Goal: Transaction & Acquisition: Obtain resource

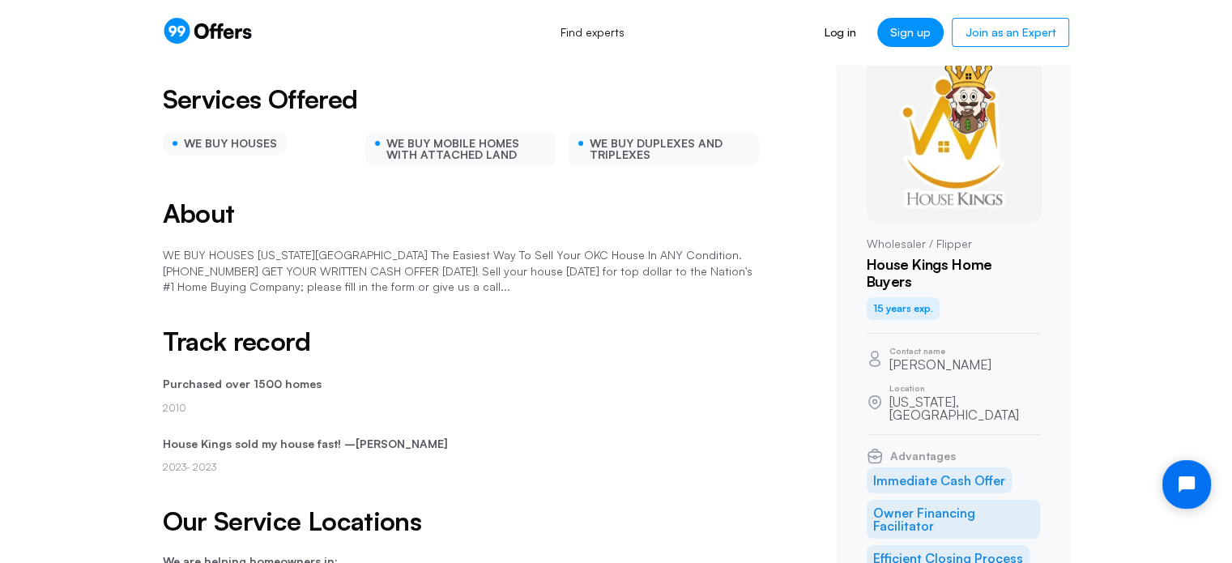
scroll to position [165, 0]
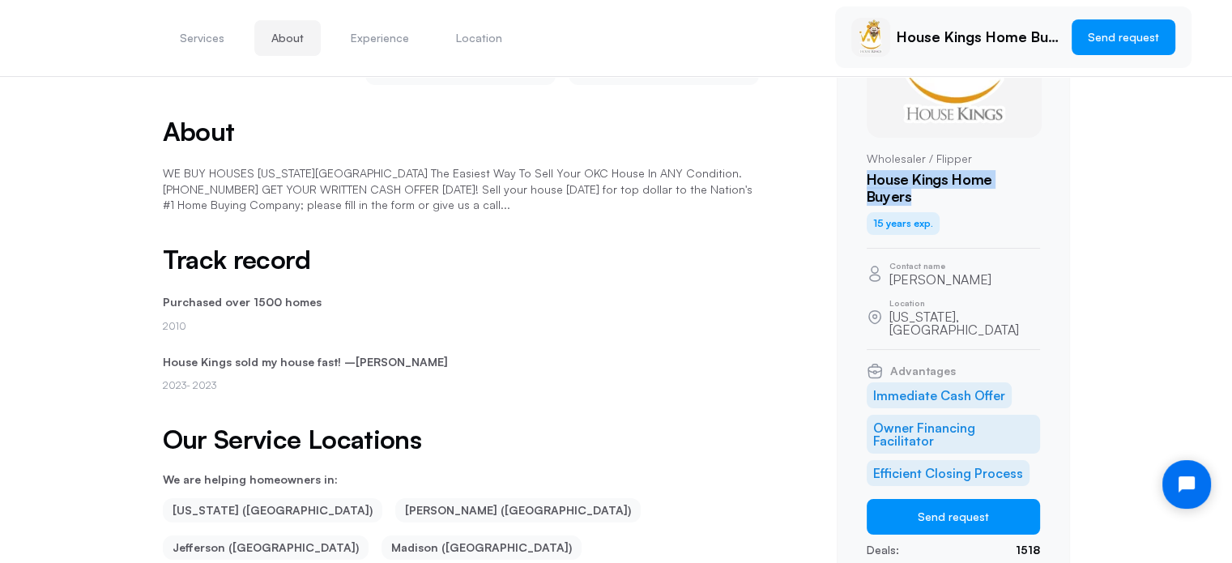
drag, startPoint x: 868, startPoint y: 171, endPoint x: 1040, endPoint y: 175, distance: 171.8
click at [1040, 175] on h1 "House Kings Home Buyers" at bounding box center [953, 188] width 173 height 35
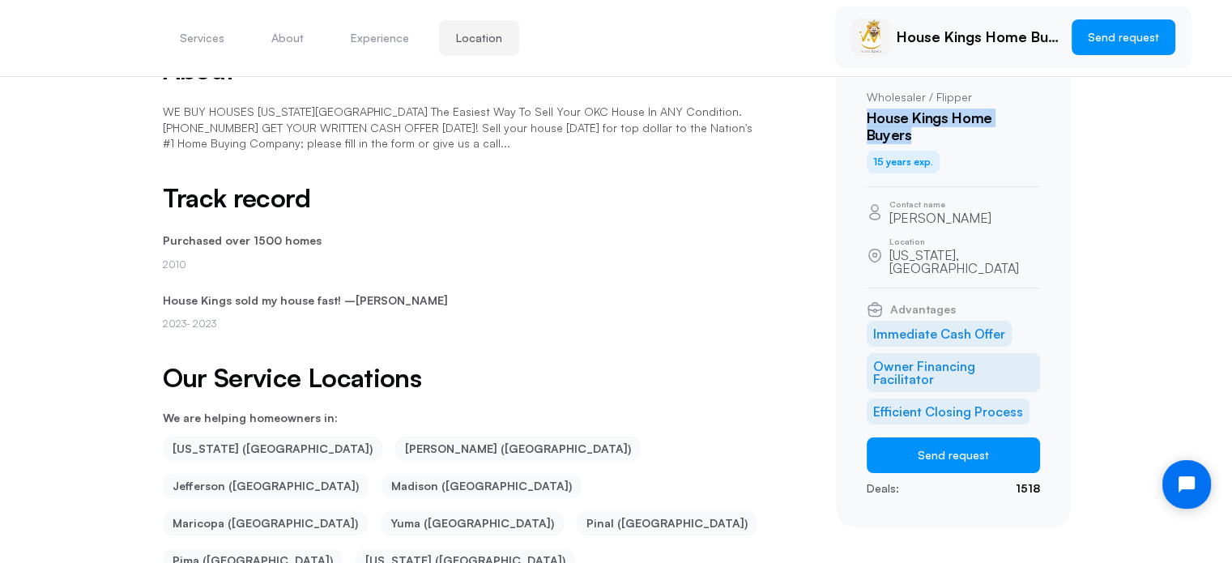
scroll to position [0, 0]
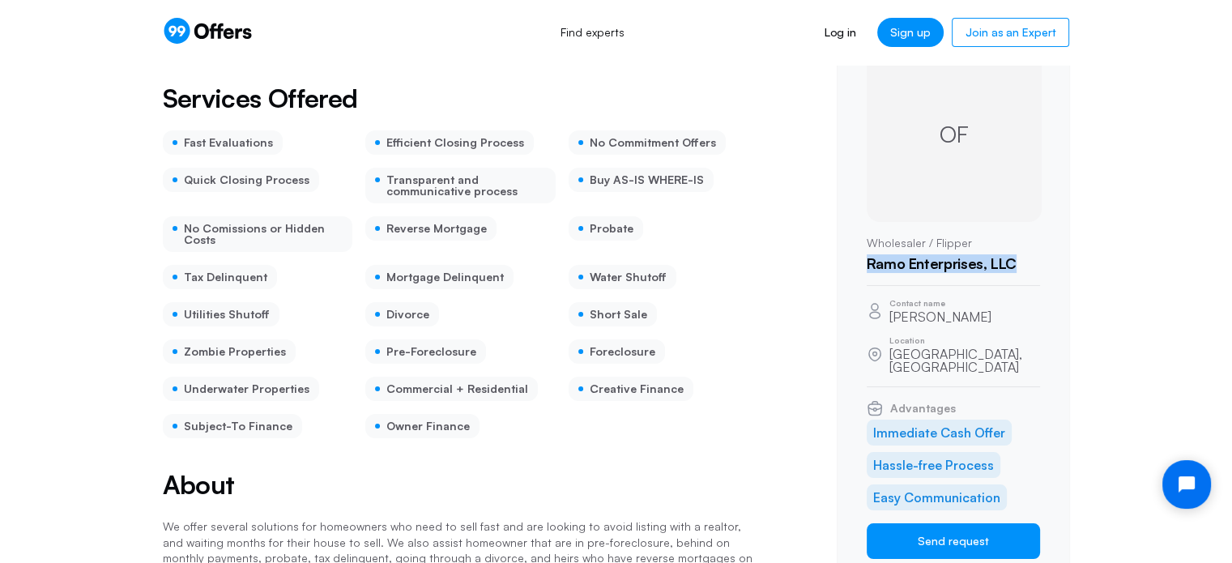
drag, startPoint x: 1037, startPoint y: 258, endPoint x: 862, endPoint y: 269, distance: 175.3
click at [862, 269] on div "OF Wholesaler / Flipper Ramo Enterprises, LLC Contact name Omar Fadl Location M…" at bounding box center [953, 315] width 233 height 597
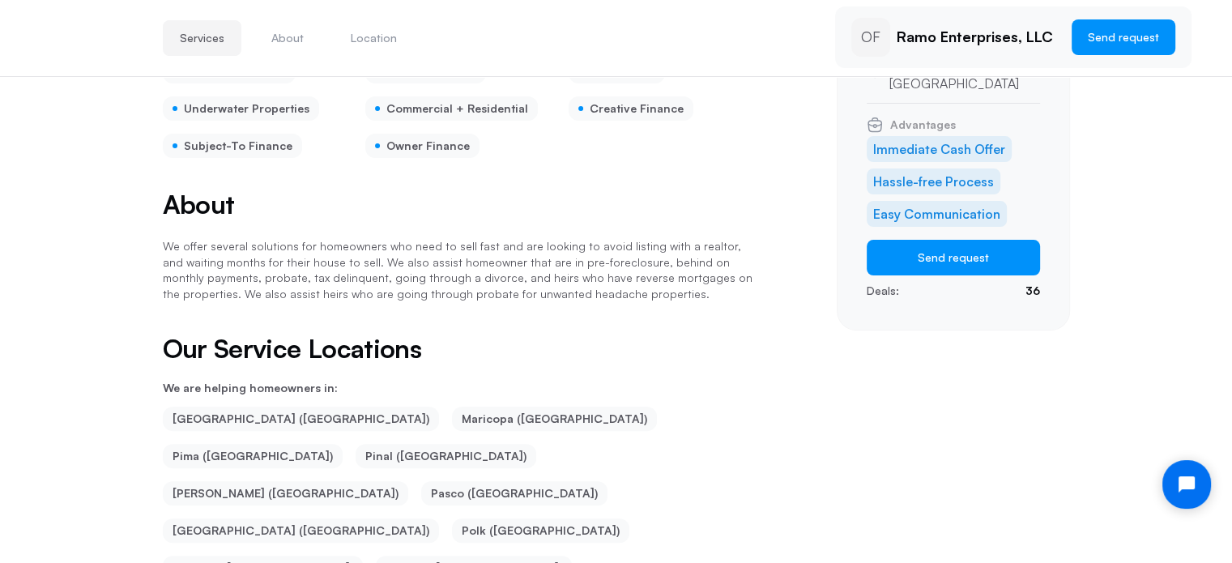
scroll to position [246, 0]
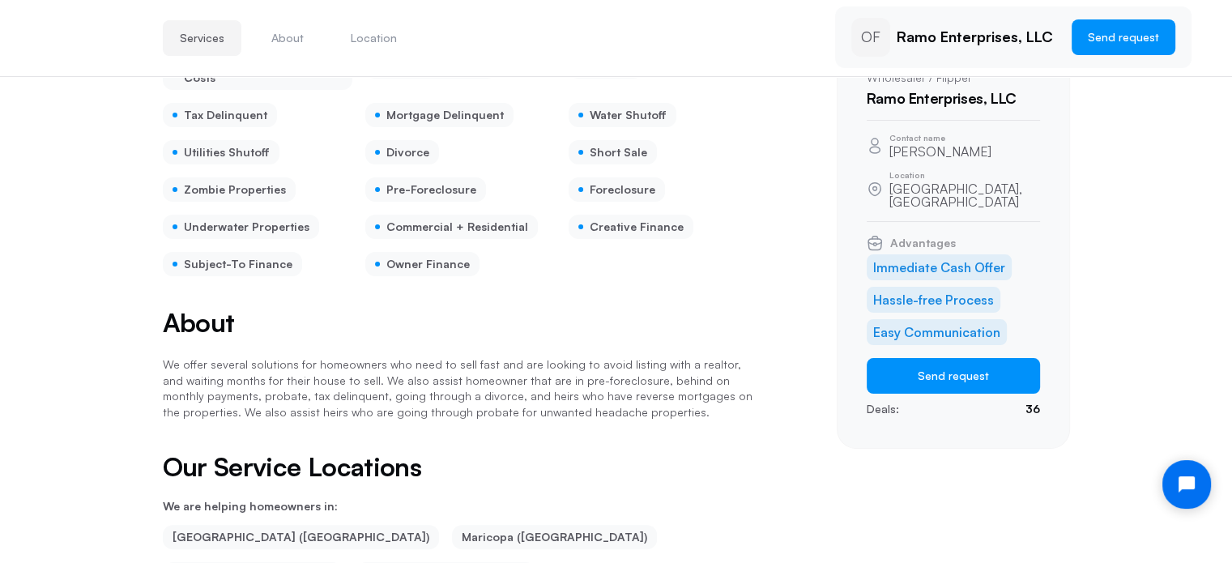
click at [933, 254] on li "Immediate Cash Offer" at bounding box center [939, 267] width 145 height 26
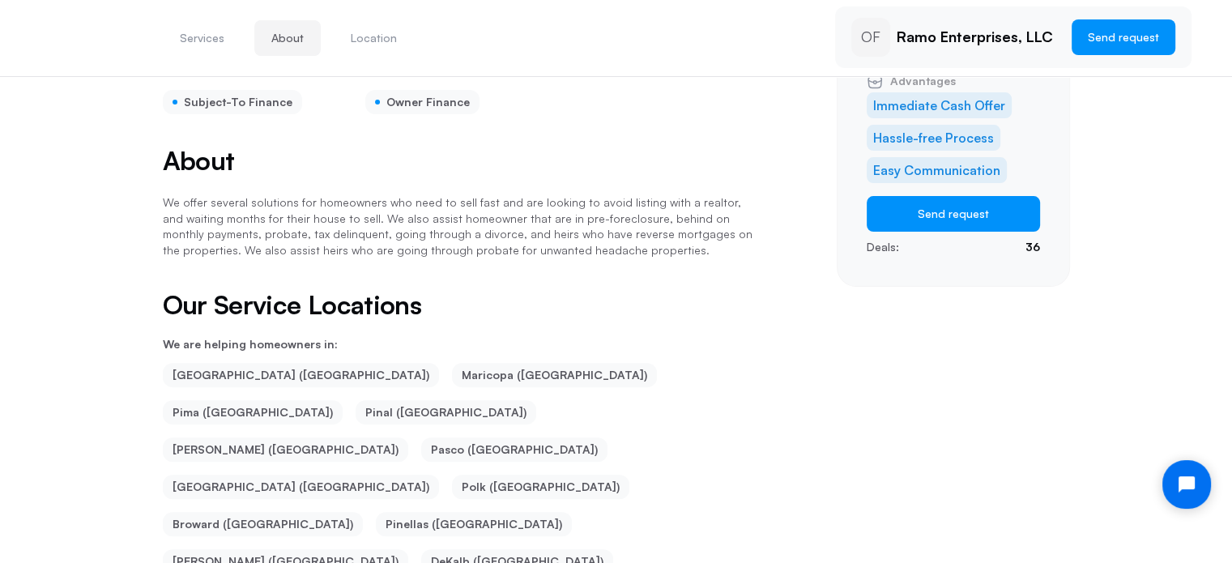
scroll to position [0, 0]
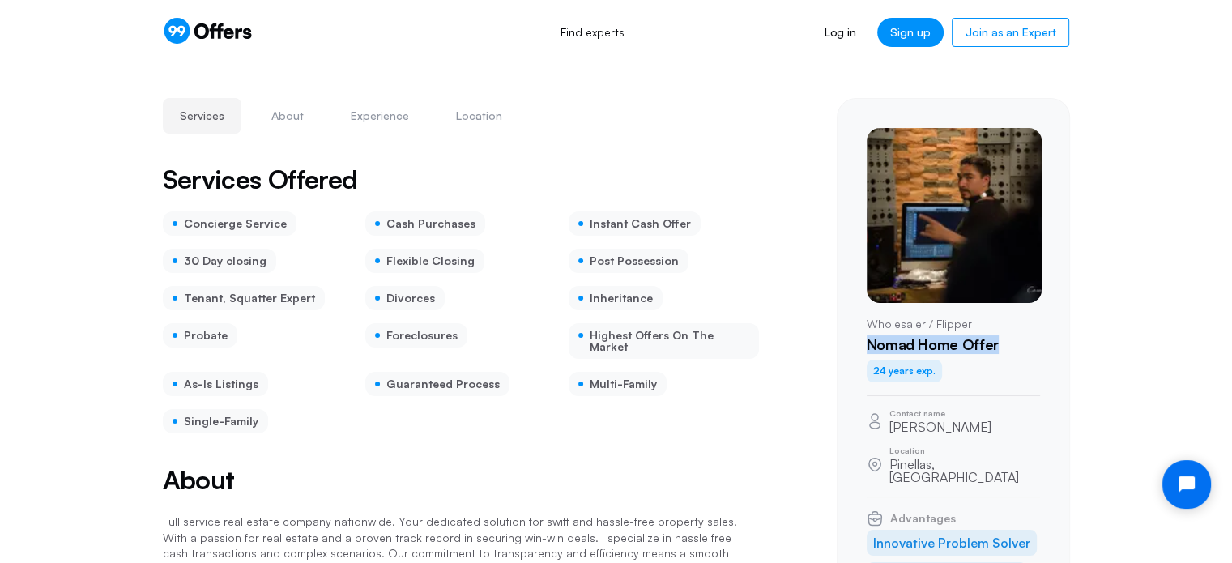
drag, startPoint x: 1004, startPoint y: 344, endPoint x: 867, endPoint y: 345, distance: 136.9
click at [867, 345] on h1 "Nomad Home Offer" at bounding box center [953, 345] width 173 height 18
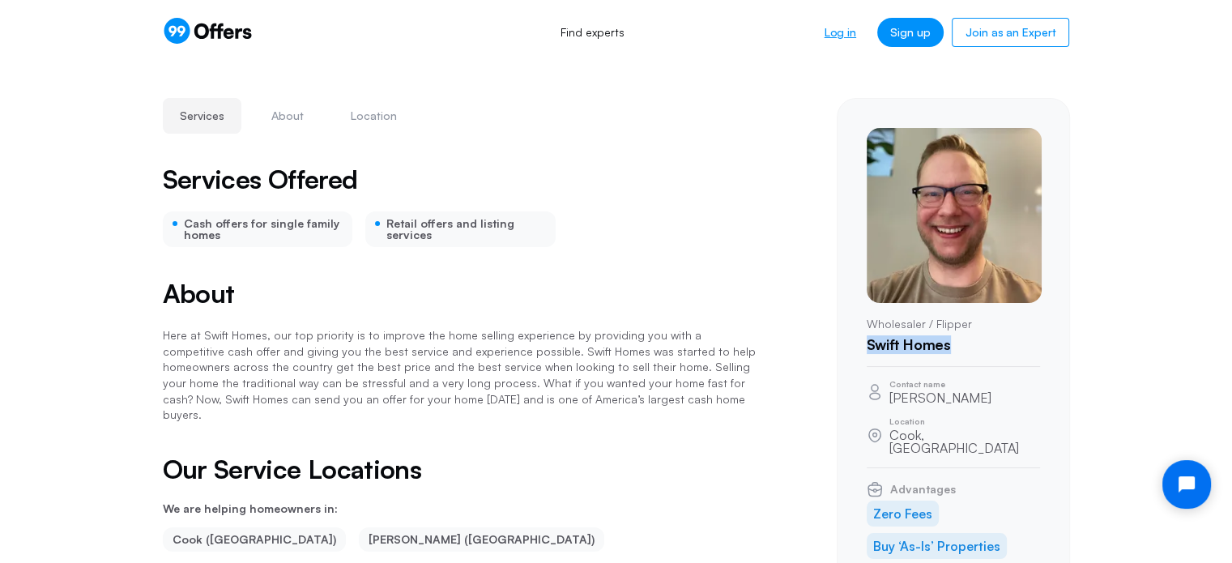
click at [851, 28] on link "Log in" at bounding box center [841, 32] width 58 height 29
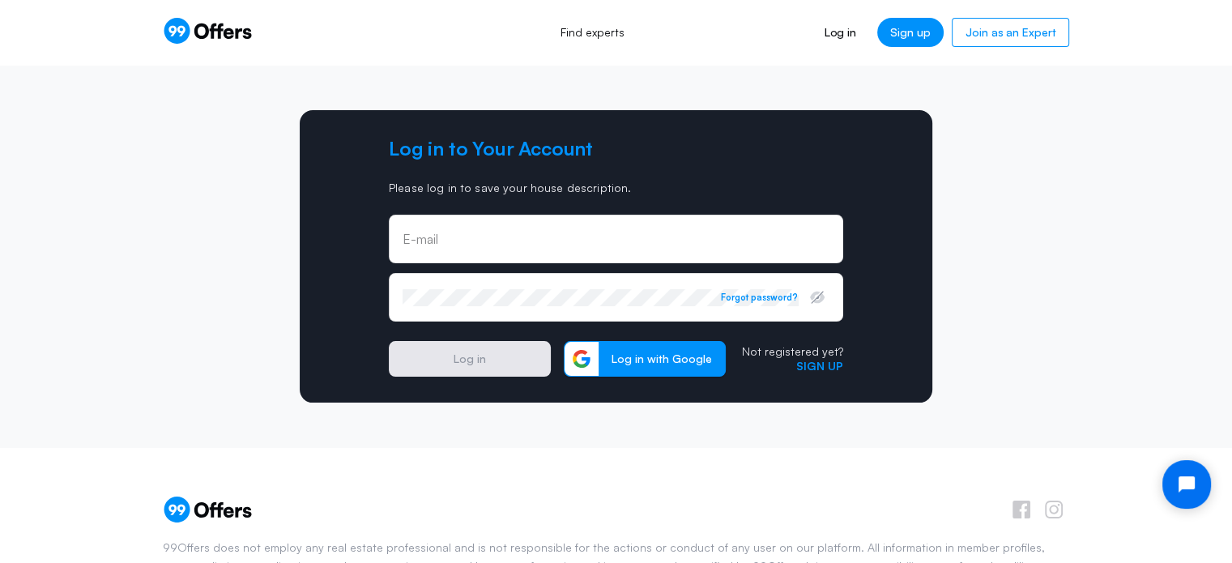
click at [428, 242] on input "email" at bounding box center [616, 239] width 427 height 18
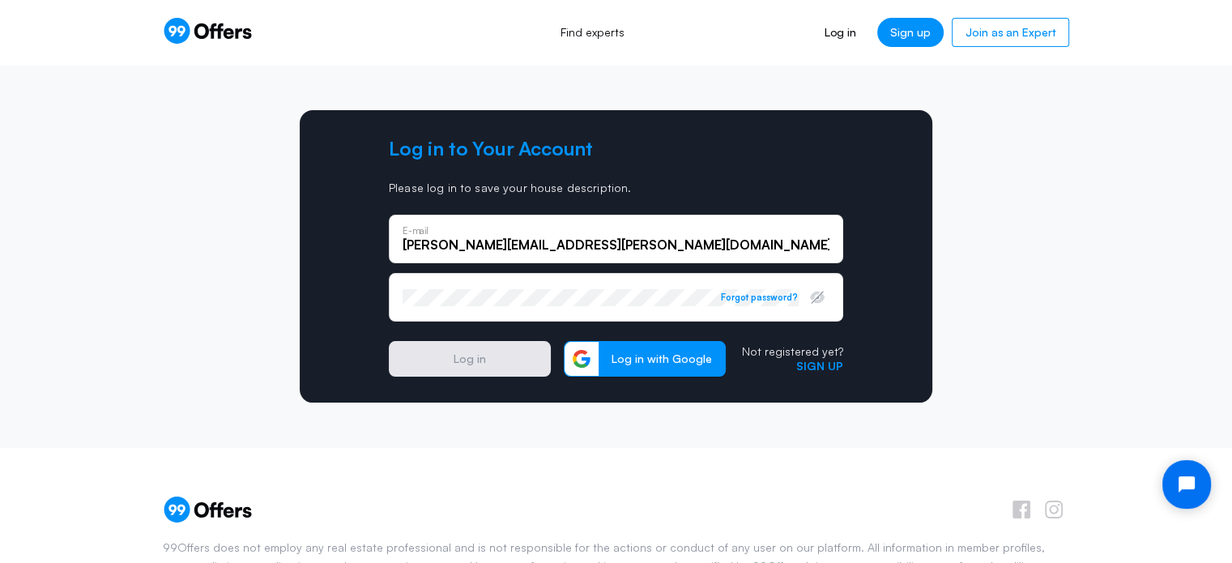
type input "tony.kormylo@gmail.com"
click at [389, 341] on button "Log in" at bounding box center [470, 359] width 162 height 36
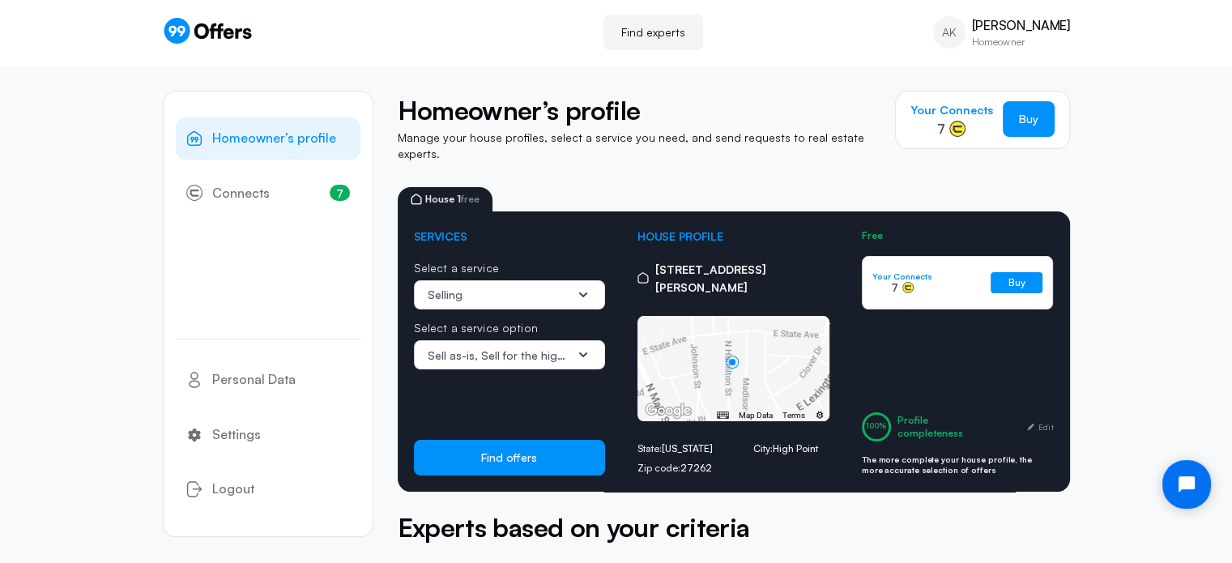
click at [470, 348] on span "Sell as-is" at bounding box center [454, 355] width 53 height 14
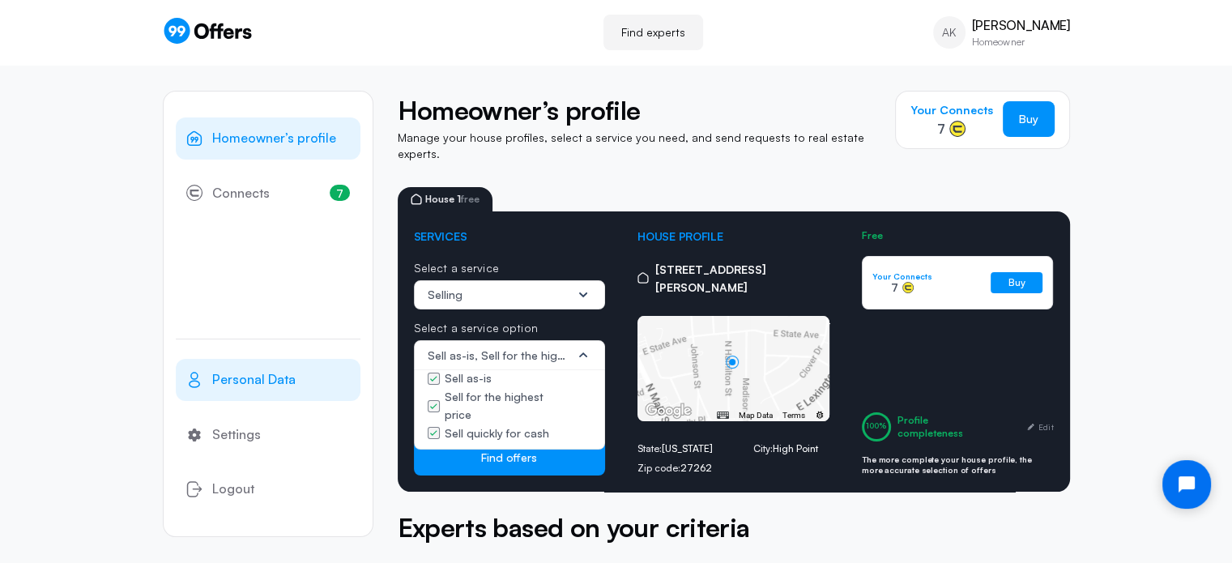
click at [270, 382] on span "Personal Data" at bounding box center [253, 380] width 83 height 21
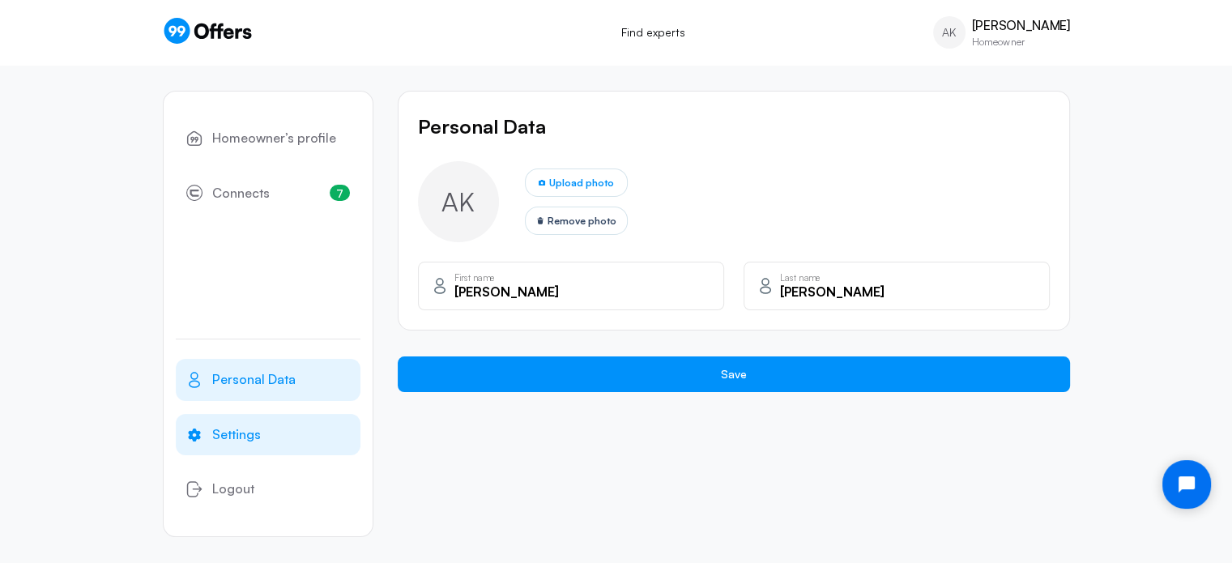
click at [236, 447] on link "Settings" at bounding box center [268, 435] width 185 height 42
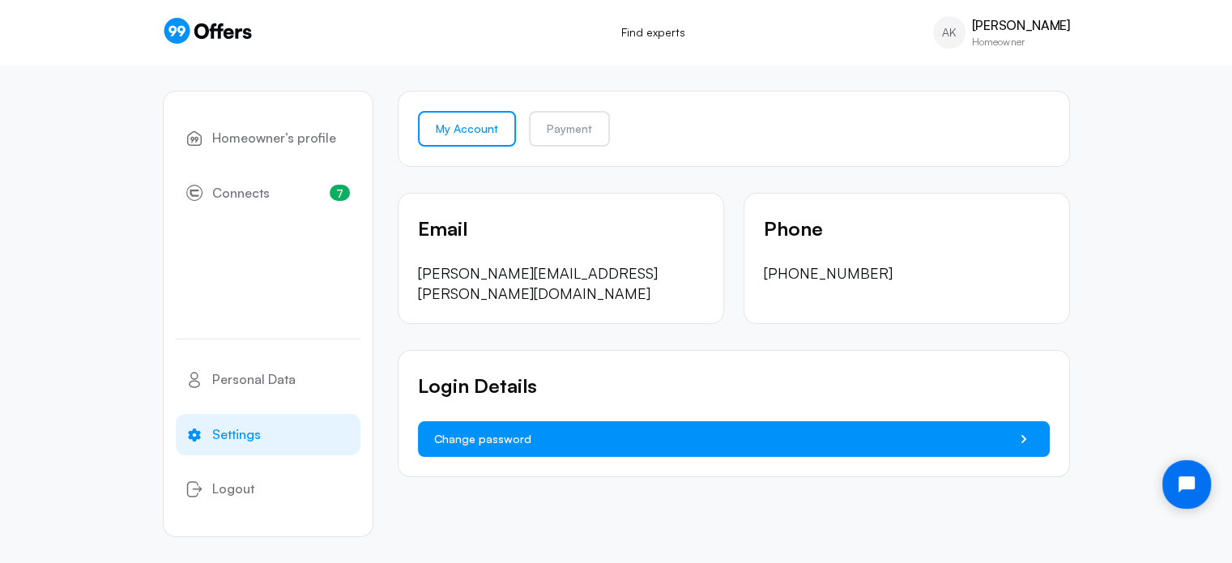
click at [498, 421] on button "Change password" at bounding box center [734, 439] width 632 height 36
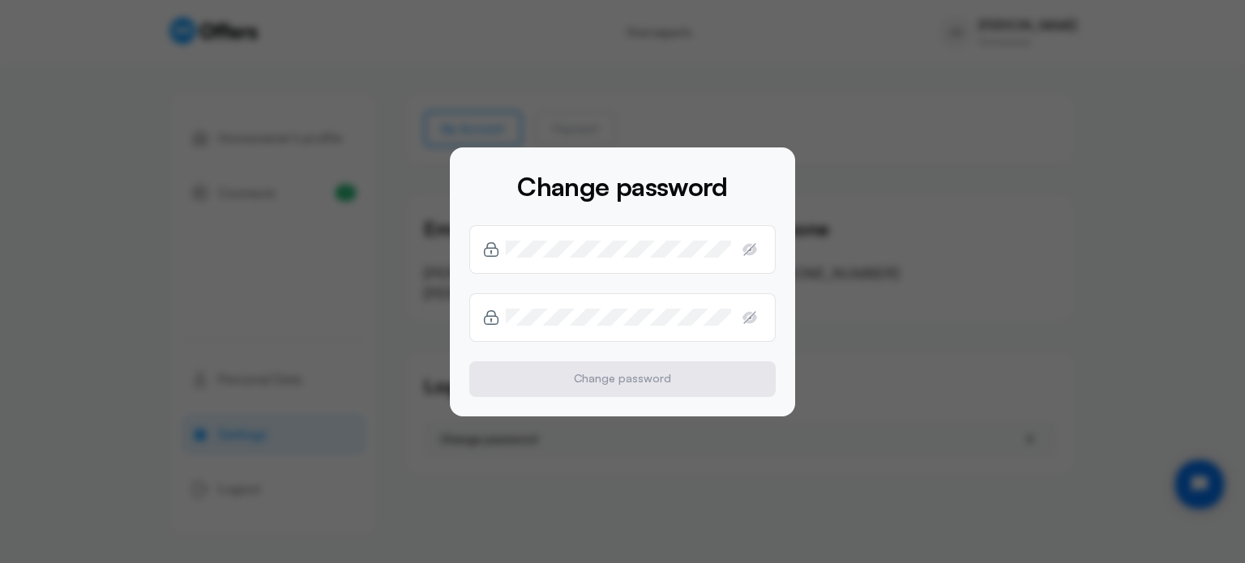
click at [667, 445] on div at bounding box center [622, 281] width 1245 height 563
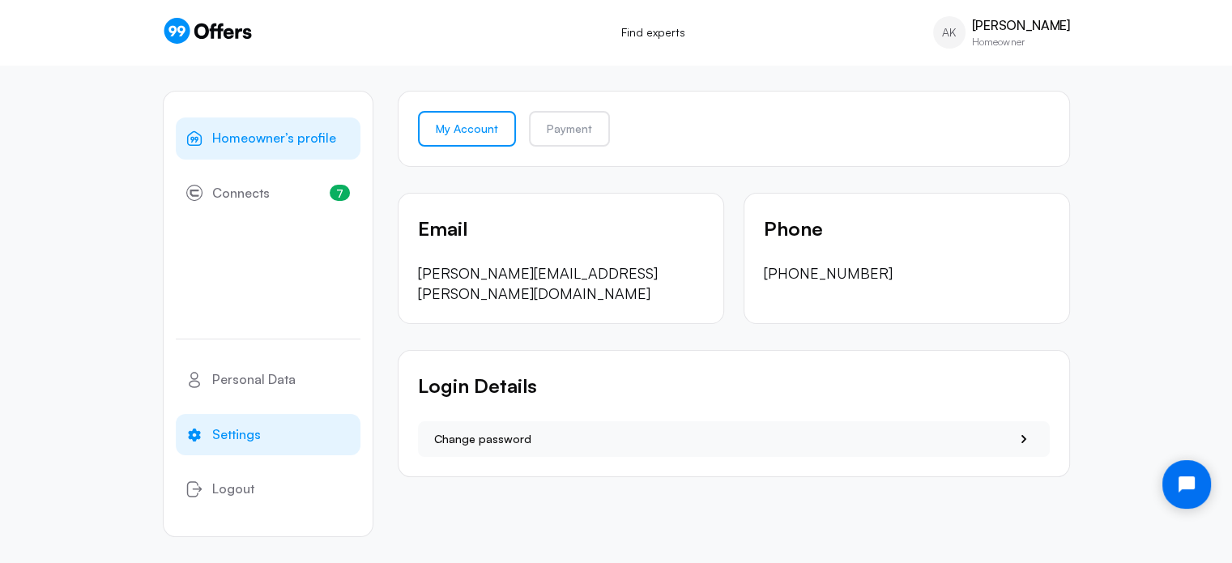
click at [263, 141] on span "Homeowner’s profile" at bounding box center [274, 138] width 124 height 21
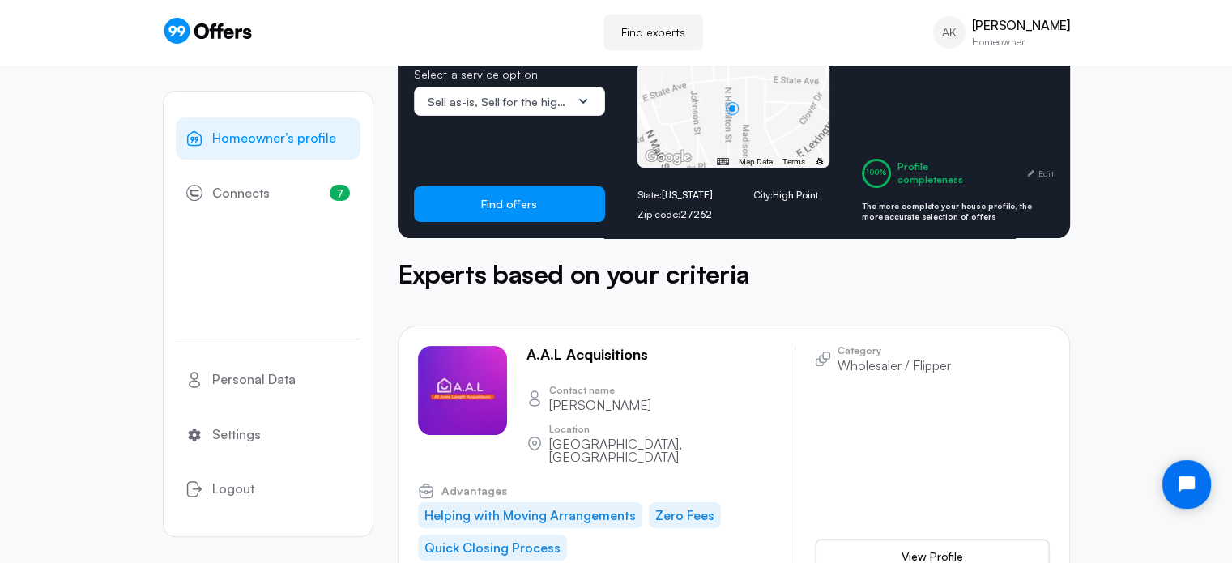
scroll to position [72, 0]
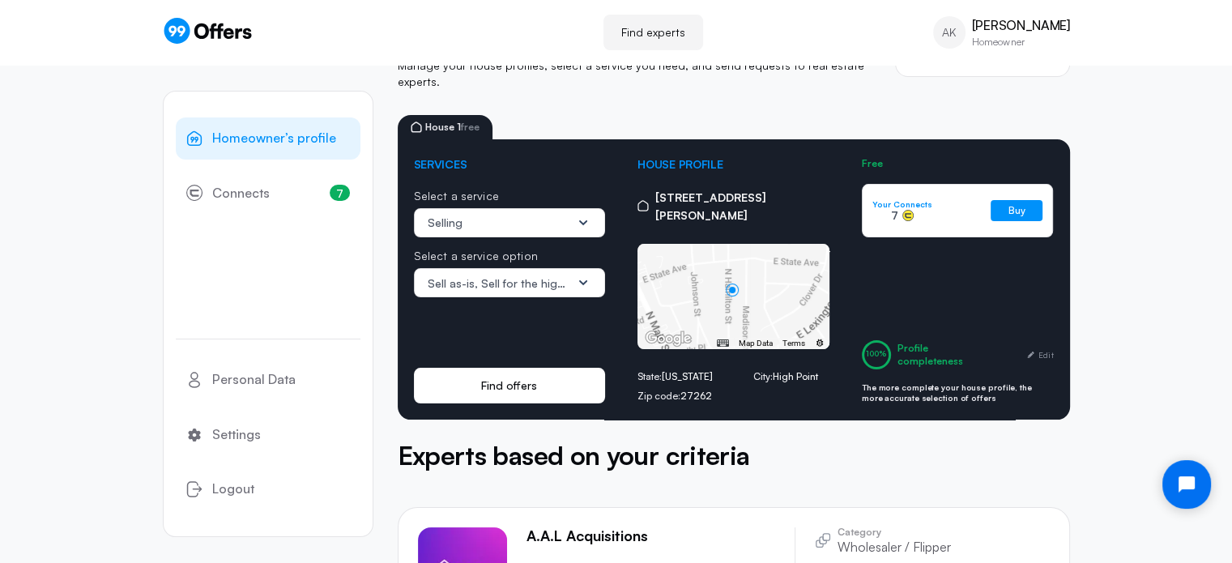
click at [579, 368] on button "Find offers" at bounding box center [510, 386] width 192 height 36
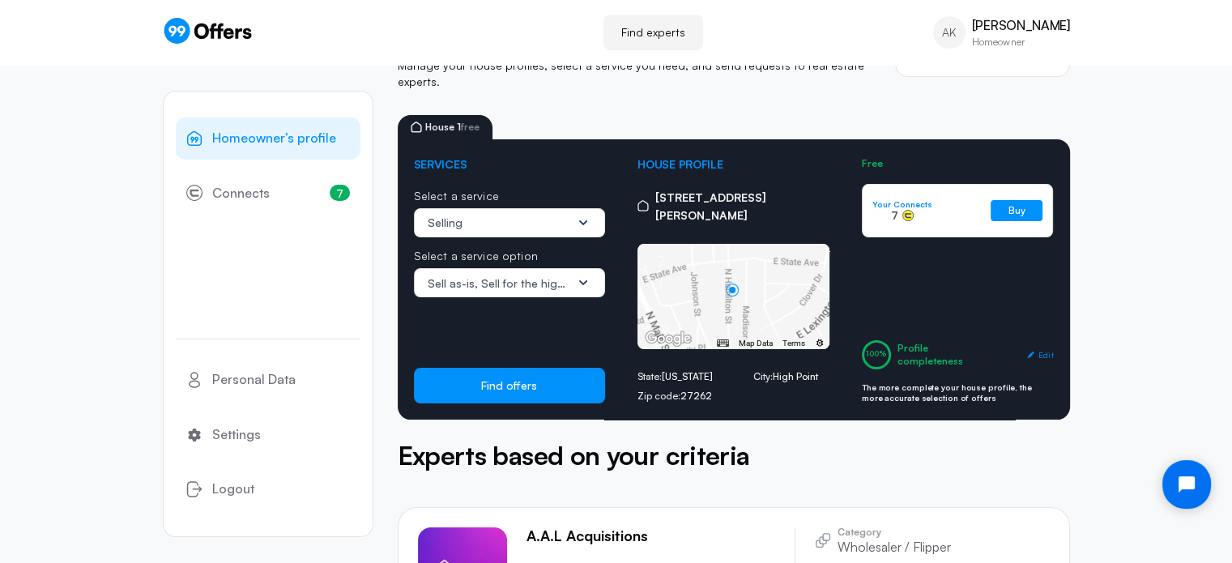
click at [1040, 348] on span "Edit" at bounding box center [1046, 354] width 15 height 13
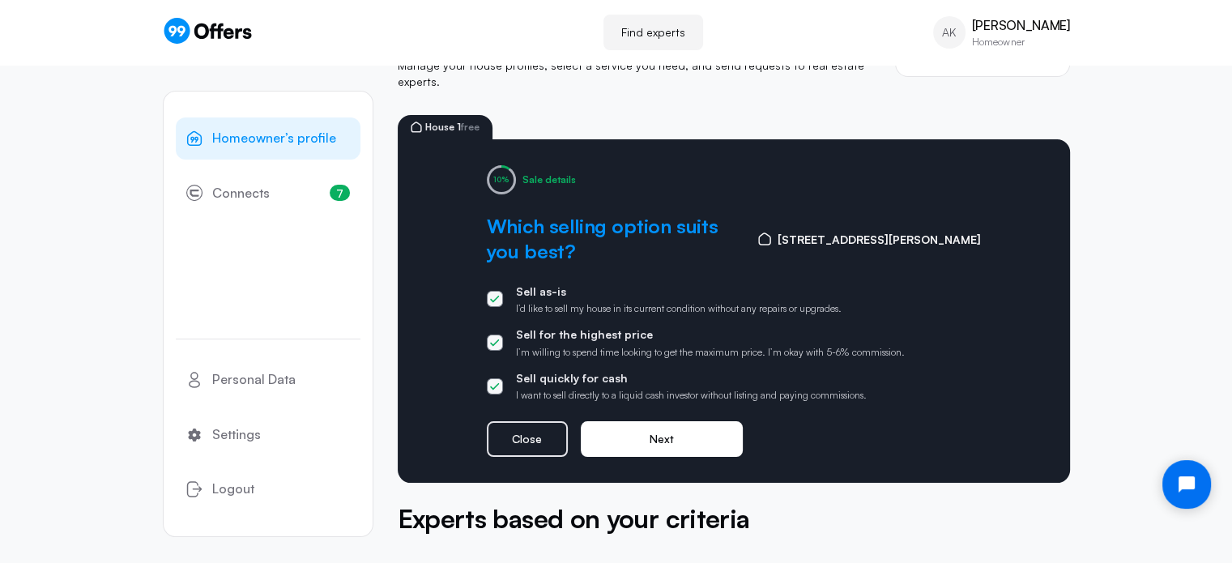
click at [722, 421] on button "Next" at bounding box center [662, 439] width 162 height 36
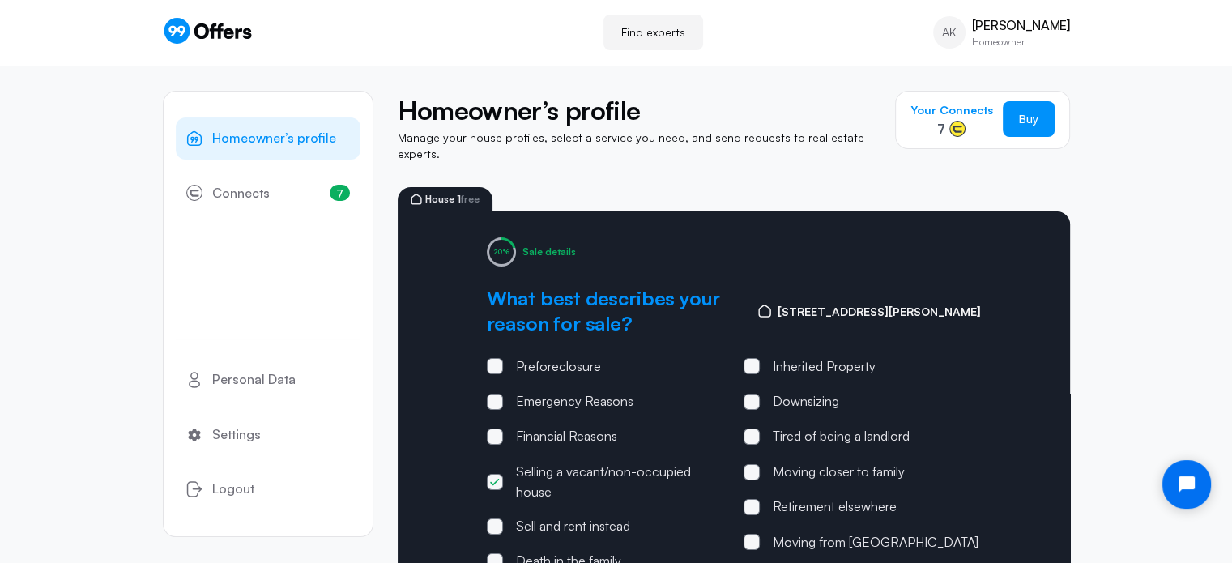
scroll to position [162, 0]
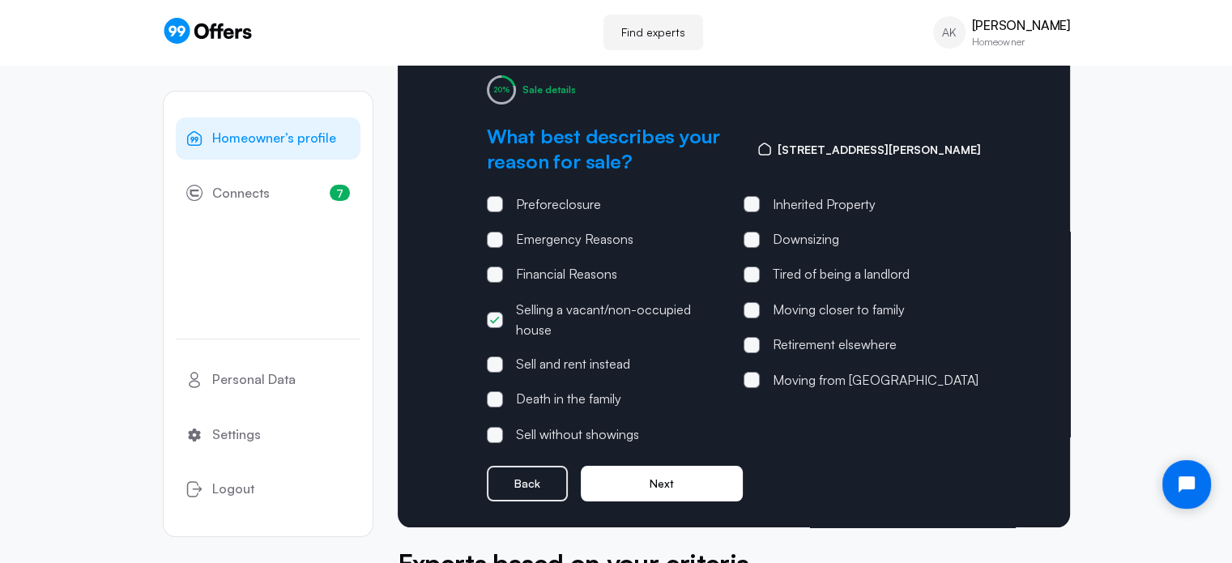
click at [673, 466] on button "Next" at bounding box center [662, 484] width 162 height 36
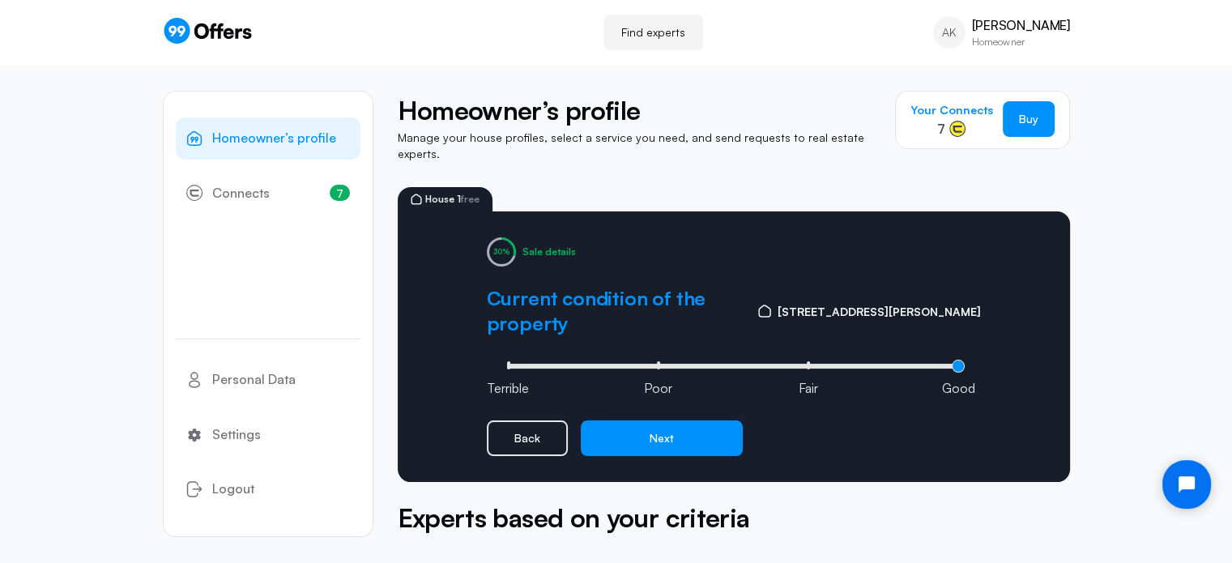
scroll to position [0, 0]
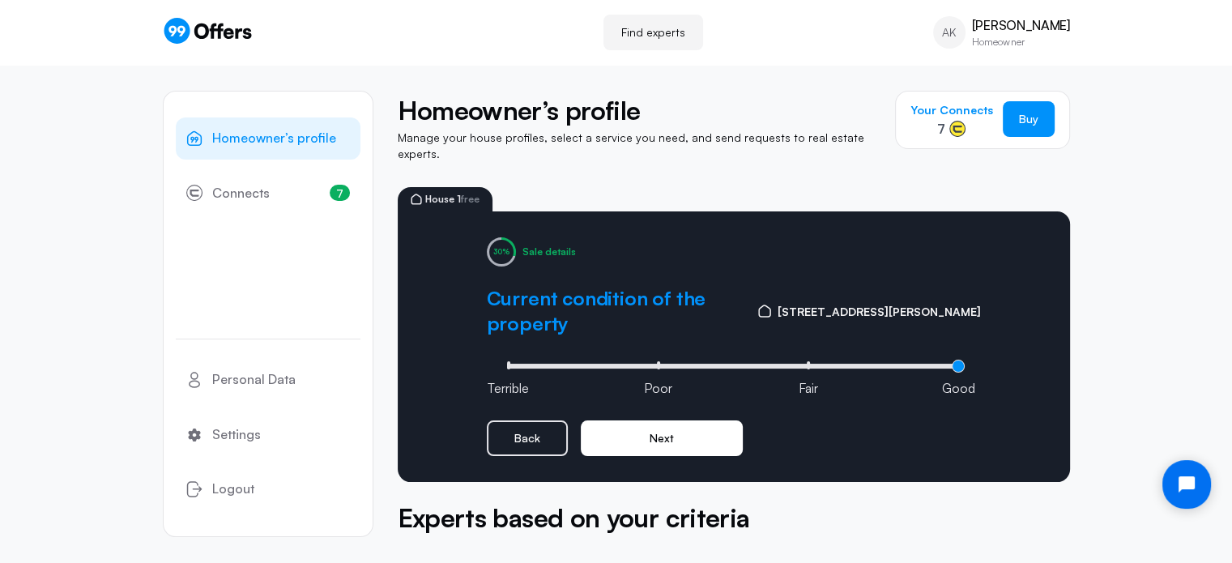
click at [698, 421] on button "Next" at bounding box center [662, 439] width 162 height 36
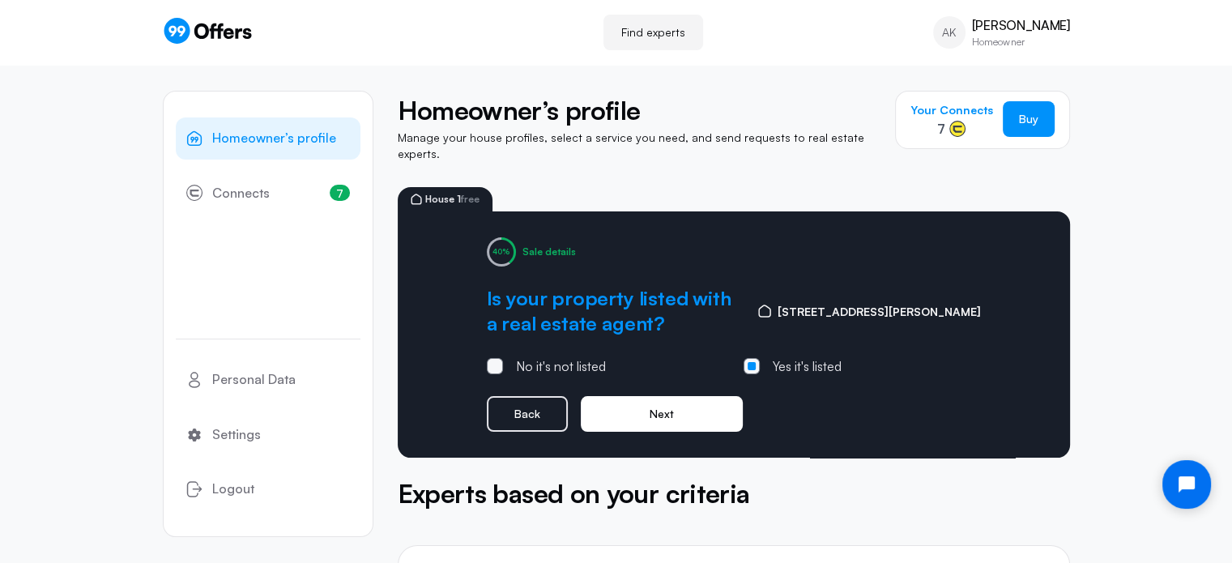
click at [698, 407] on button "Next" at bounding box center [662, 414] width 162 height 36
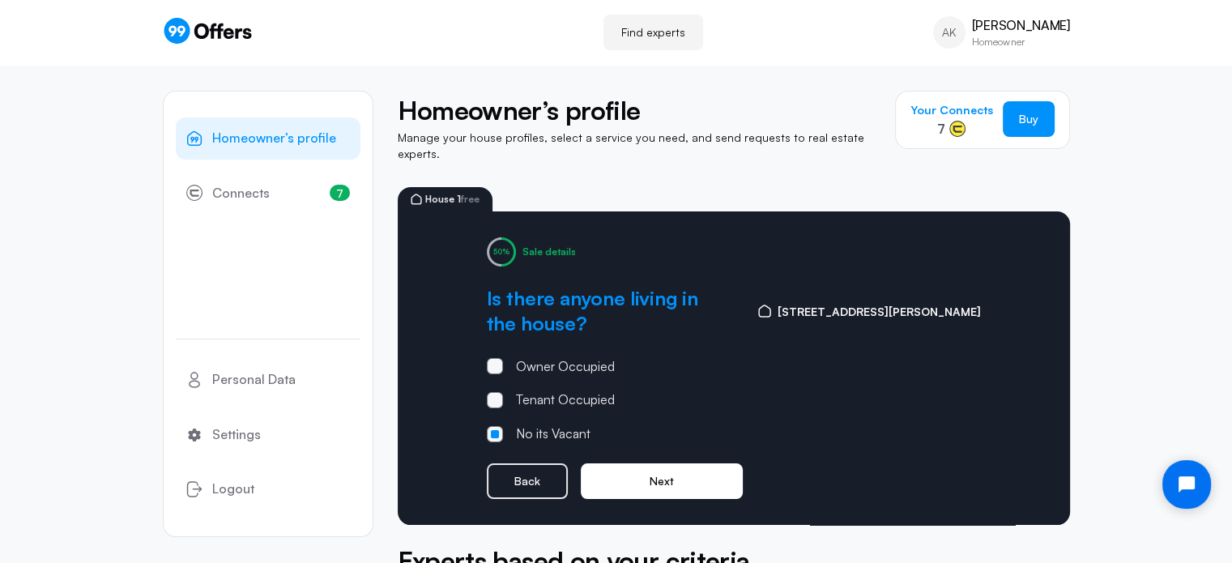
click at [687, 465] on button "Next" at bounding box center [662, 481] width 162 height 36
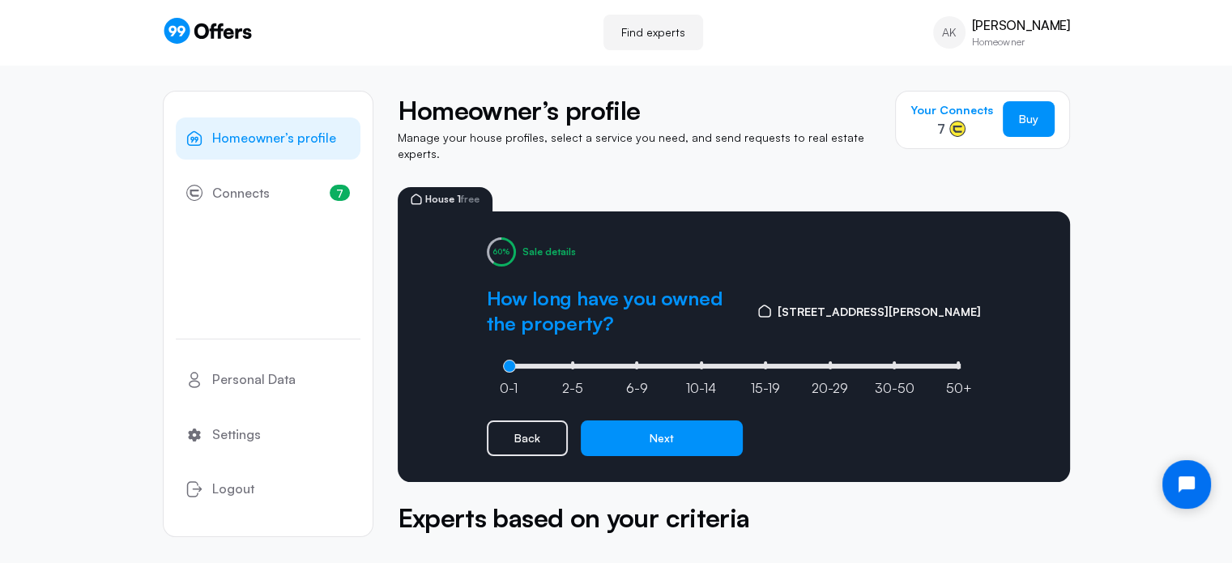
click at [694, 448] on div "Sale details How long have you owned the property? 1434 North Hamilton Street 0…" at bounding box center [734, 346] width 673 height 271
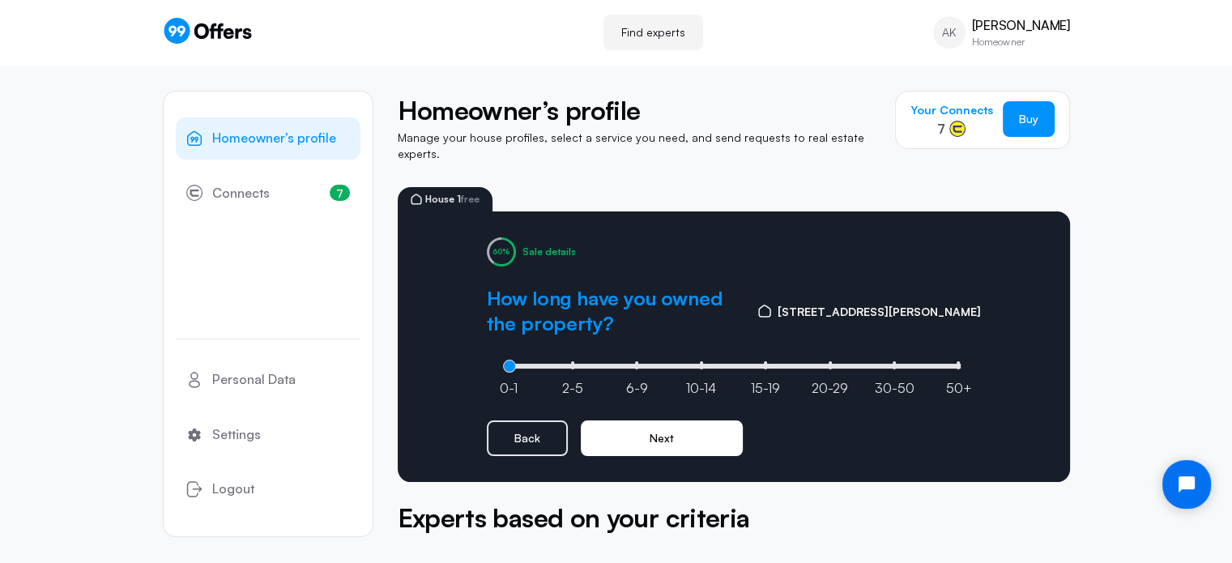
click at [694, 433] on button "Next" at bounding box center [662, 439] width 162 height 36
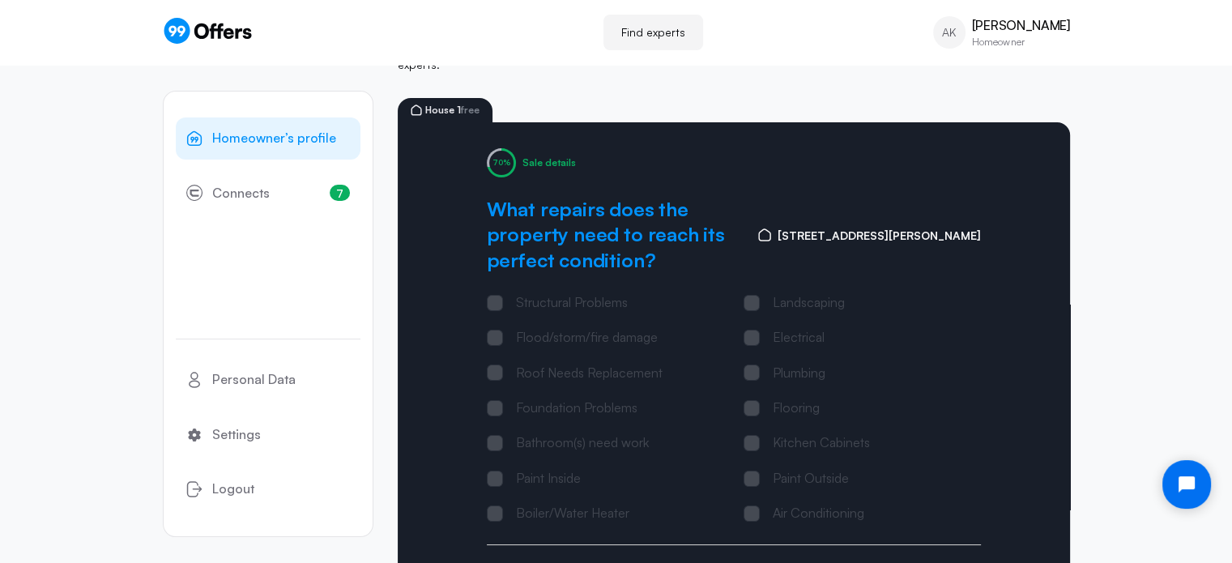
scroll to position [324, 0]
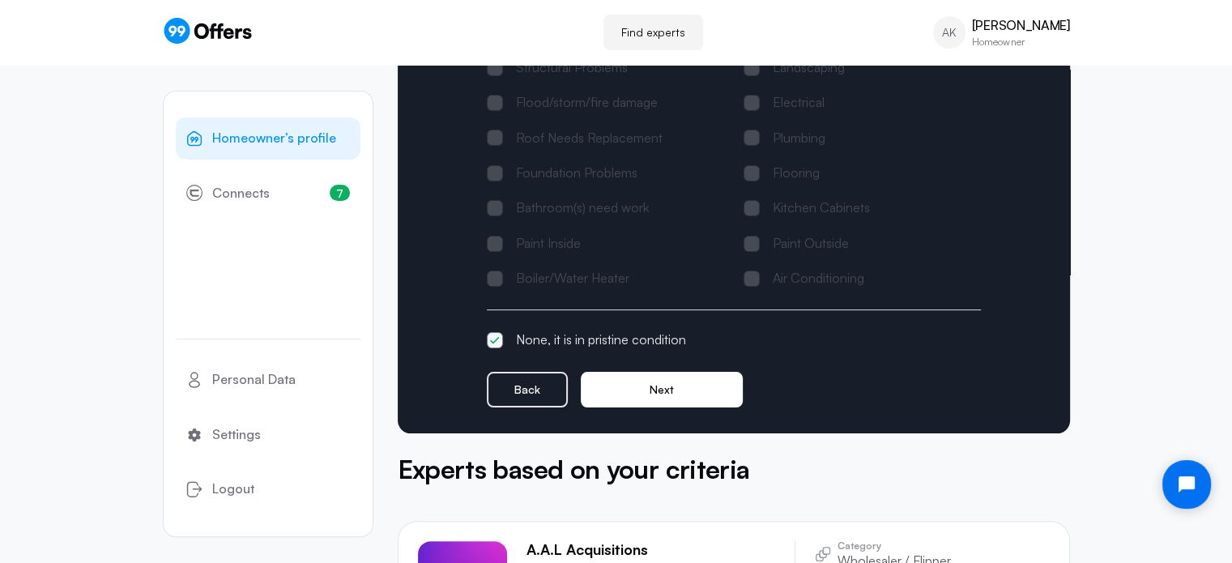
click at [668, 376] on button "Next" at bounding box center [662, 390] width 162 height 36
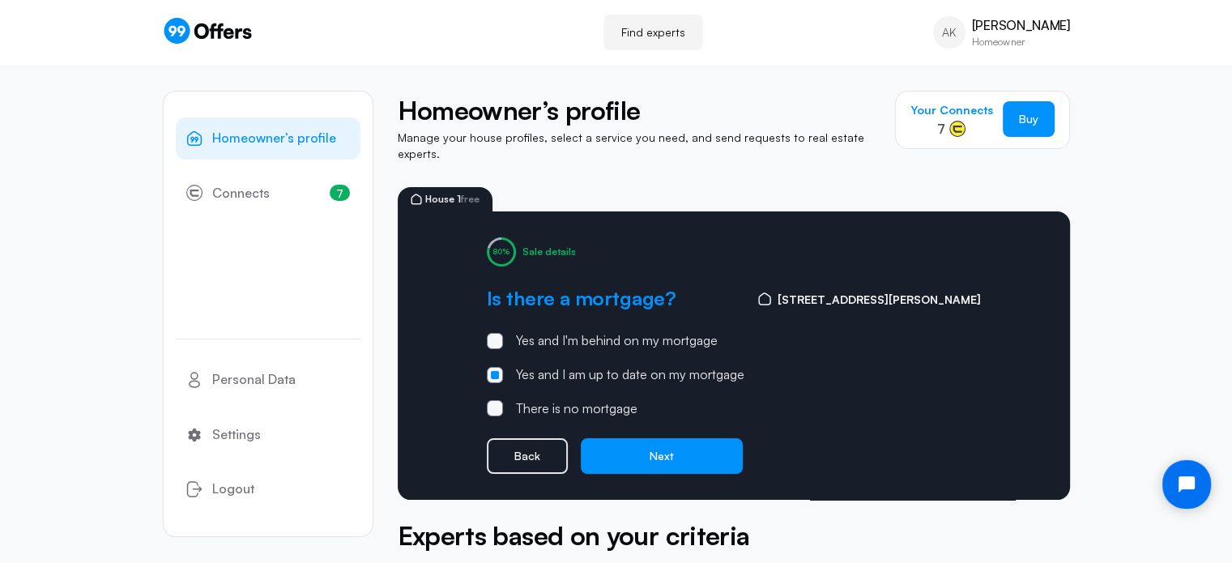
scroll to position [0, 0]
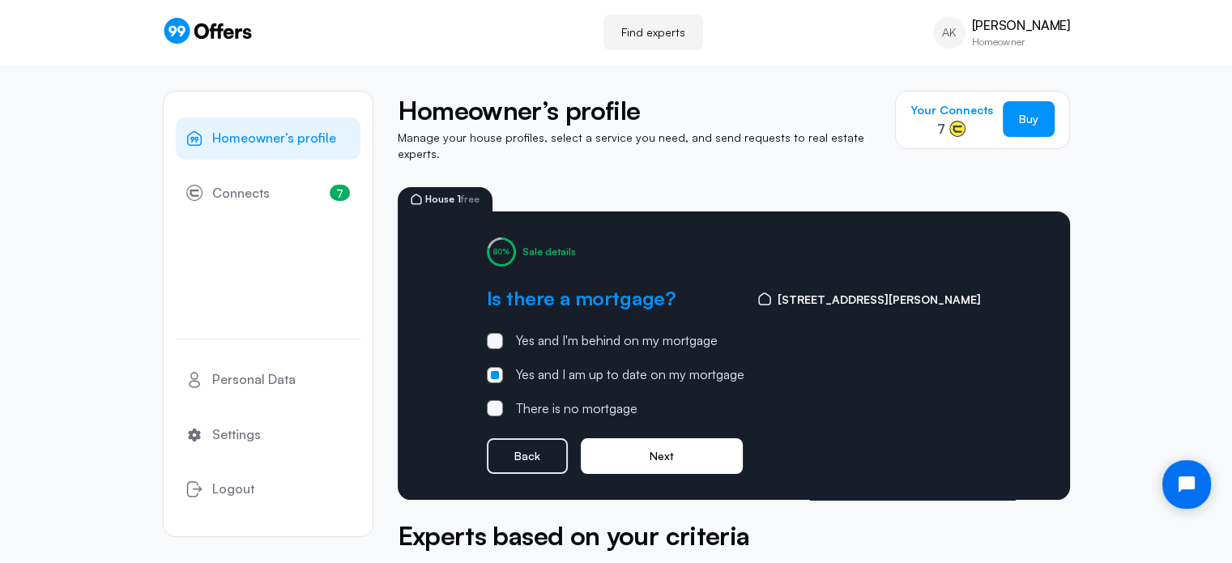
click at [649, 446] on button "Next" at bounding box center [662, 456] width 162 height 36
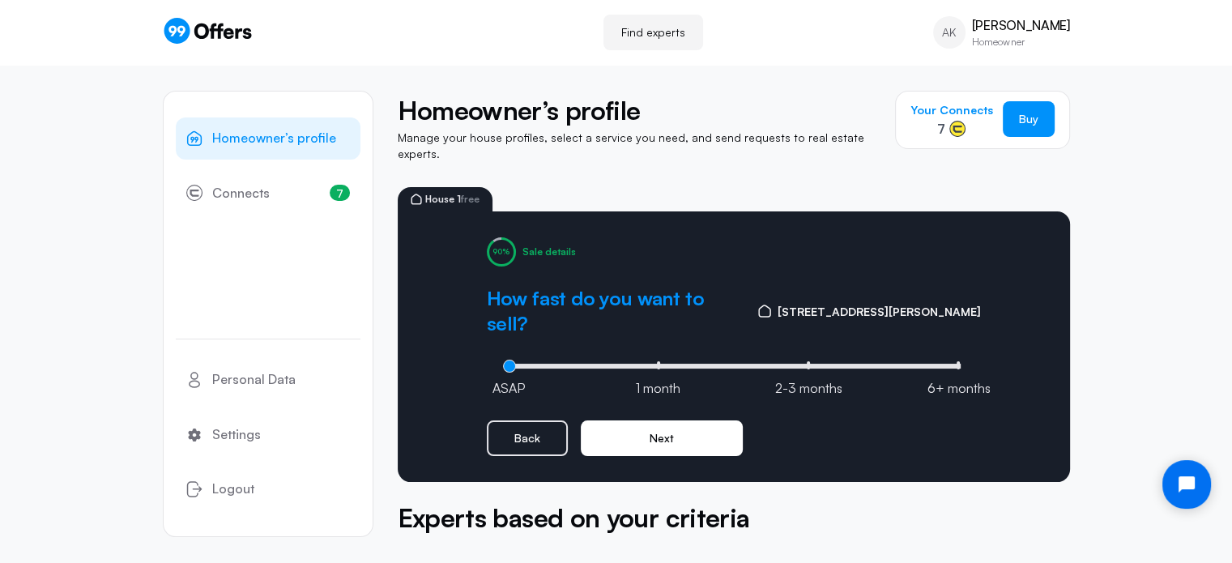
click at [658, 421] on button "Next" at bounding box center [662, 439] width 162 height 36
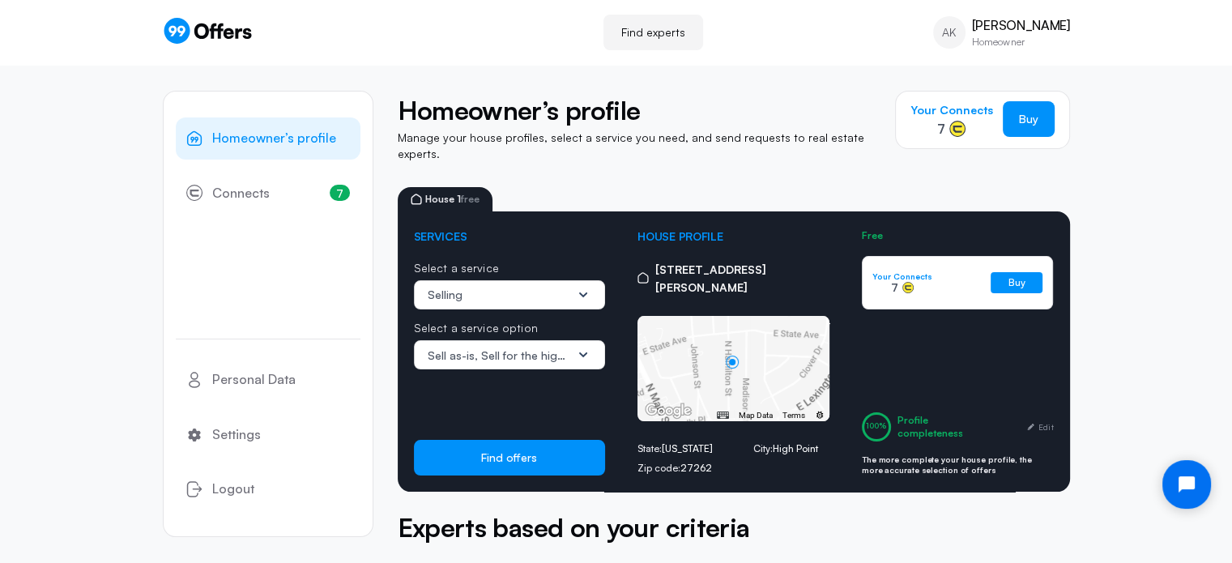
click at [579, 287] on icon "1 / 3" at bounding box center [583, 295] width 16 height 16
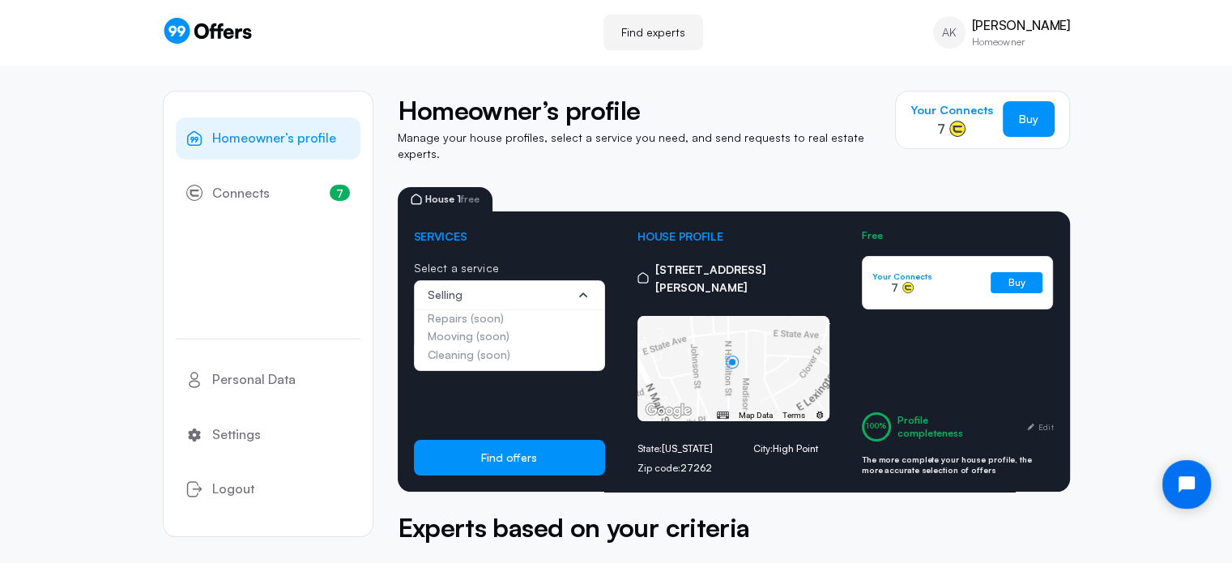
click at [579, 287] on icon "1 / 3" at bounding box center [583, 295] width 16 height 16
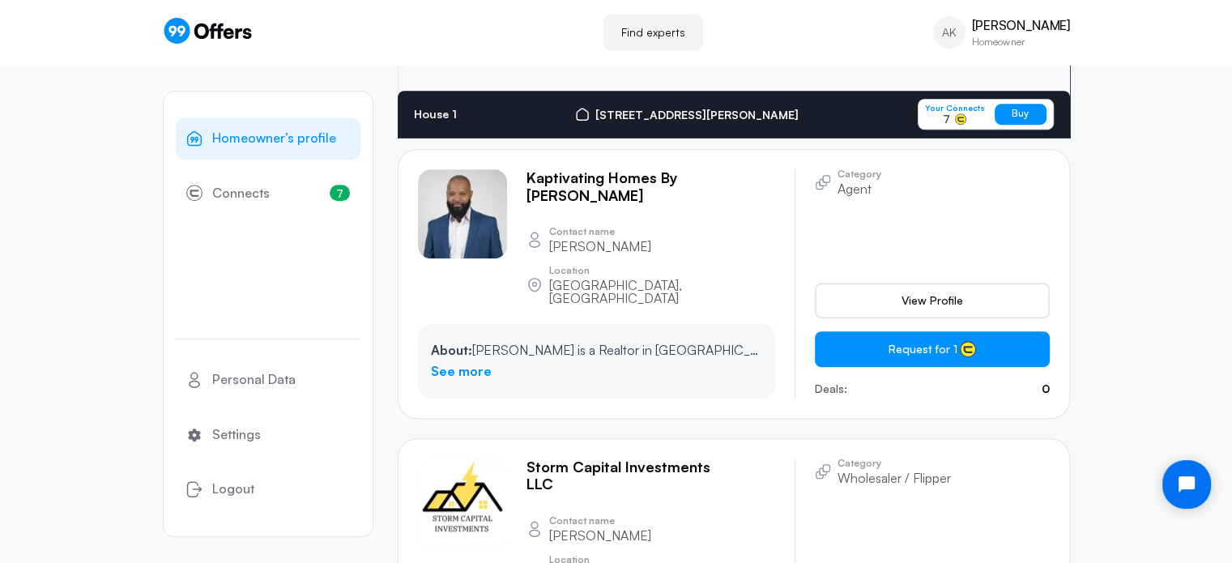
scroll to position [1279, 0]
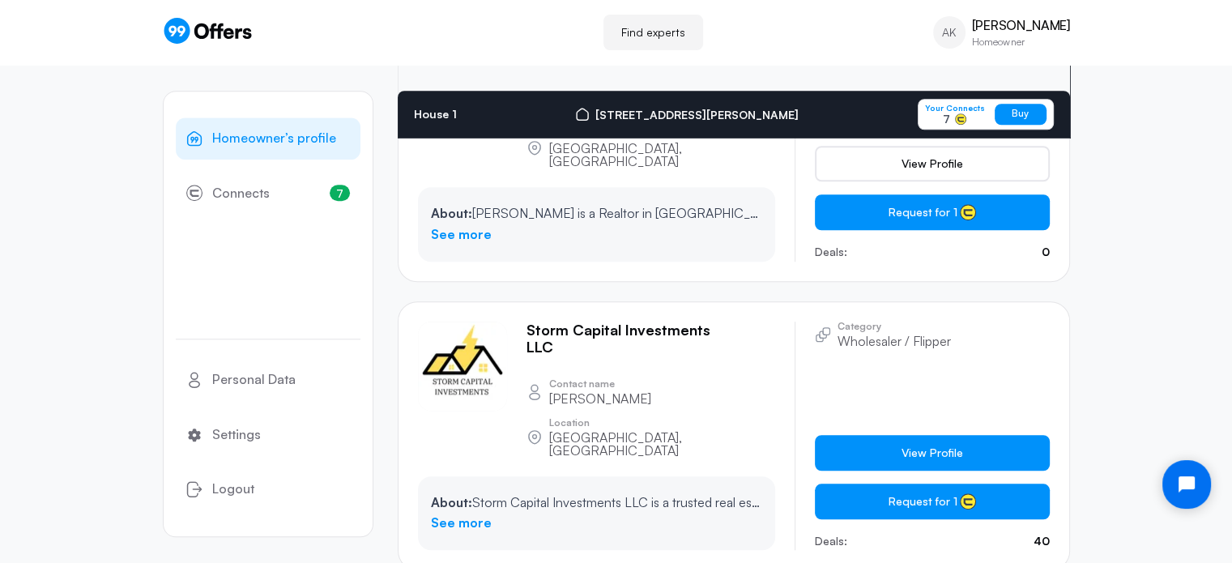
click at [875, 435] on link "View Profile" at bounding box center [932, 453] width 235 height 36
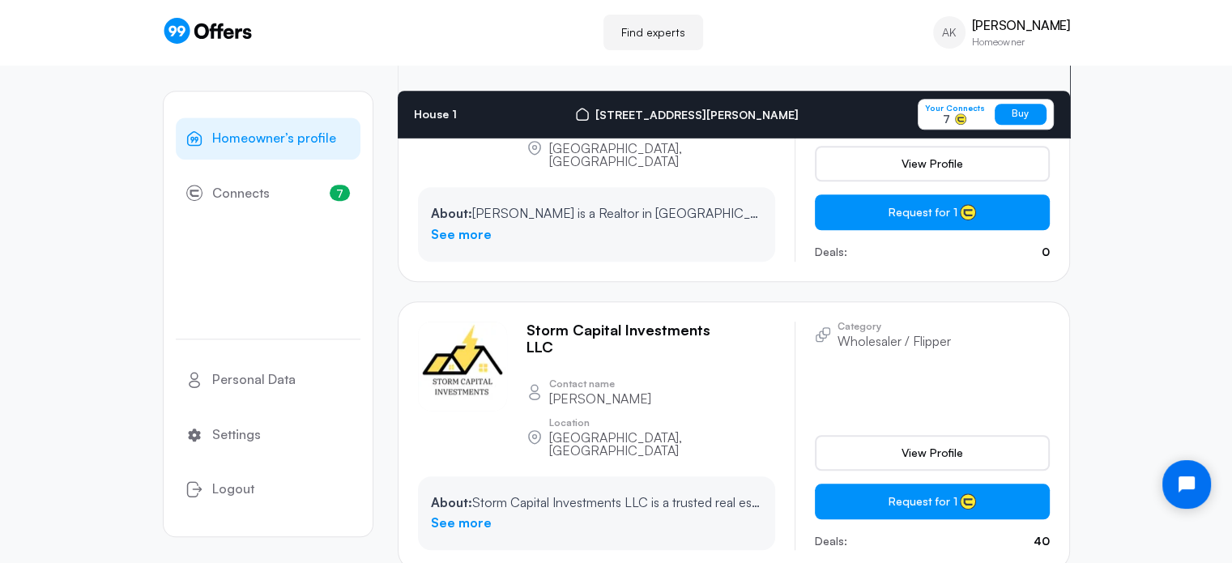
scroll to position [0, 0]
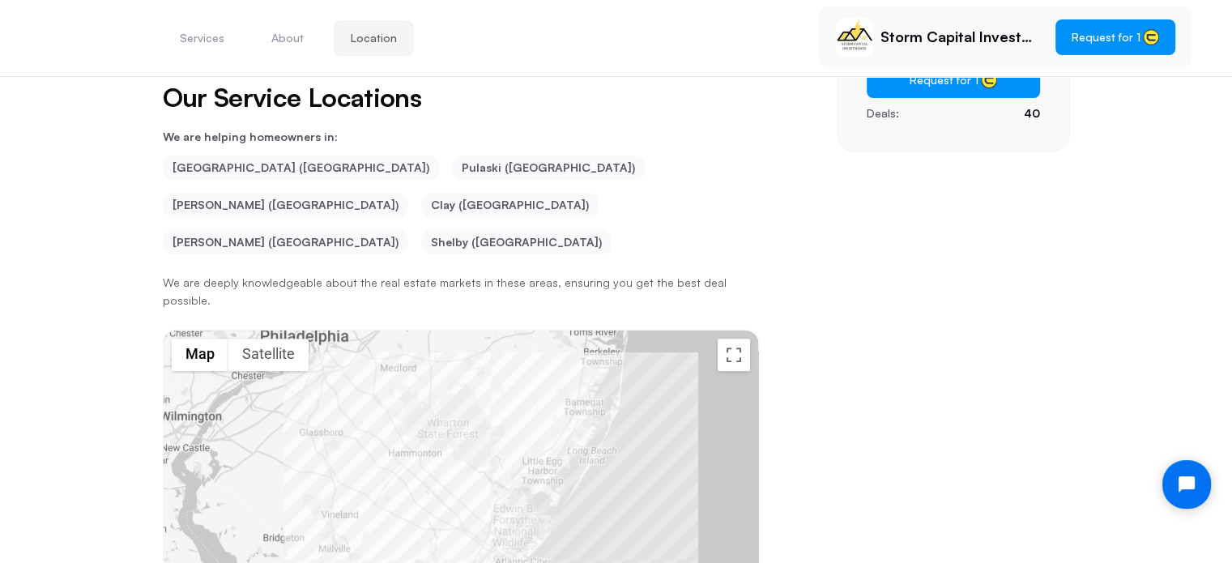
scroll to position [489, 0]
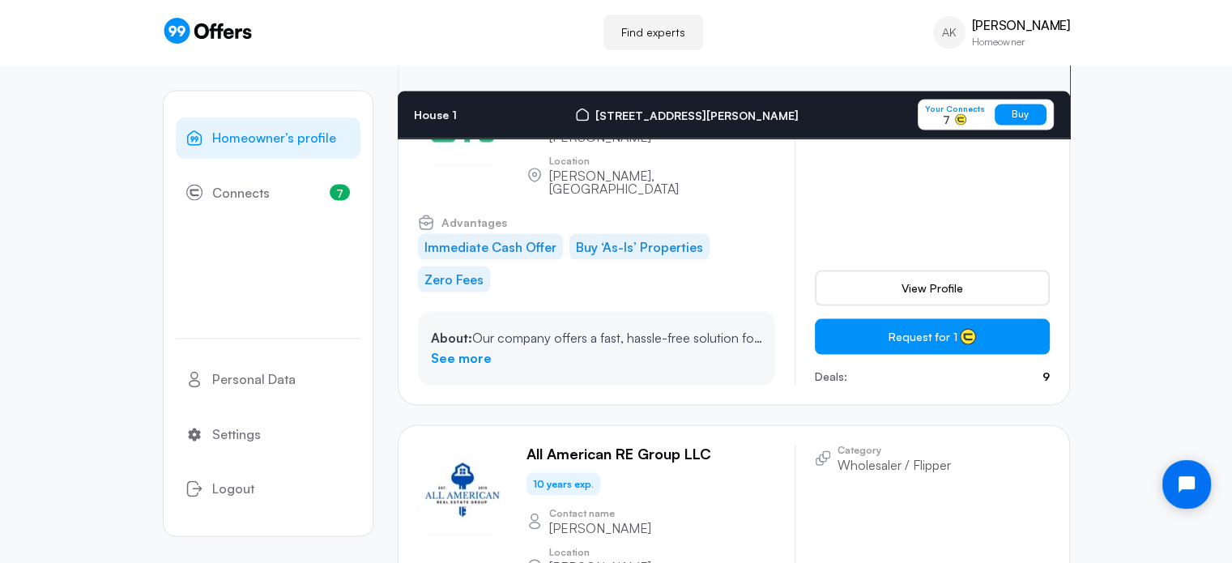
scroll to position [3185, 0]
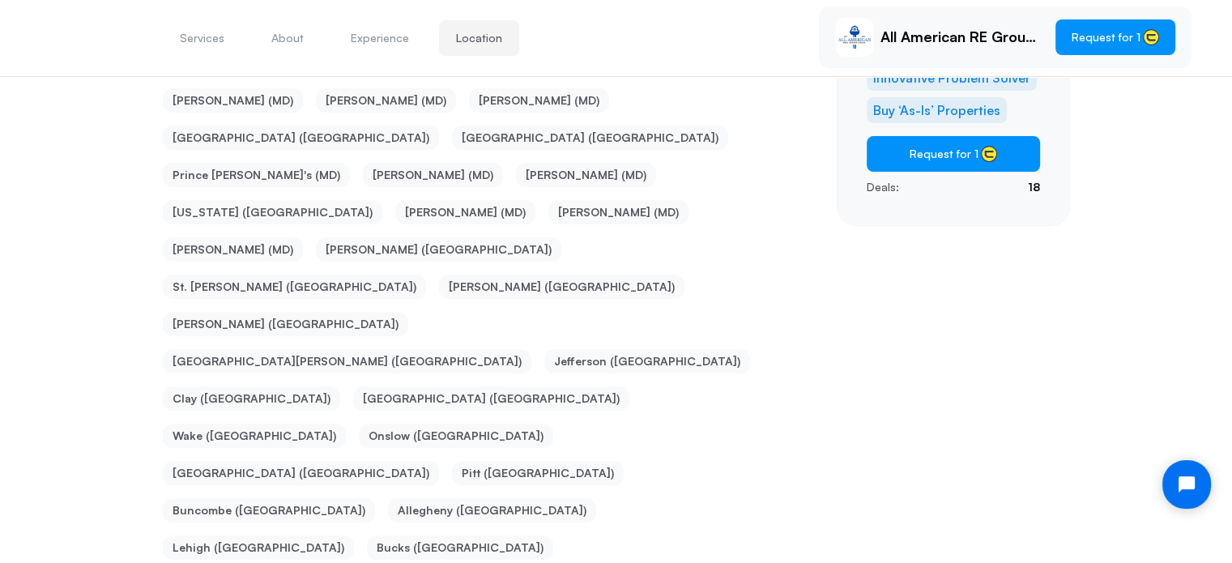
scroll to position [489, 0]
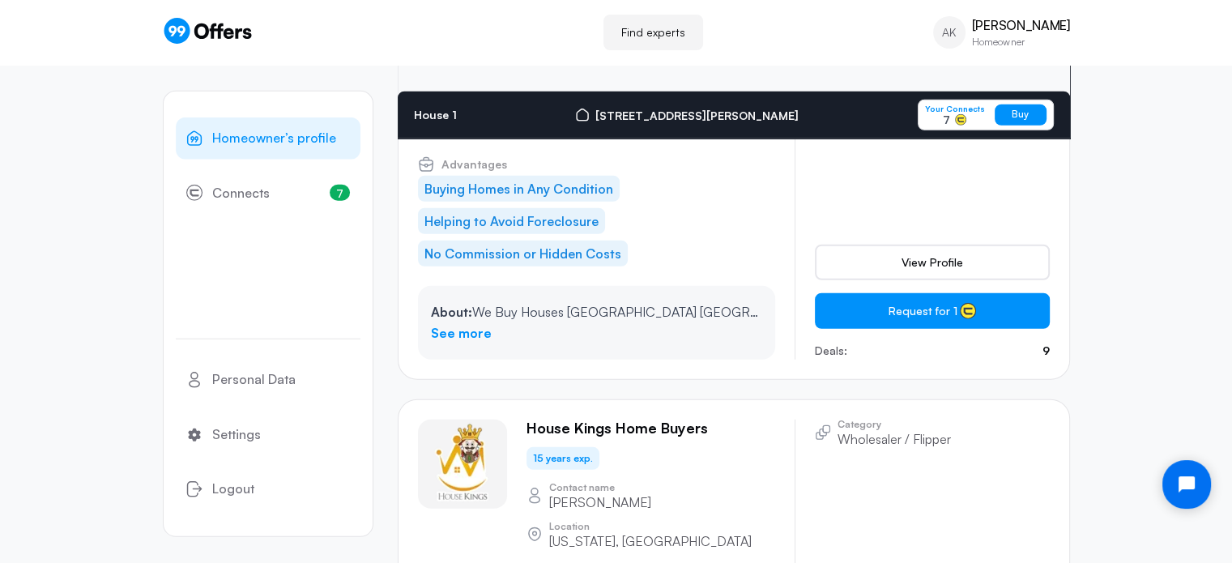
scroll to position [4448, 0]
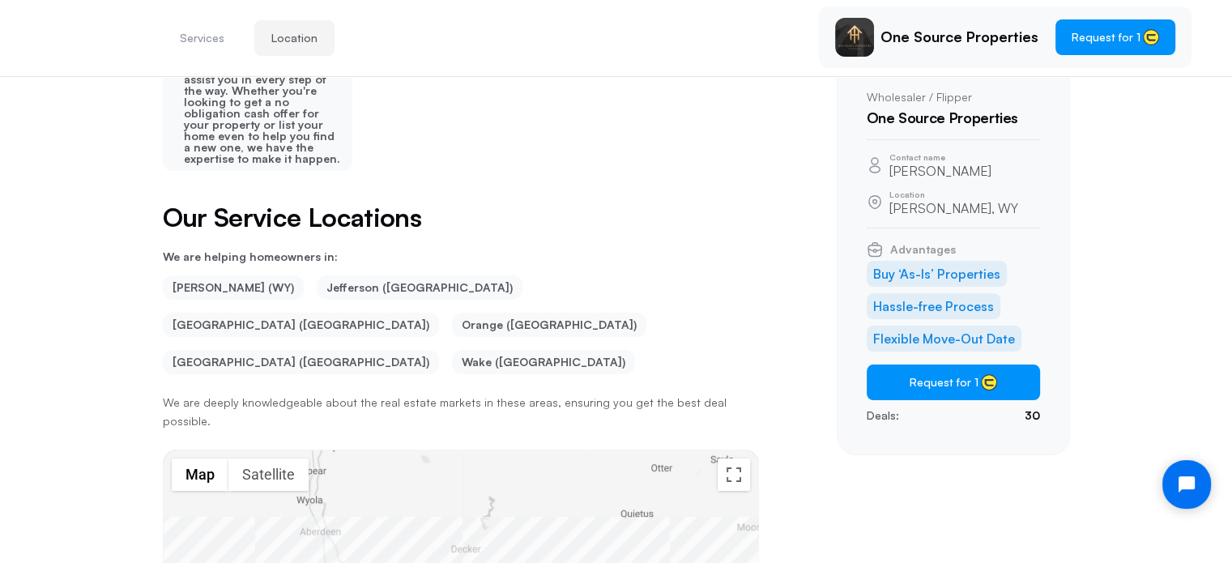
scroll to position [165, 0]
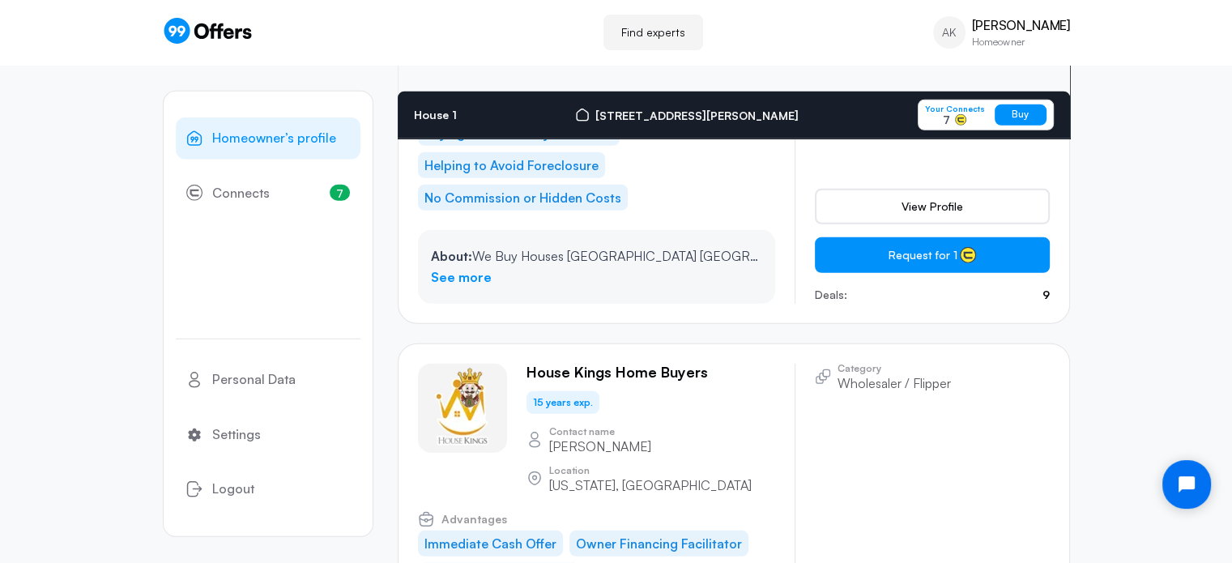
scroll to position [4163, 0]
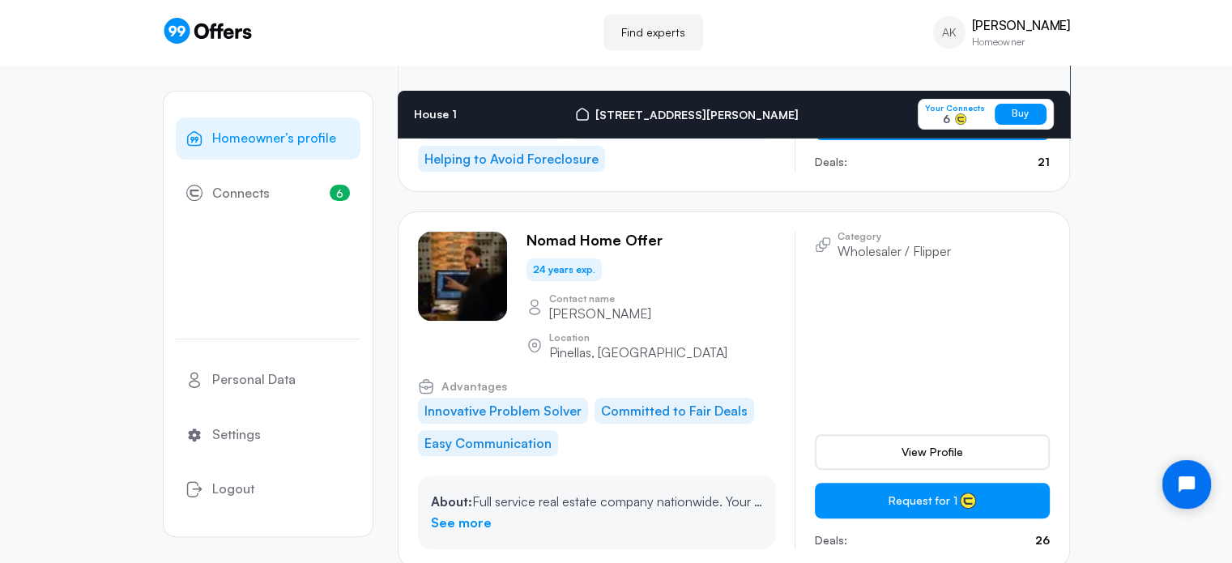
scroll to position [6744, 0]
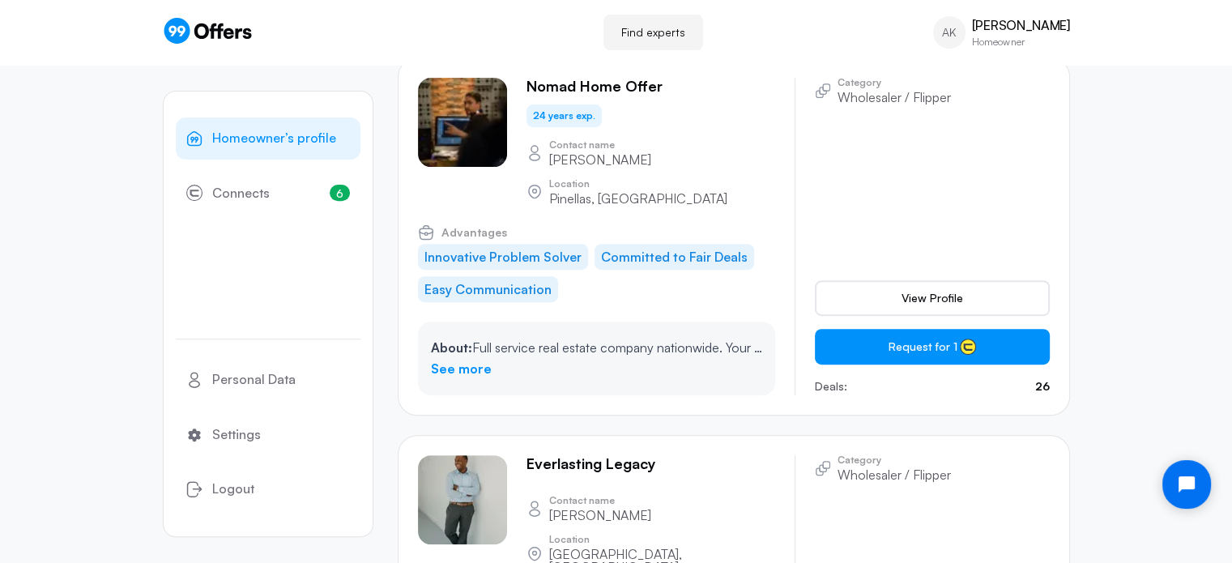
scroll to position [0, 0]
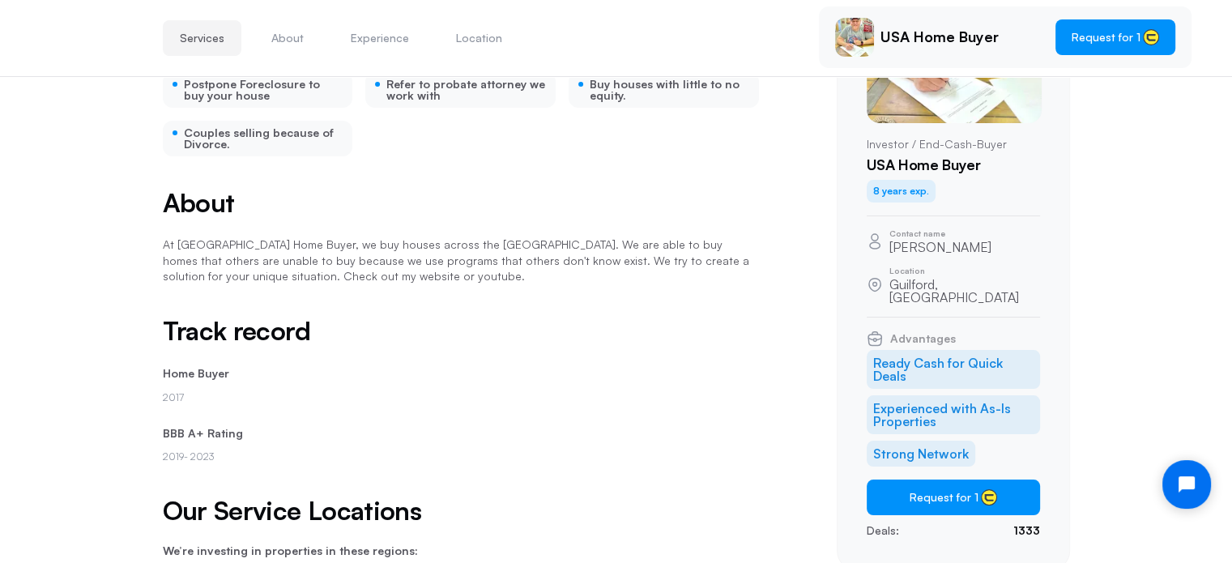
scroll to position [165, 0]
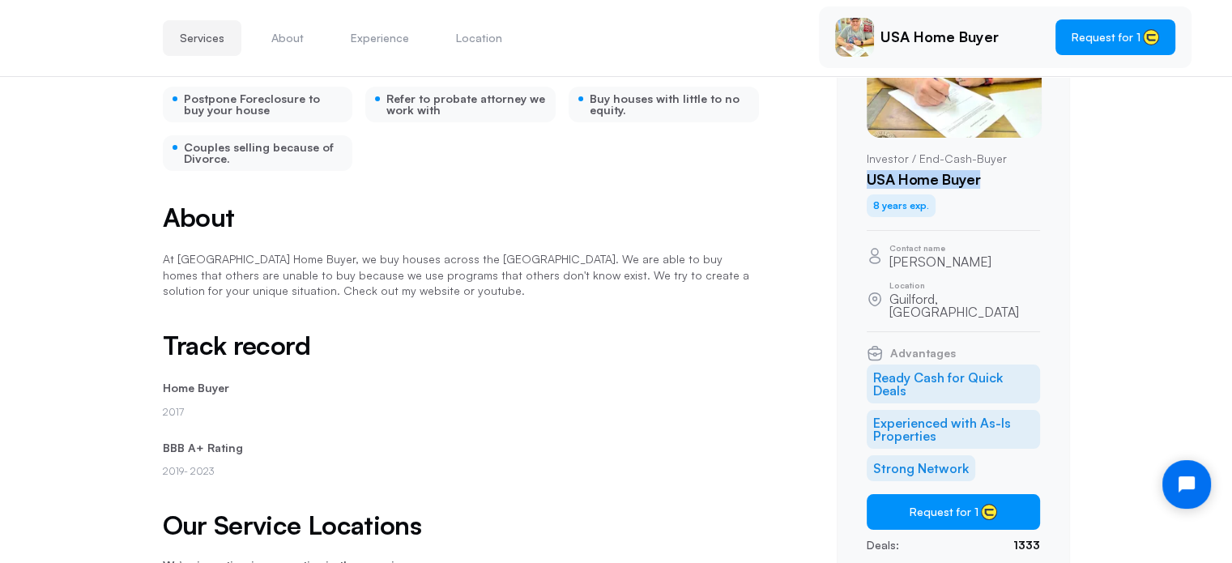
drag, startPoint x: 985, startPoint y: 174, endPoint x: 845, endPoint y: 181, distance: 139.5
click at [845, 181] on div "Investor / End-Cash-Buyer USA Home Buyer 8 years exp. Contact name Todd Killian…" at bounding box center [953, 259] width 233 height 652
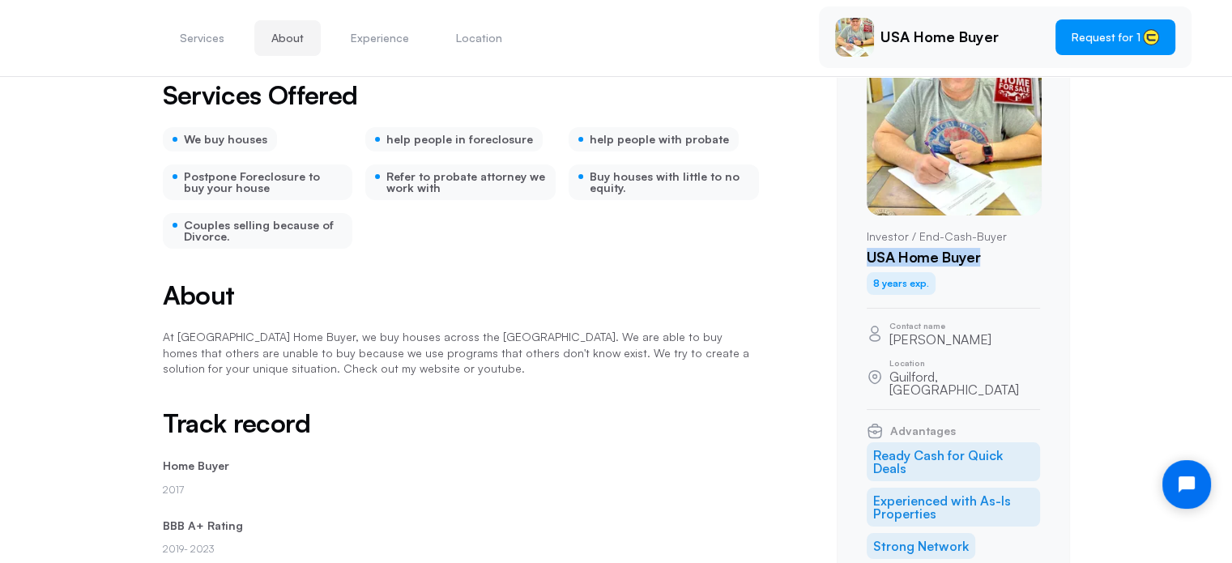
scroll to position [246, 0]
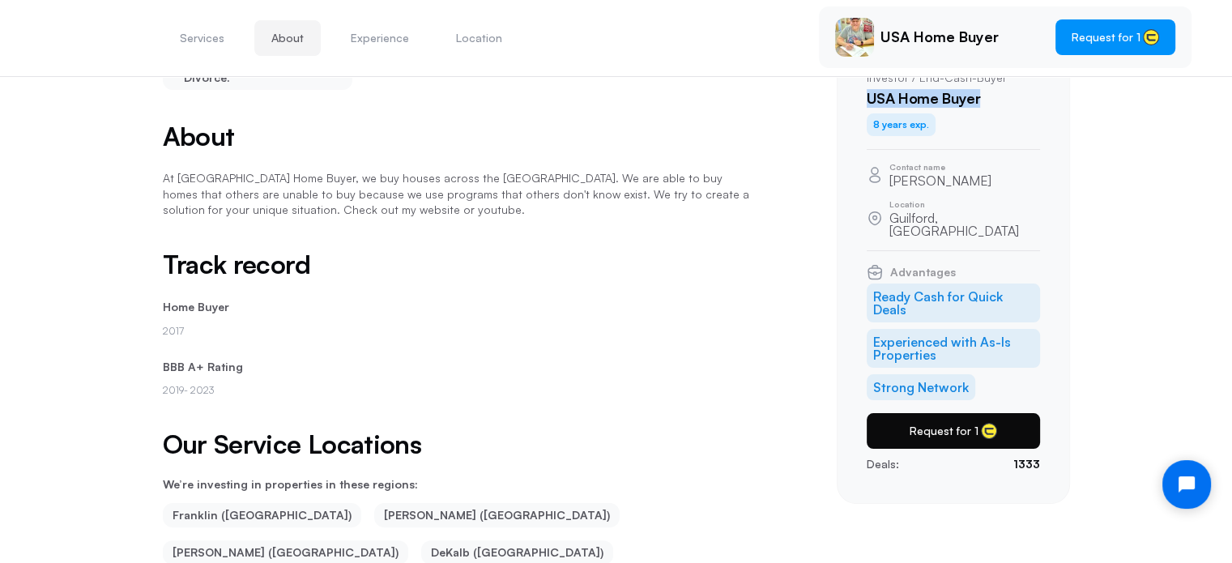
click at [942, 413] on button "Request for 1" at bounding box center [953, 431] width 173 height 36
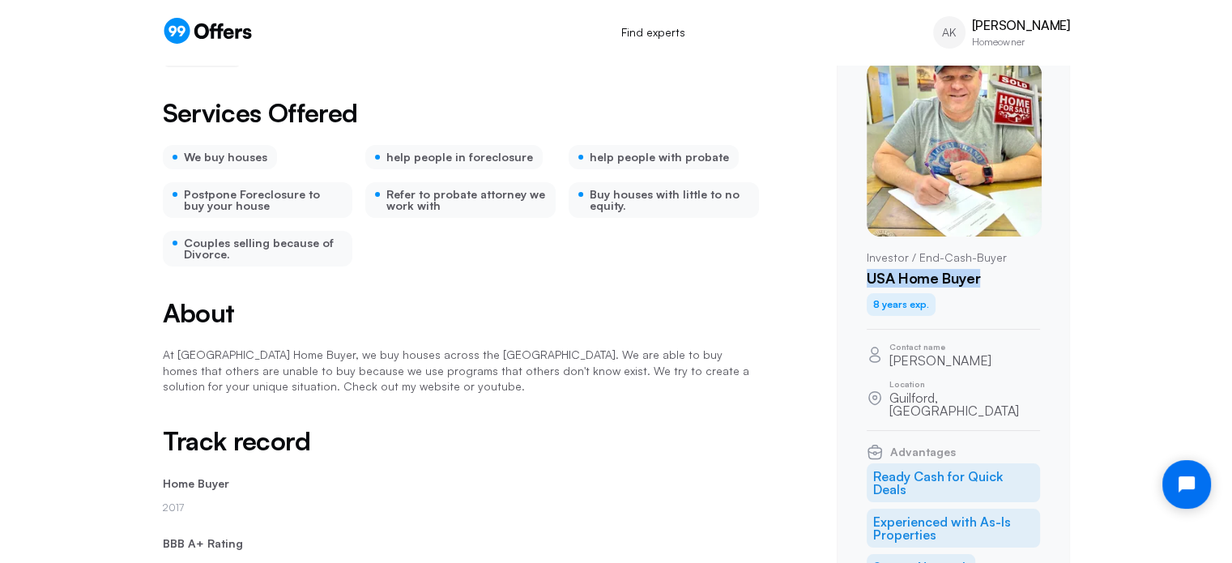
scroll to position [0, 0]
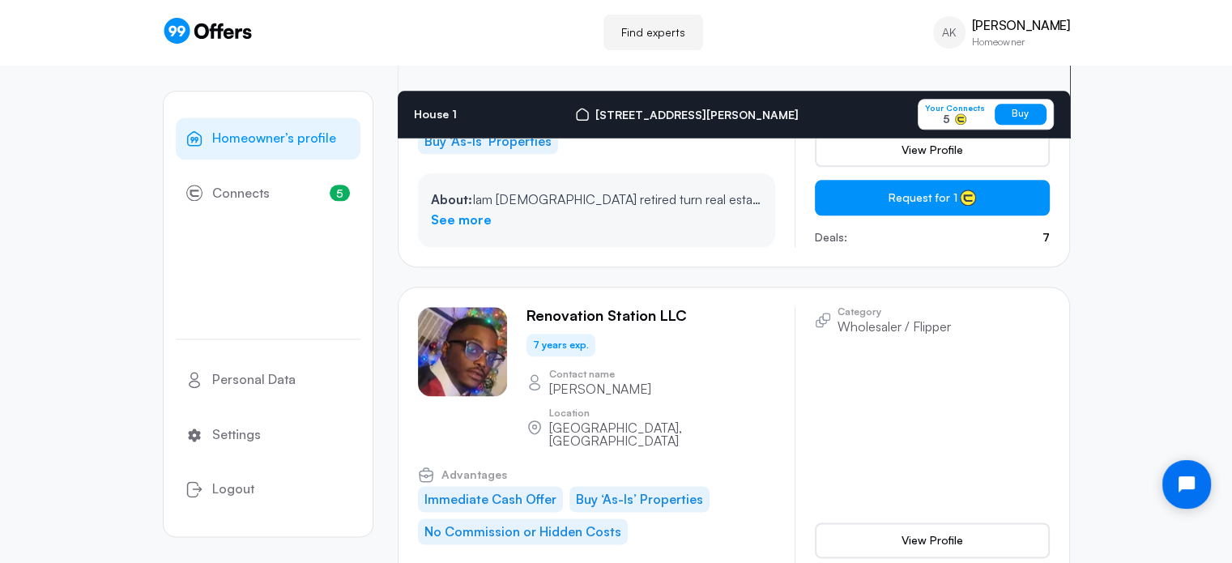
scroll to position [8175, 0]
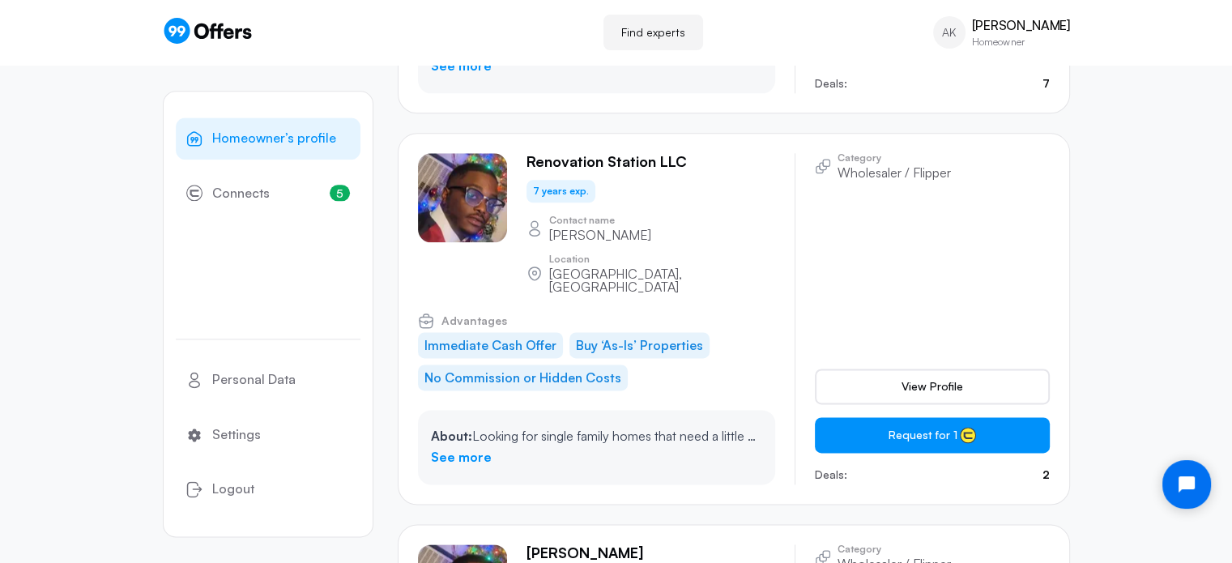
scroll to position [0, 0]
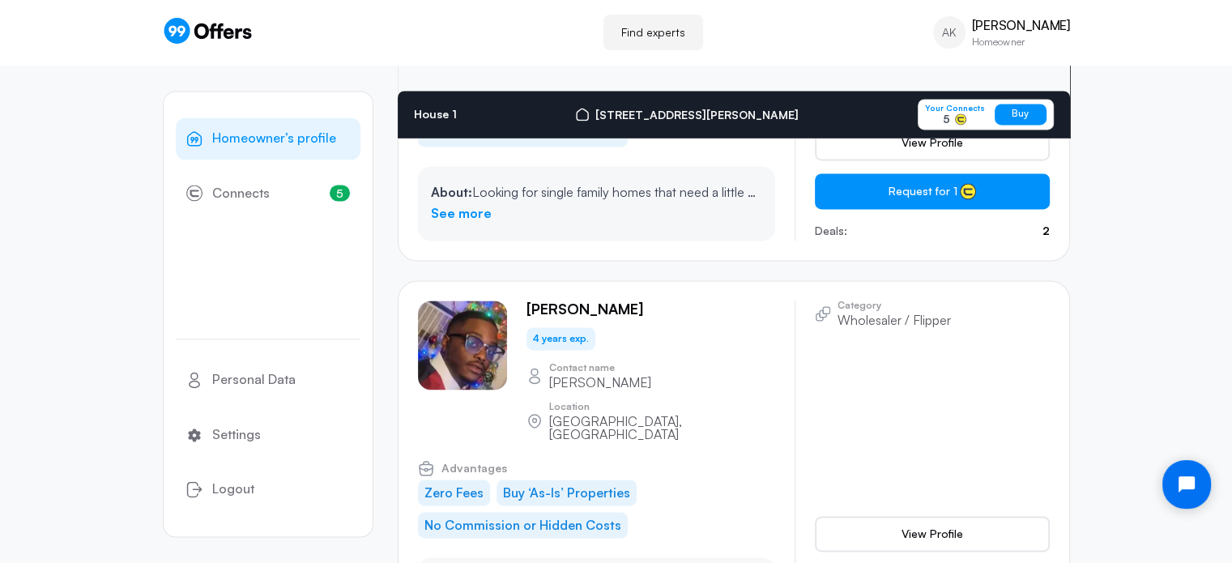
scroll to position [8491, 0]
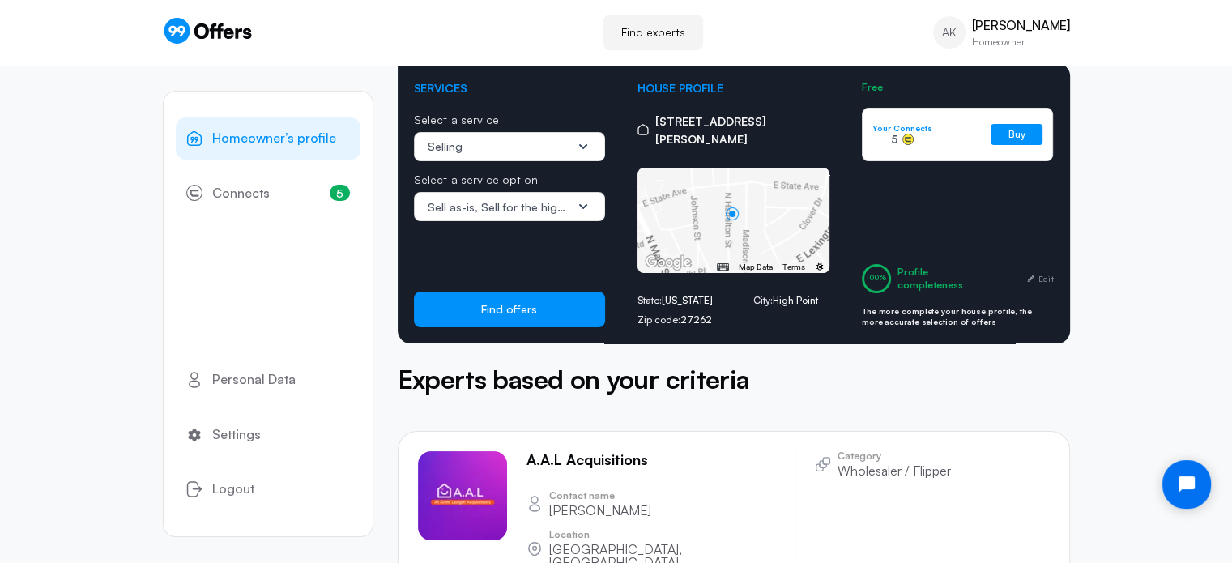
scroll to position [243, 0]
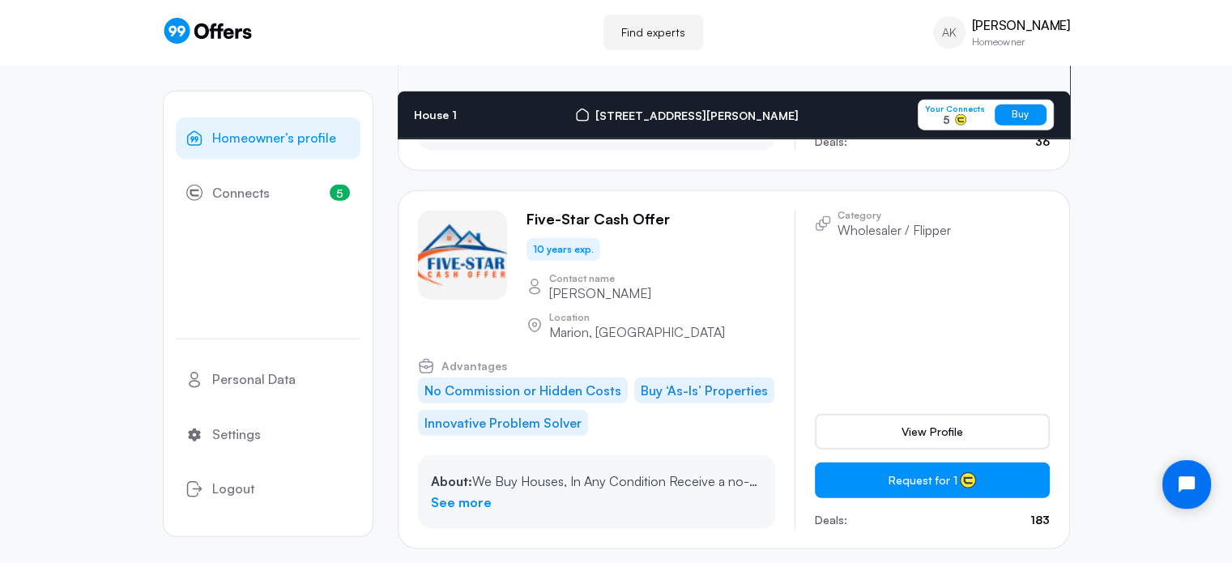
scroll to position [10399, 0]
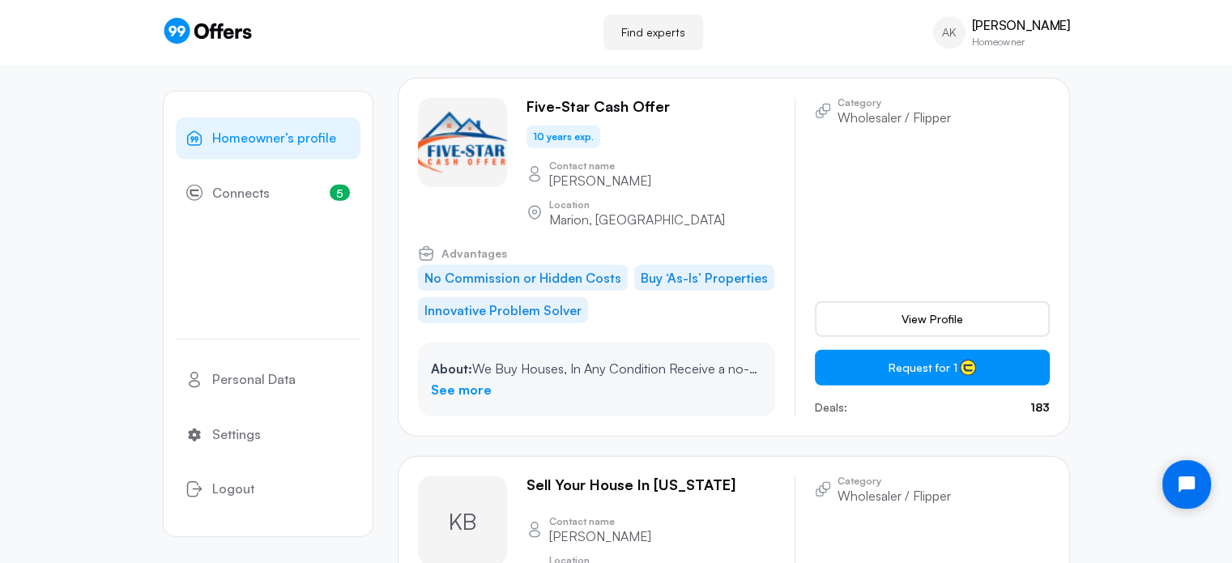
scroll to position [0, 0]
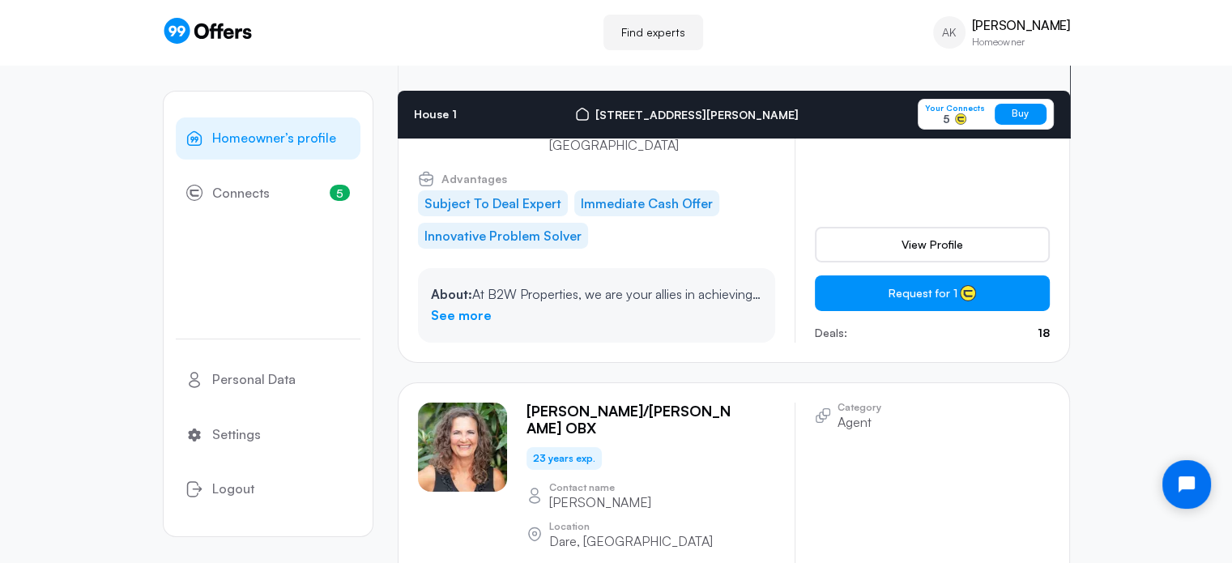
scroll to position [11660, 0]
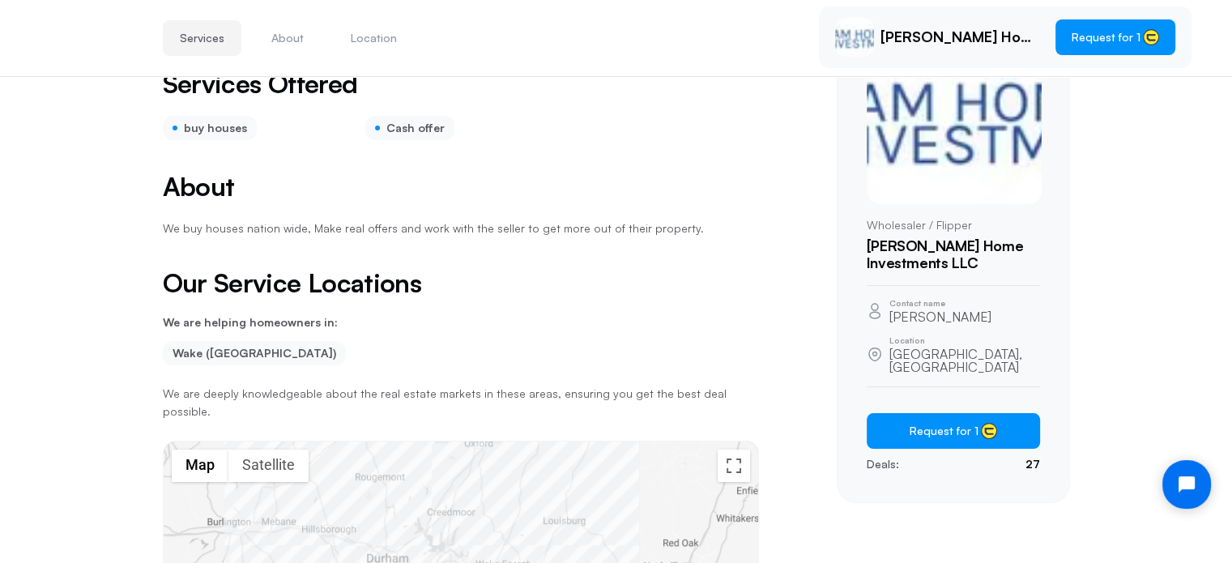
scroll to position [327, 0]
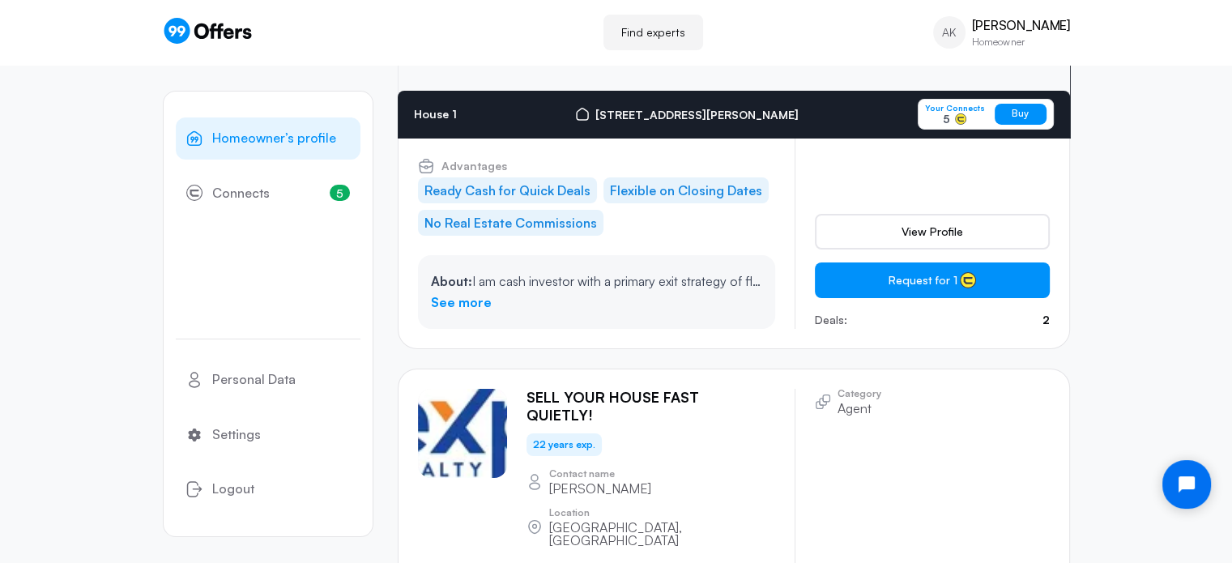
scroll to position [30413, 0]
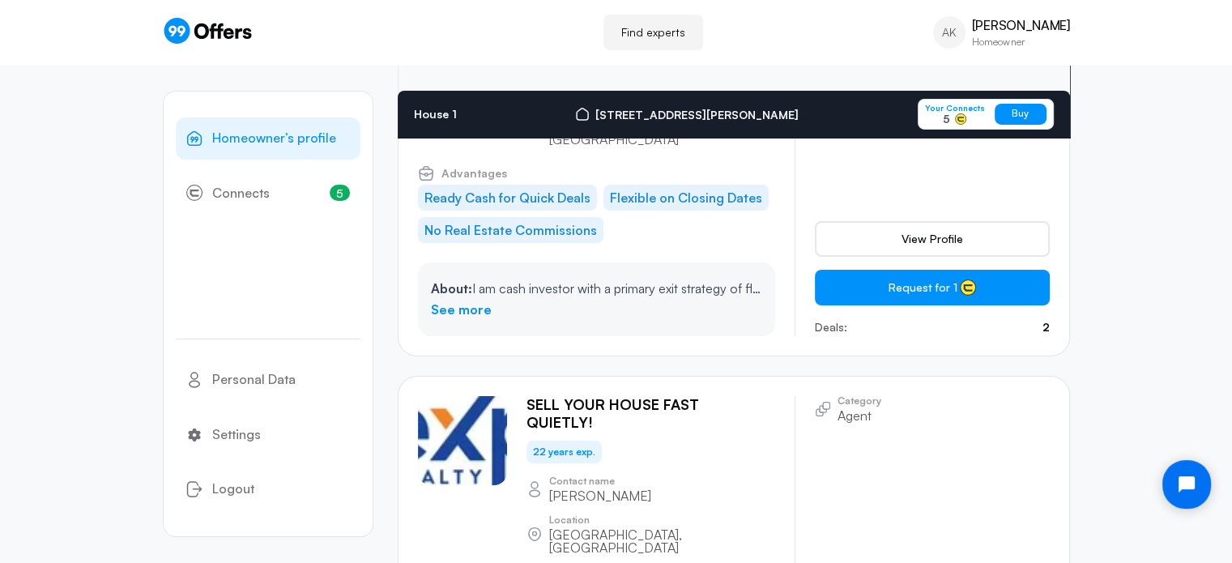
click at [201, 33] on icon at bounding box center [208, 31] width 90 height 26
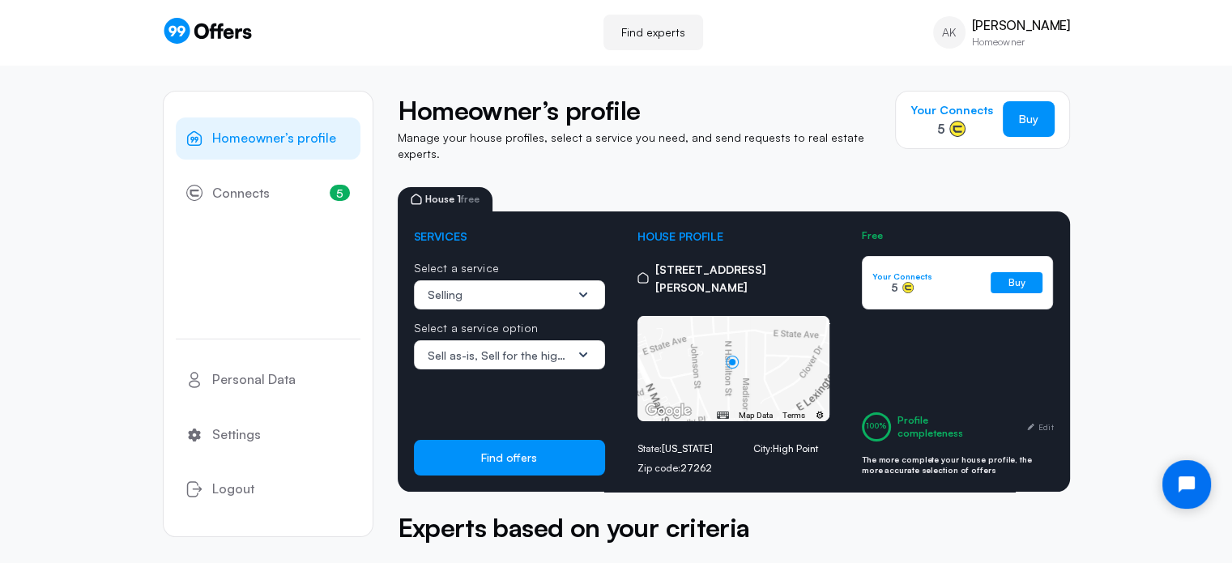
click at [942, 107] on p "Your Connects" at bounding box center [952, 110] width 83 height 18
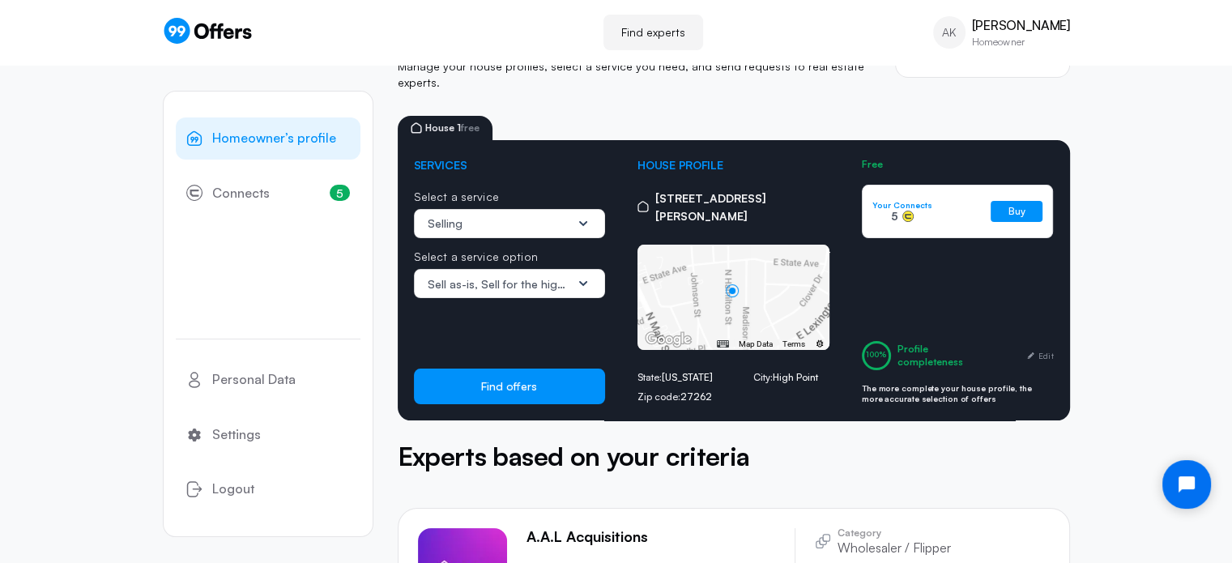
scroll to position [81, 0]
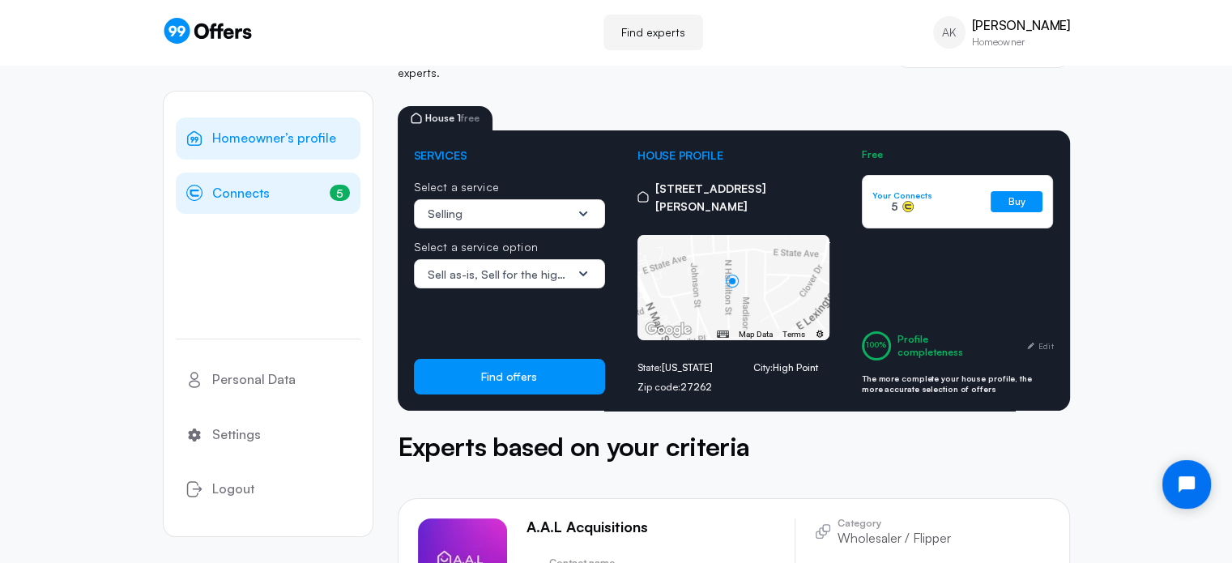
click at [227, 193] on span "Connects" at bounding box center [241, 193] width 58 height 21
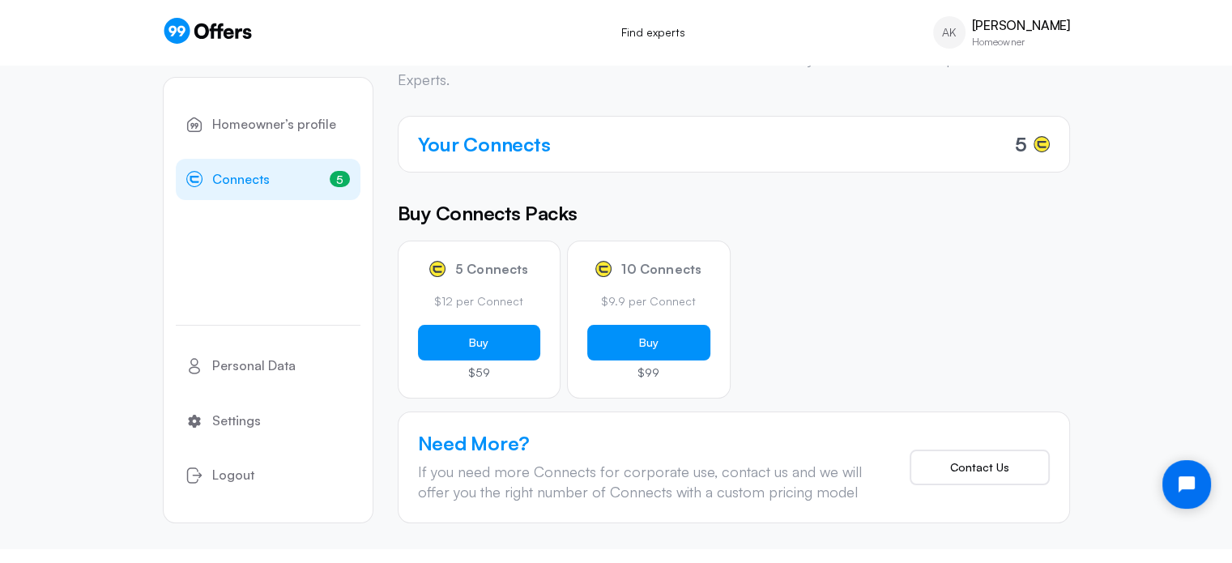
scroll to position [87, 0]
click at [530, 139] on h4 "Your Connects" at bounding box center [484, 143] width 133 height 29
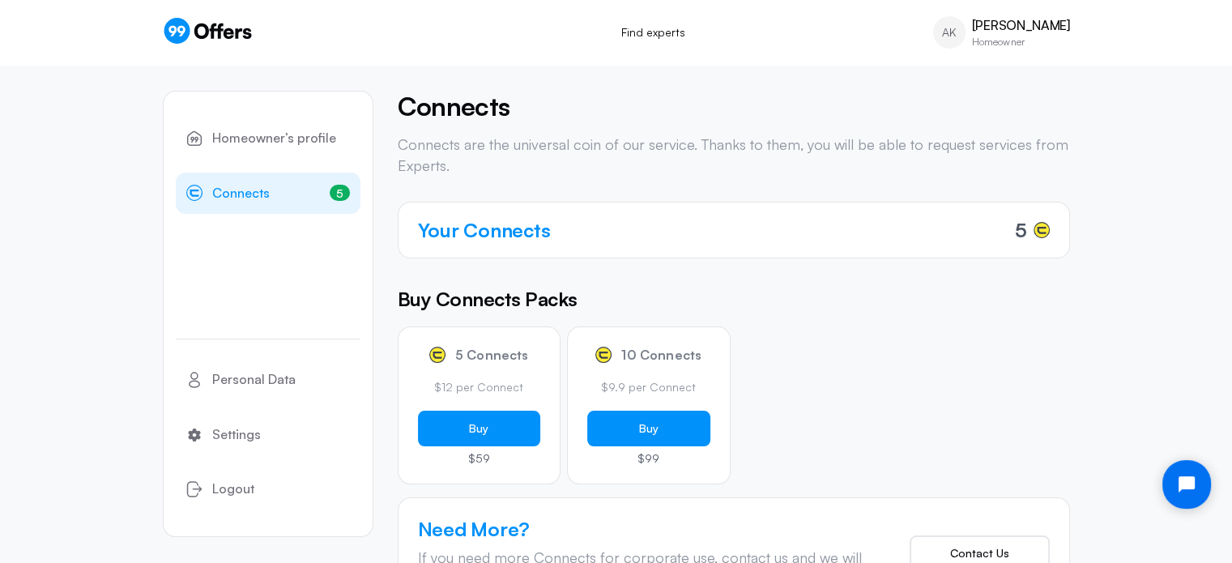
scroll to position [0, 0]
click at [292, 132] on span "Homeowner’s profile" at bounding box center [274, 138] width 124 height 21
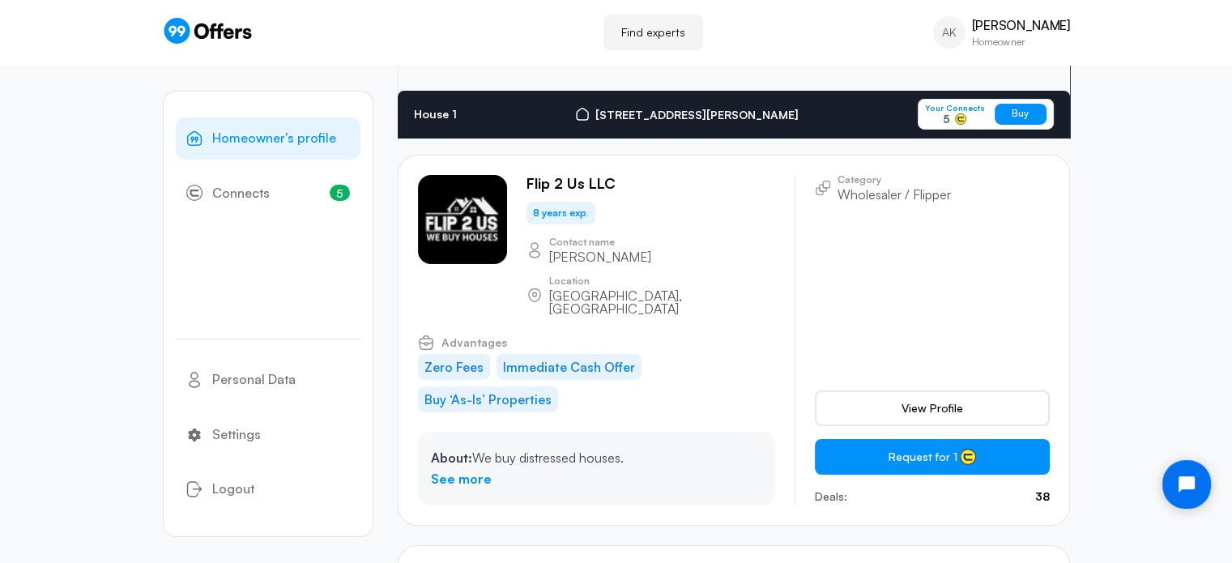
scroll to position [17980, 0]
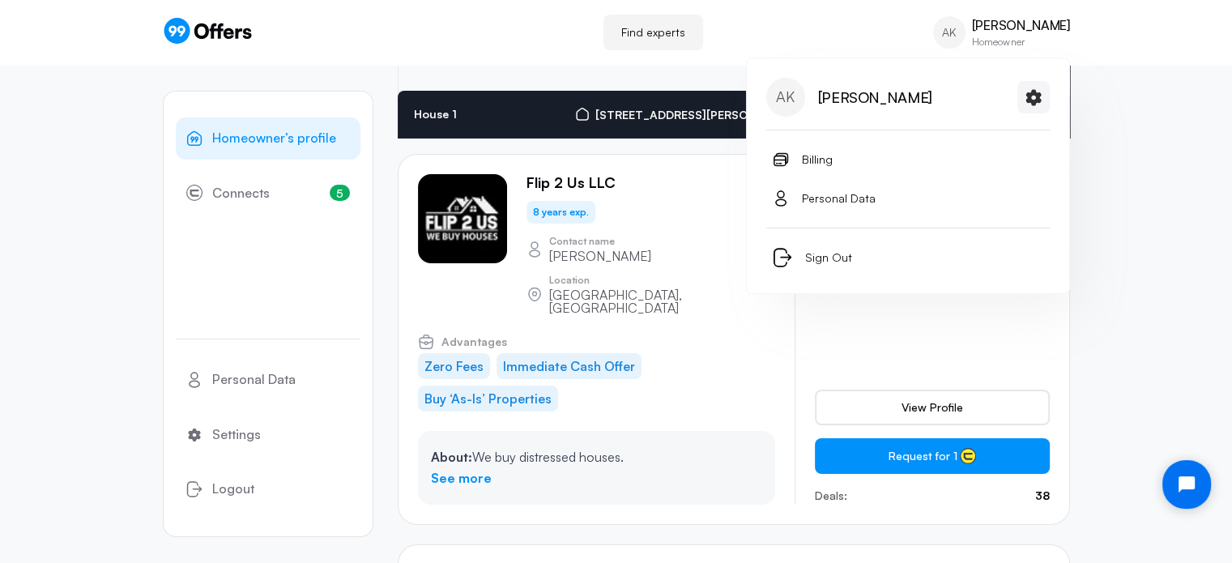
click at [1006, 40] on p "Homeowner" at bounding box center [1021, 42] width 98 height 10
click at [1037, 100] on icon at bounding box center [1033, 97] width 15 height 16
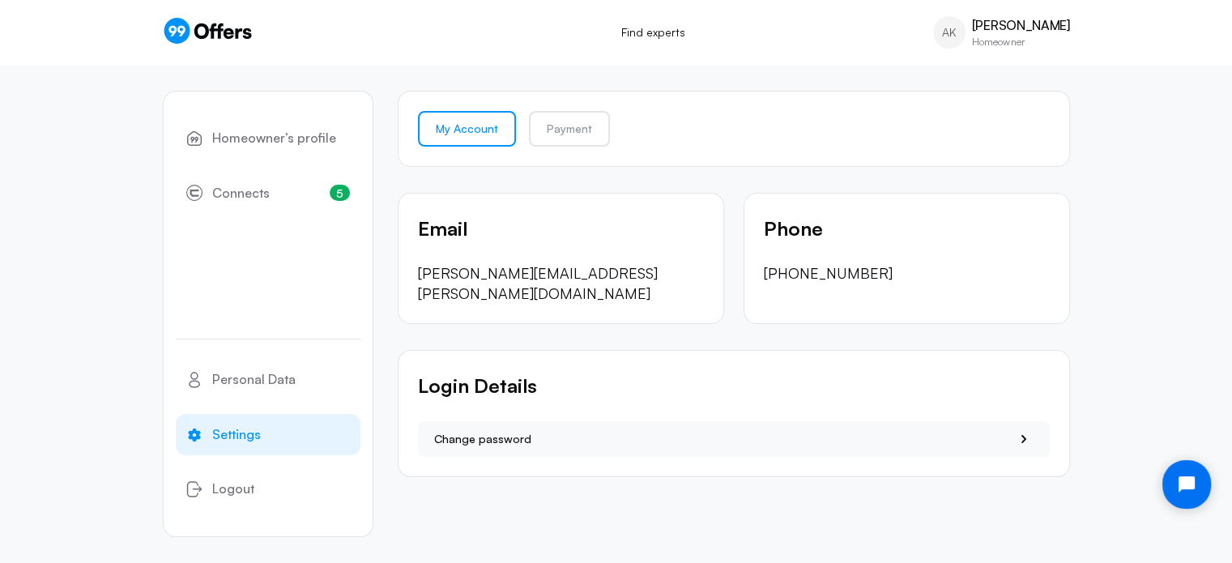
click at [446, 135] on link "My Account" at bounding box center [467, 129] width 98 height 36
click at [282, 195] on link "5 Connects 5" at bounding box center [268, 194] width 185 height 42
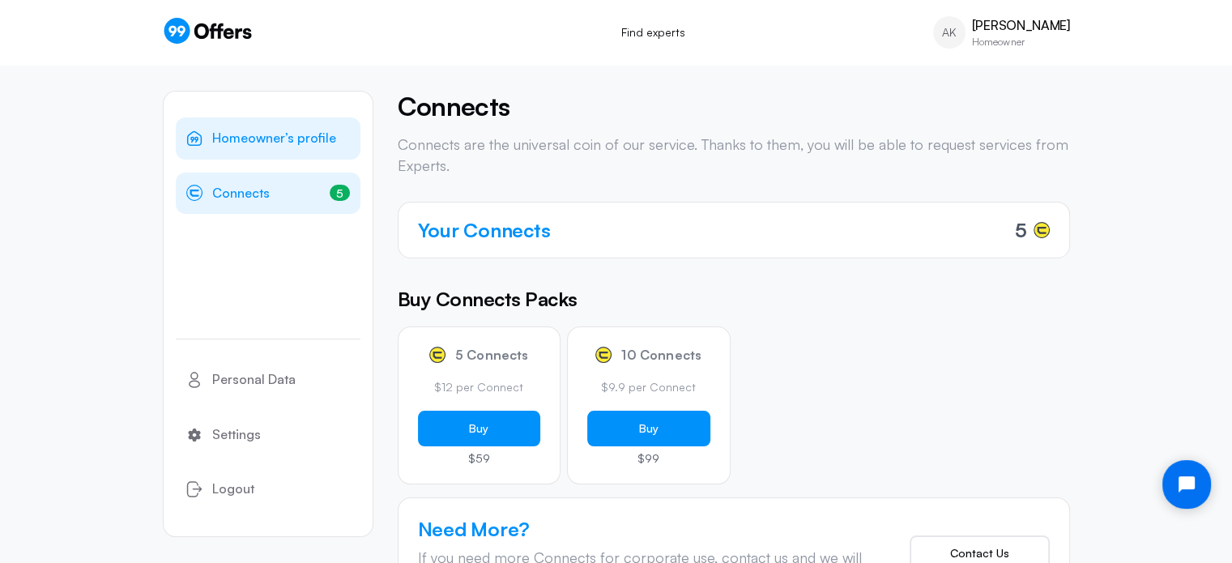
click at [256, 145] on span "Homeowner’s profile" at bounding box center [274, 138] width 124 height 21
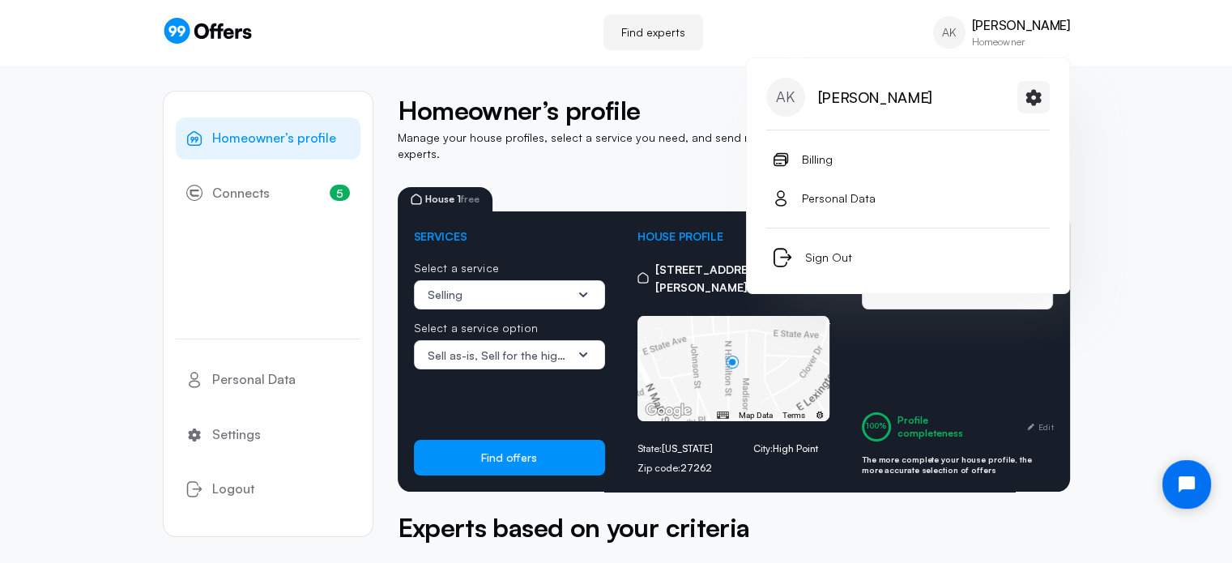
click at [995, 30] on p "[PERSON_NAME]" at bounding box center [1021, 25] width 98 height 15
click at [839, 192] on span "Personal Data" at bounding box center [839, 198] width 74 height 19
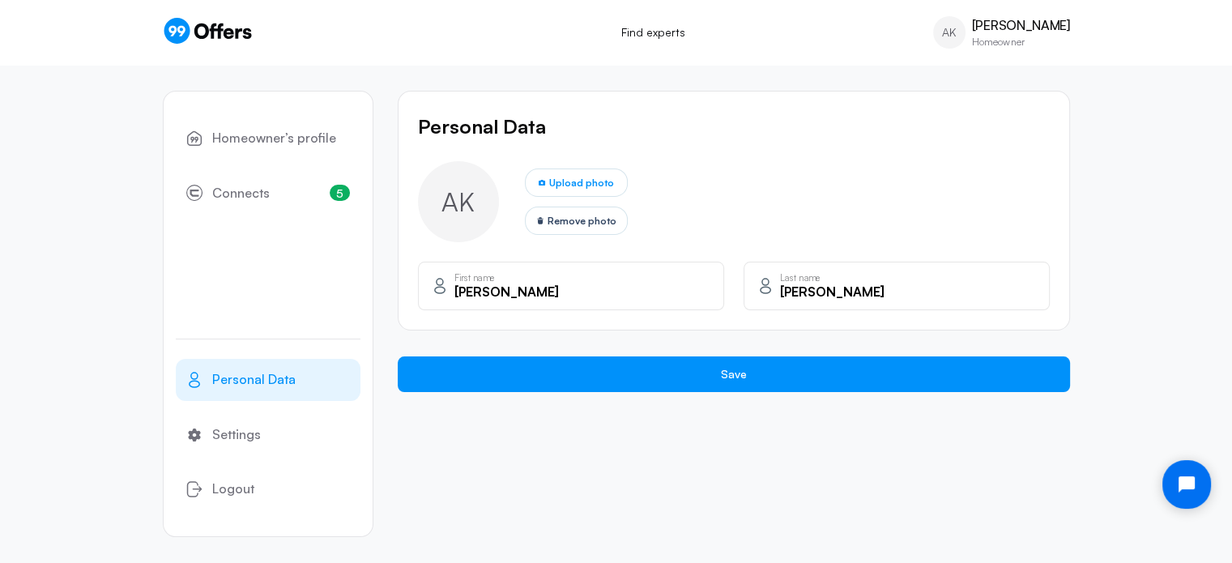
click at [707, 201] on div "AK Upload photo Remove photo" at bounding box center [734, 201] width 632 height 81
drag, startPoint x: 557, startPoint y: 298, endPoint x: 447, endPoint y: 294, distance: 110.3
click at [447, 294] on div "Anthony First name" at bounding box center [571, 286] width 306 height 49
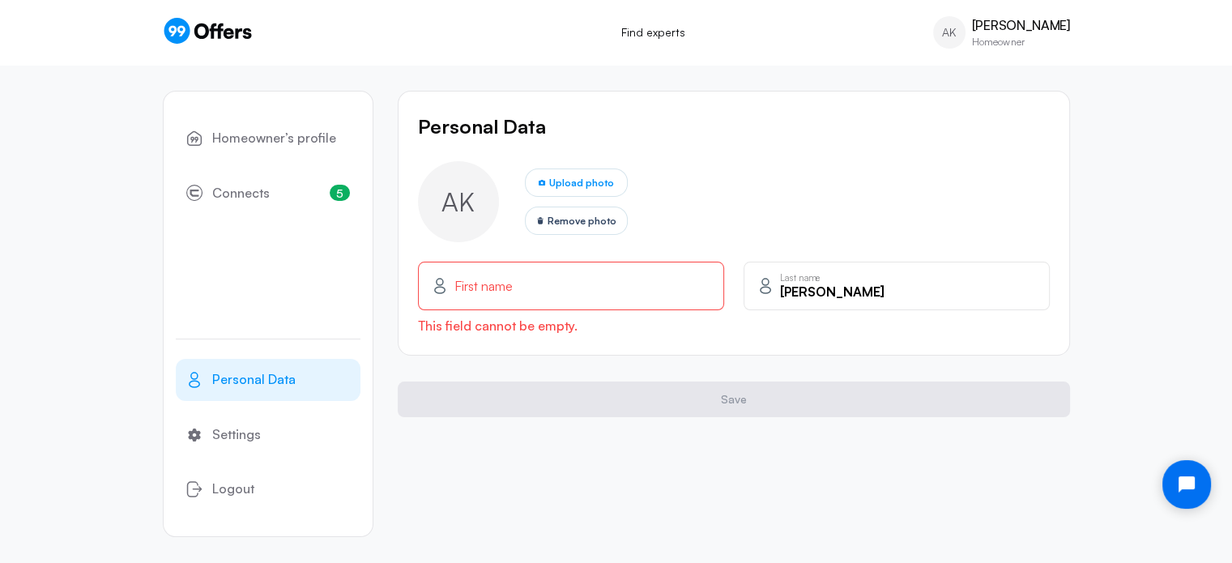
drag, startPoint x: 840, startPoint y: 298, endPoint x: 726, endPoint y: 284, distance: 115.1
click at [726, 284] on div "First name This field cannot be empty. Kormylo Last name" at bounding box center [734, 298] width 632 height 73
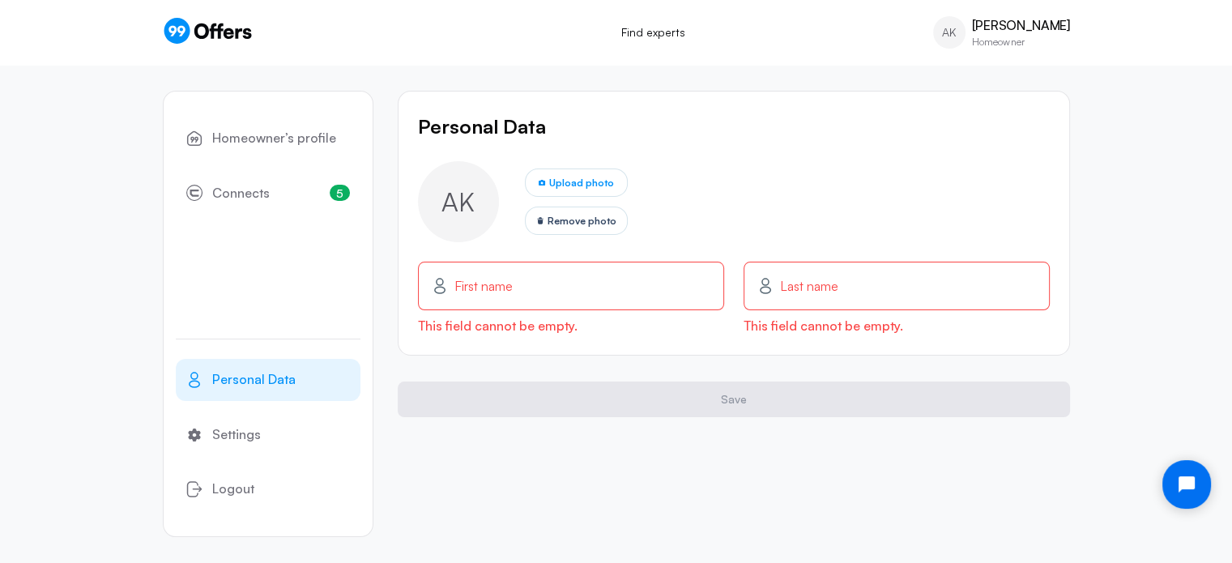
click at [651, 188] on div "AK Upload photo Remove photo" at bounding box center [734, 201] width 632 height 81
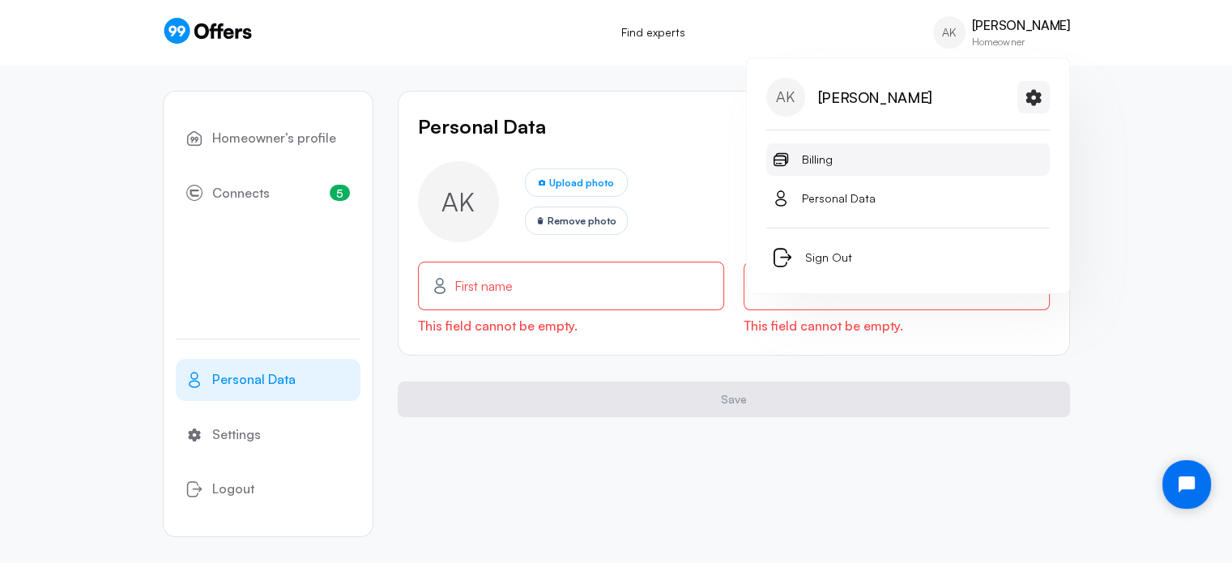
click at [820, 161] on span "Billing" at bounding box center [817, 159] width 31 height 19
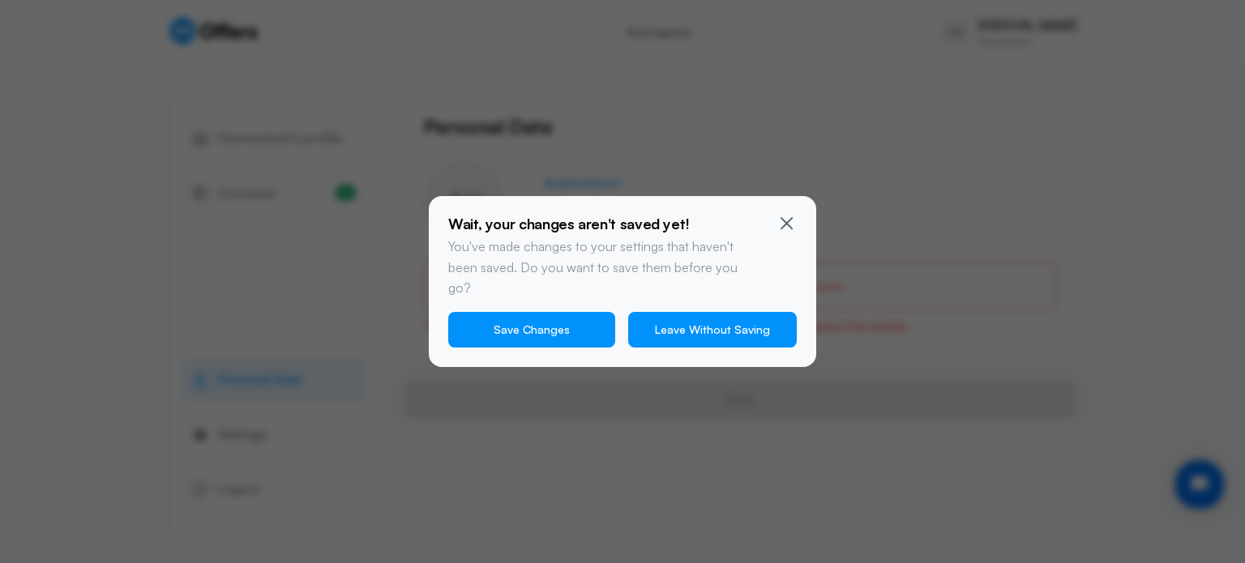
click at [741, 319] on button "Leave Without Saving" at bounding box center [712, 330] width 169 height 36
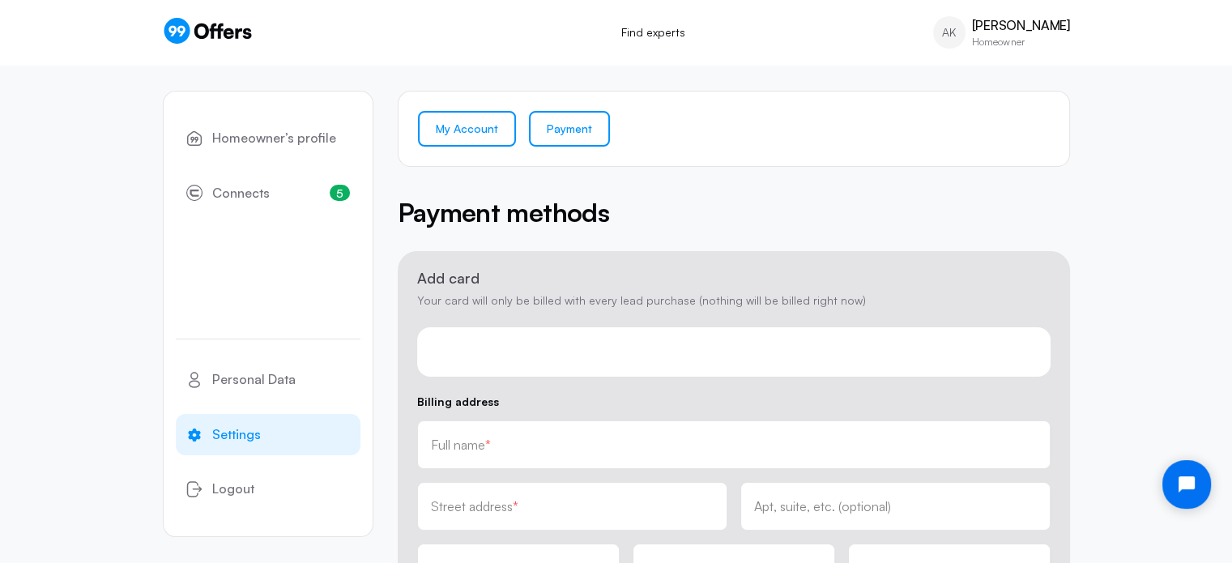
click at [454, 128] on link "My Account" at bounding box center [467, 129] width 98 height 36
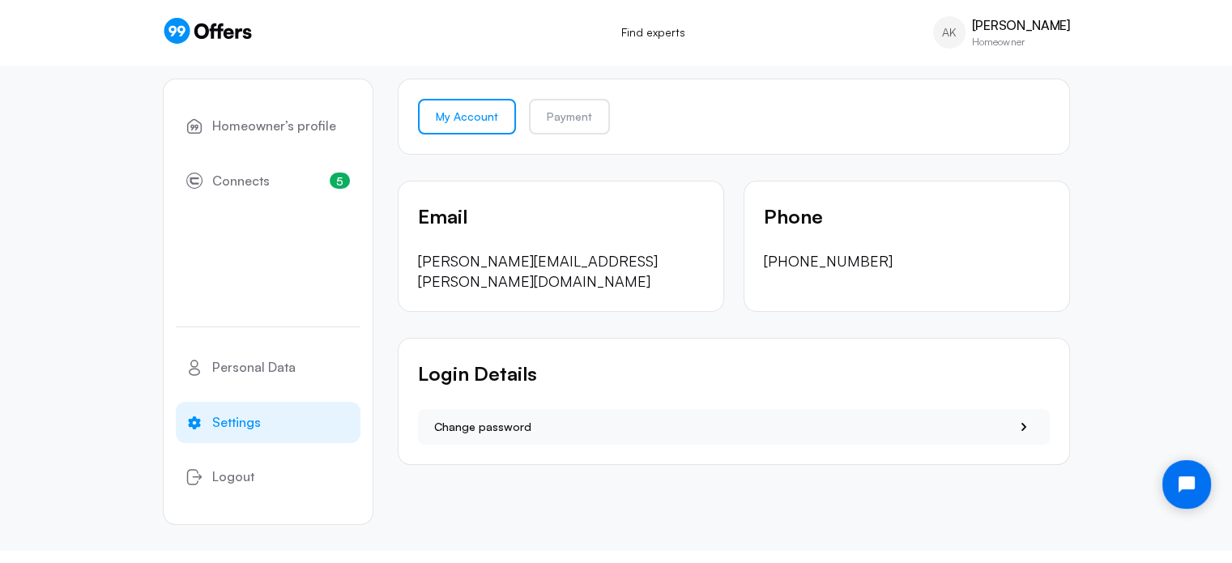
scroll to position [15, 0]
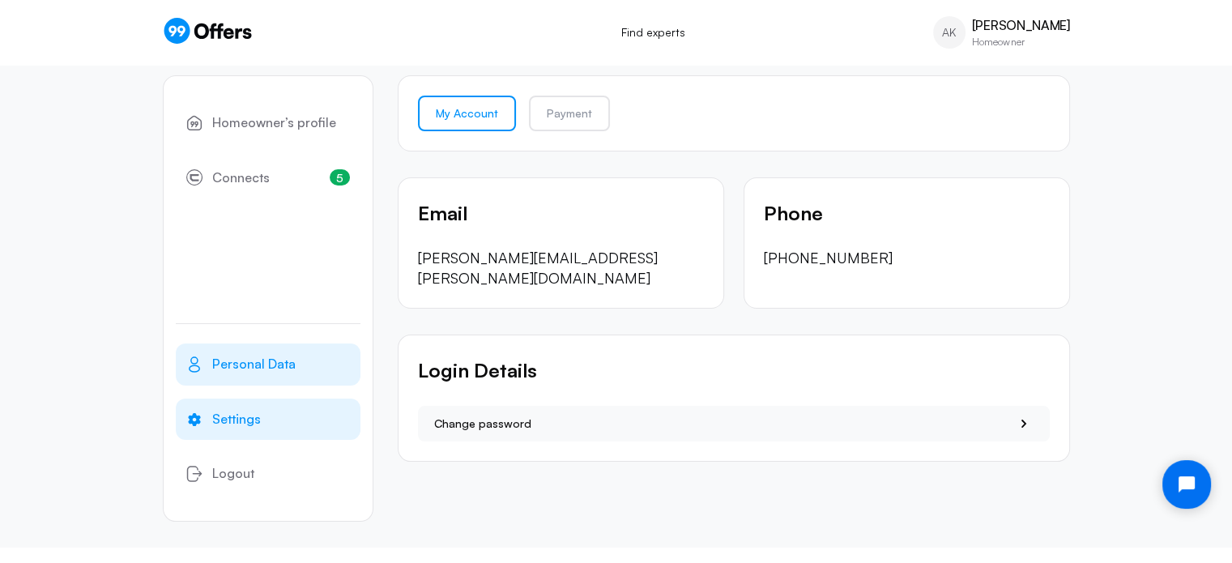
click at [263, 363] on span "Personal Data" at bounding box center [253, 364] width 83 height 21
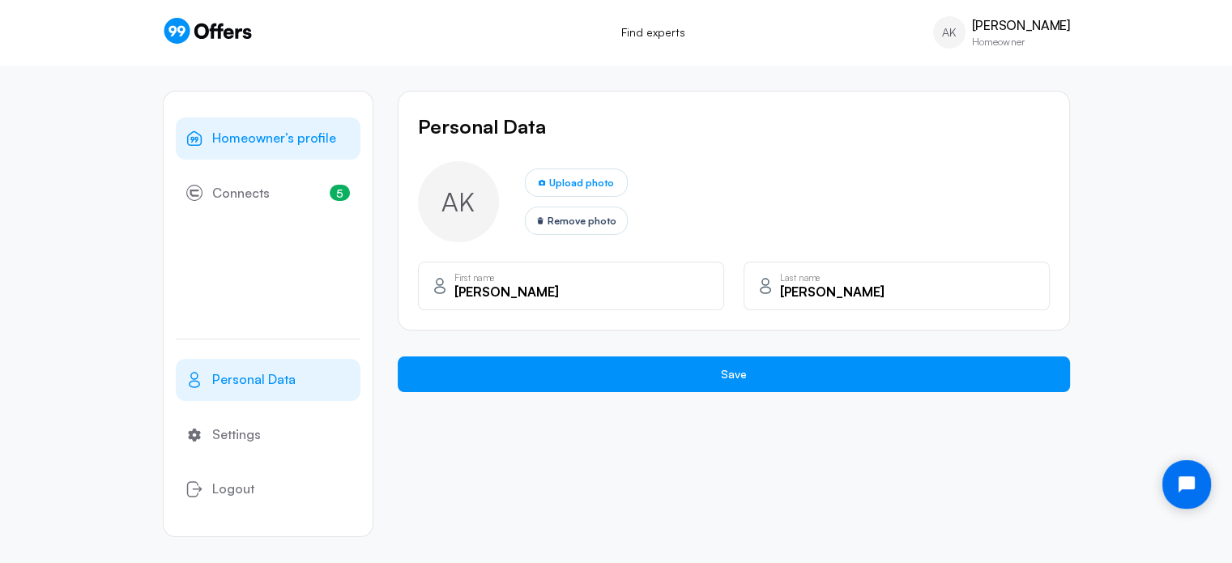
click at [244, 143] on span "Homeowner’s profile" at bounding box center [274, 138] width 124 height 21
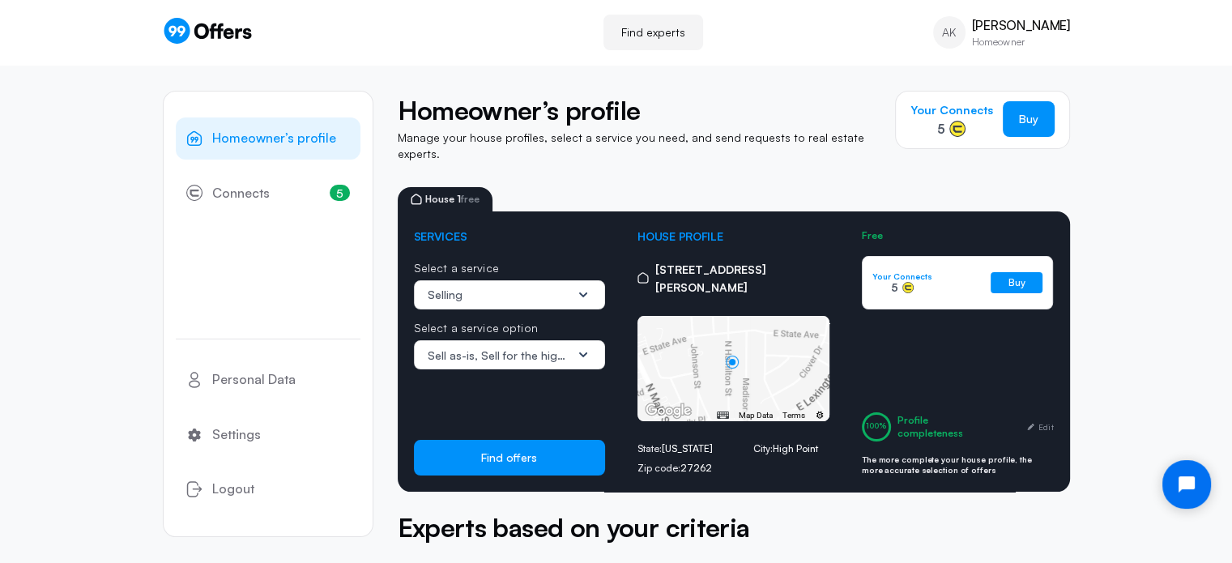
click at [434, 194] on span "House 1 free" at bounding box center [452, 199] width 54 height 10
click at [418, 194] on icon at bounding box center [417, 199] width 10 height 10
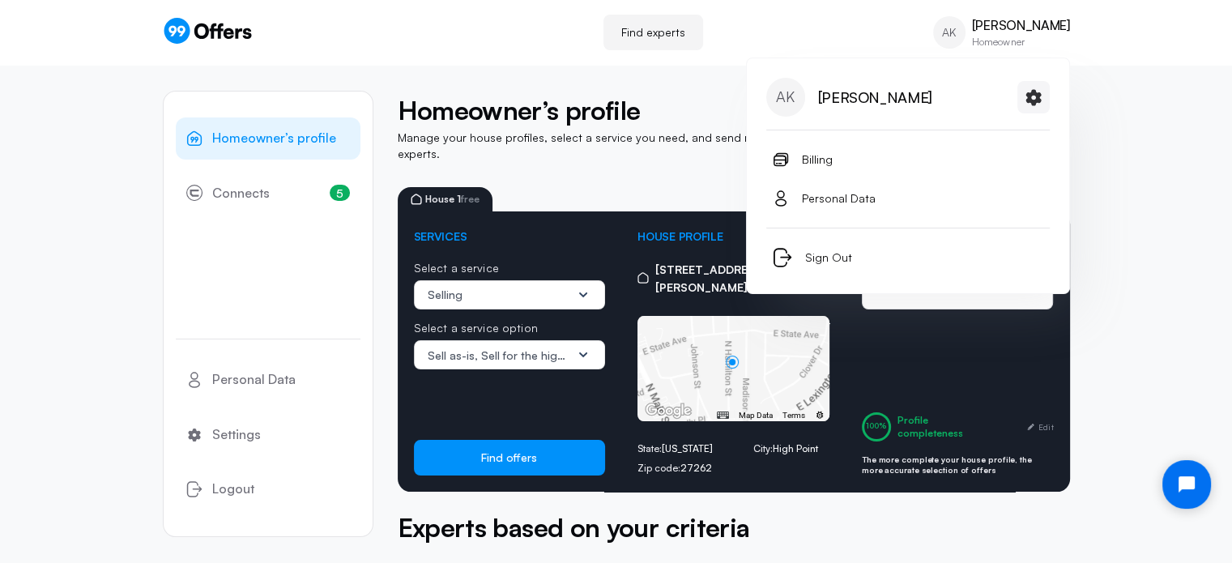
click at [1000, 37] on p "Homeowner" at bounding box center [1021, 42] width 98 height 10
click at [800, 263] on button "Sign Out" at bounding box center [909, 257] width 284 height 32
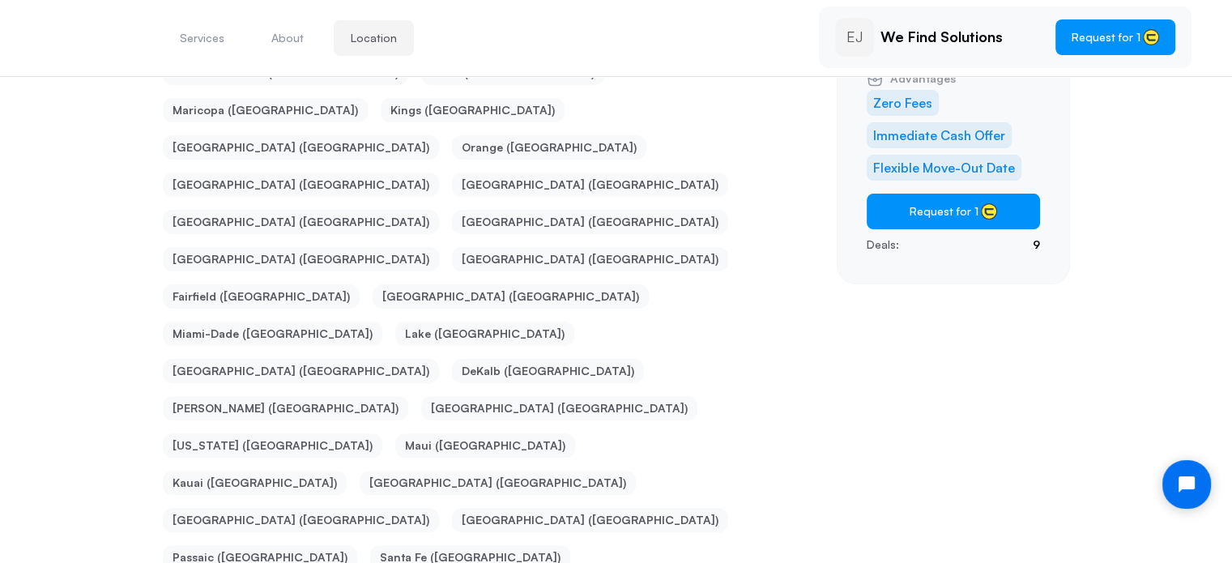
scroll to position [408, 0]
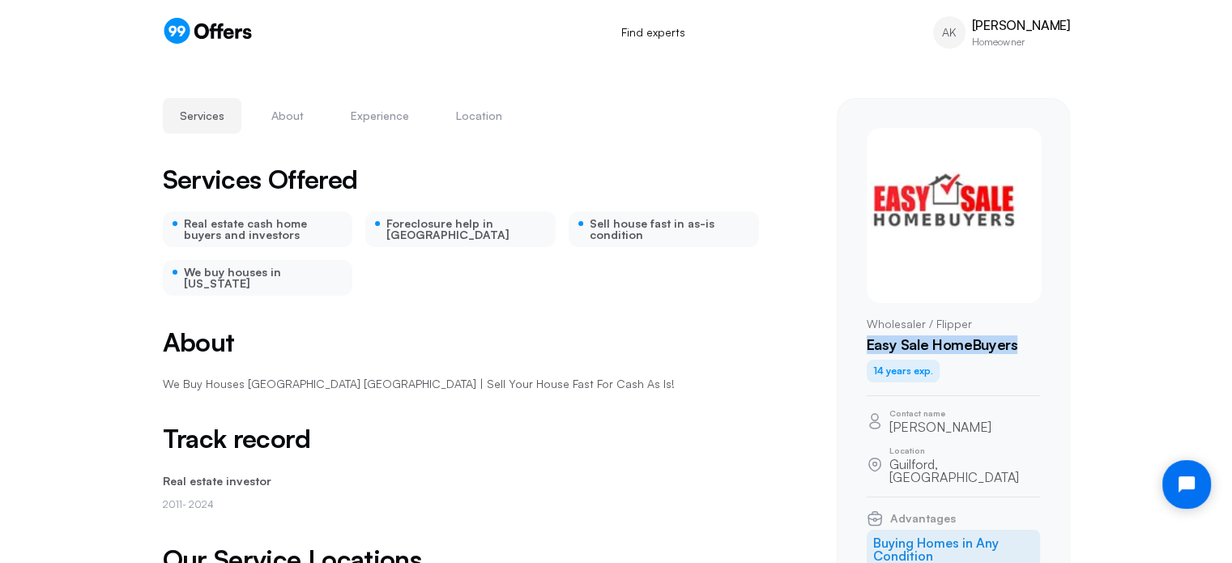
drag, startPoint x: 1018, startPoint y: 347, endPoint x: 852, endPoint y: 344, distance: 165.3
click div "Wholesaler / Flipper Easy Sale HomeBuyers 14 years exp. Contact name BJ Ward Lo…"
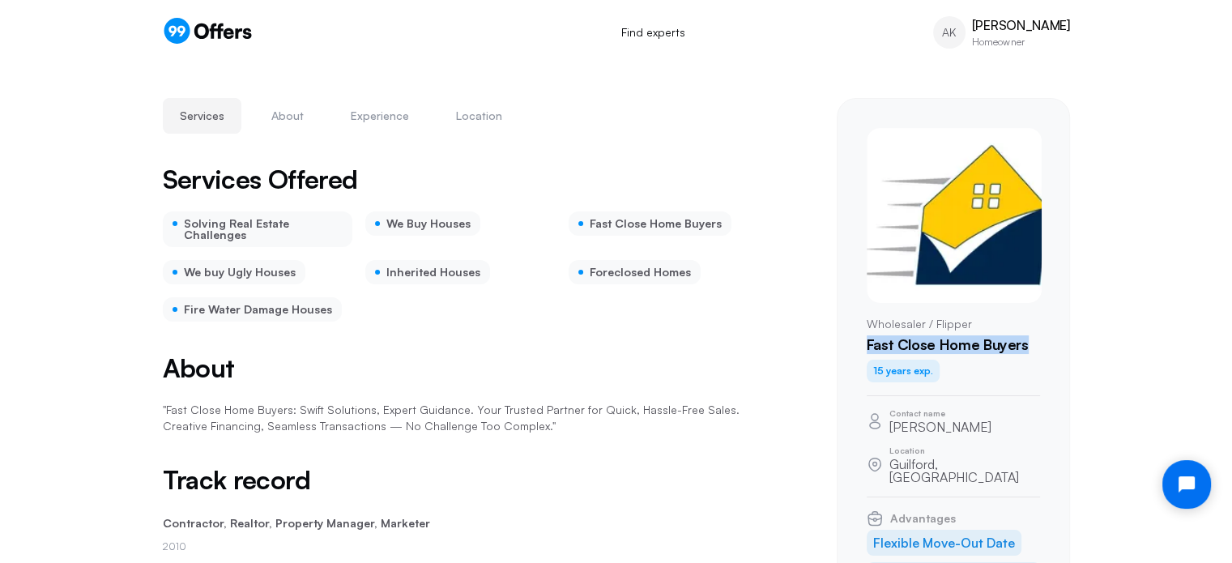
drag, startPoint x: 1009, startPoint y: 340, endPoint x: 865, endPoint y: 349, distance: 143.8
click at [865, 349] on div "Wholesaler / Flipper Fast Close Home Buyers 15 years exp. Contact name [PERSON_…" at bounding box center [953, 417] width 233 height 639
drag, startPoint x: 956, startPoint y: 460, endPoint x: 889, endPoint y: 463, distance: 67.3
click at [890, 463] on p "Guilford, [GEOGRAPHIC_DATA]" at bounding box center [965, 471] width 151 height 26
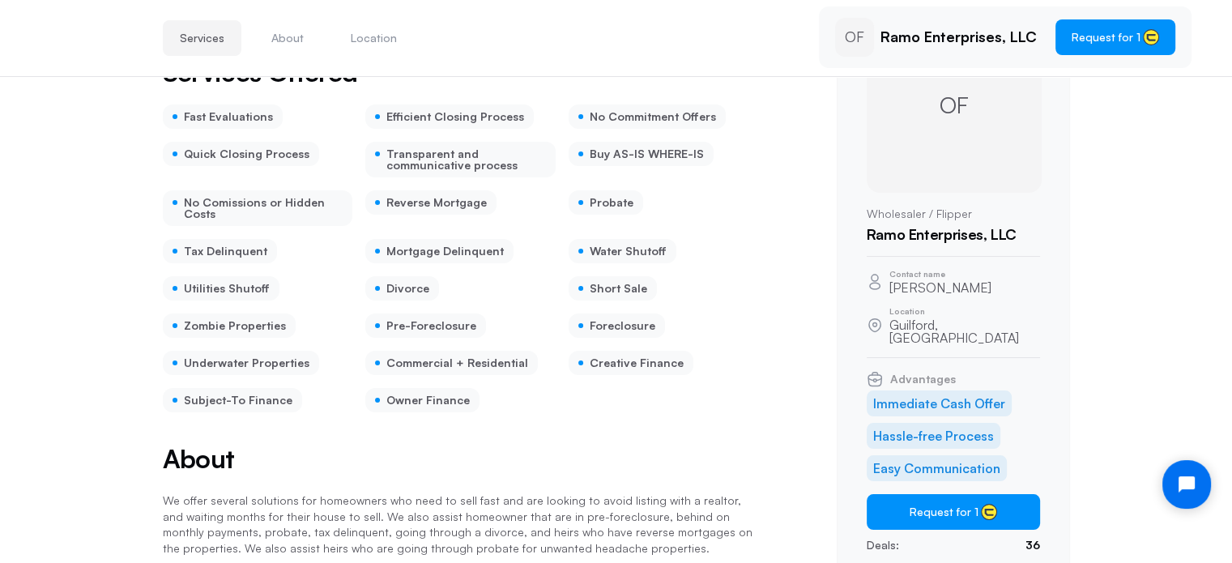
scroll to position [81, 0]
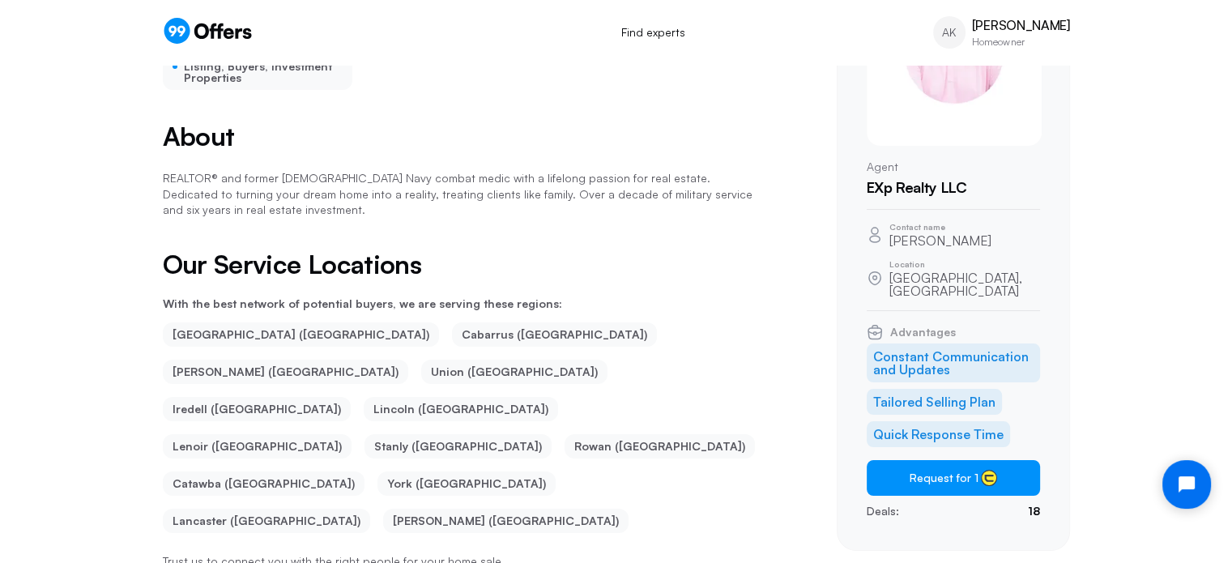
scroll to position [3, 0]
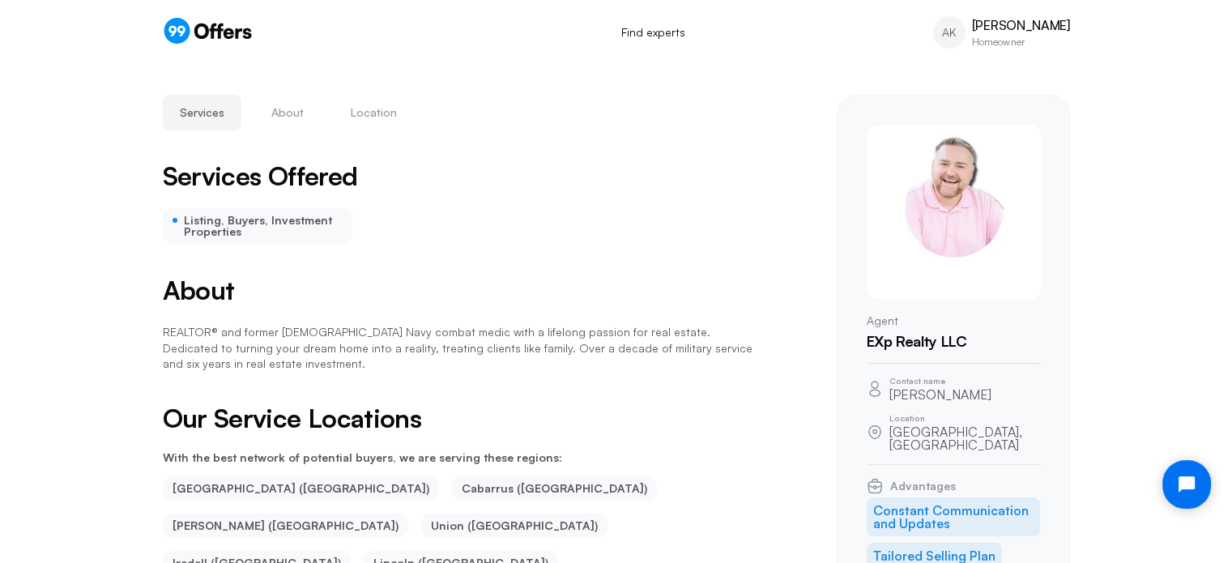
drag, startPoint x: 976, startPoint y: 396, endPoint x: 890, endPoint y: 395, distance: 85.9
click at [890, 395] on div "Contact name Russell Vinson" at bounding box center [953, 389] width 173 height 24
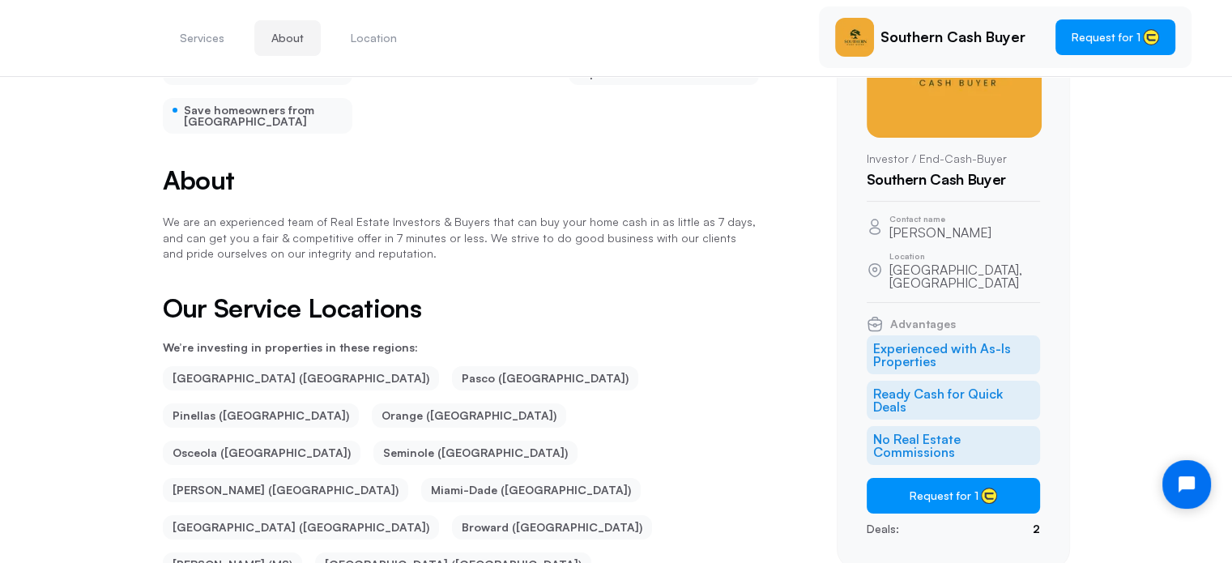
scroll to position [408, 0]
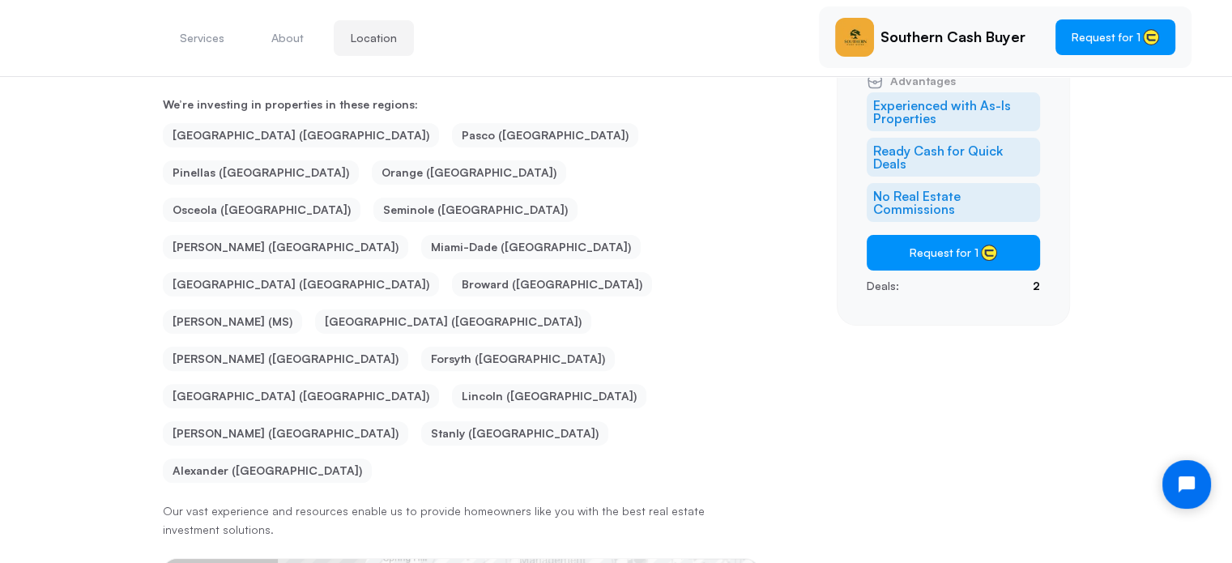
click at [448, 347] on li "Forsyth (NC)" at bounding box center [518, 359] width 194 height 24
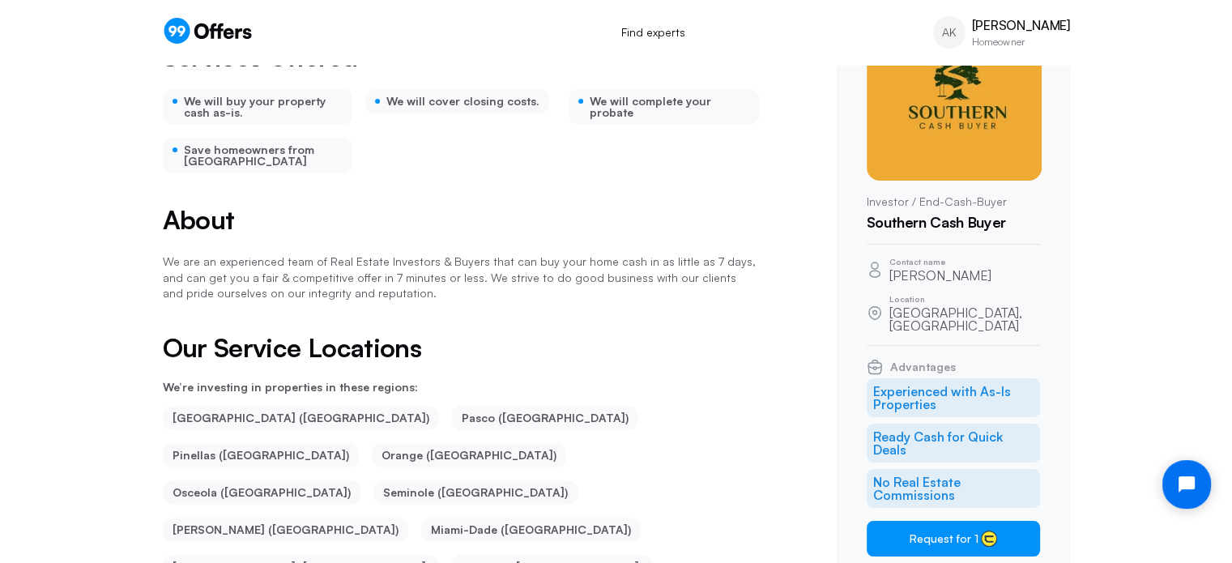
scroll to position [0, 0]
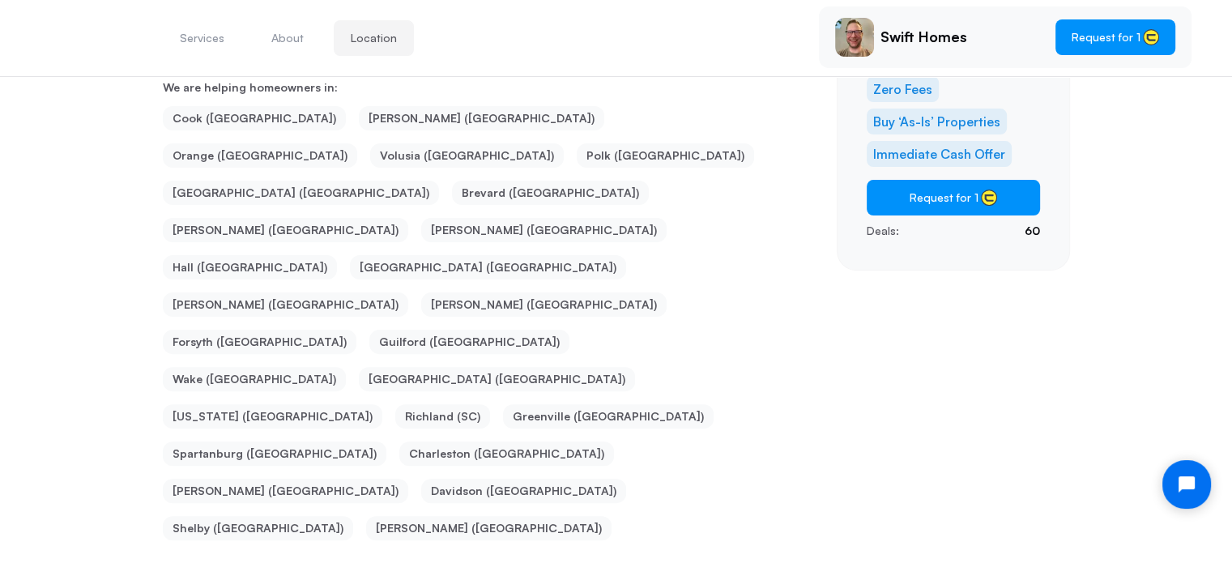
scroll to position [408, 0]
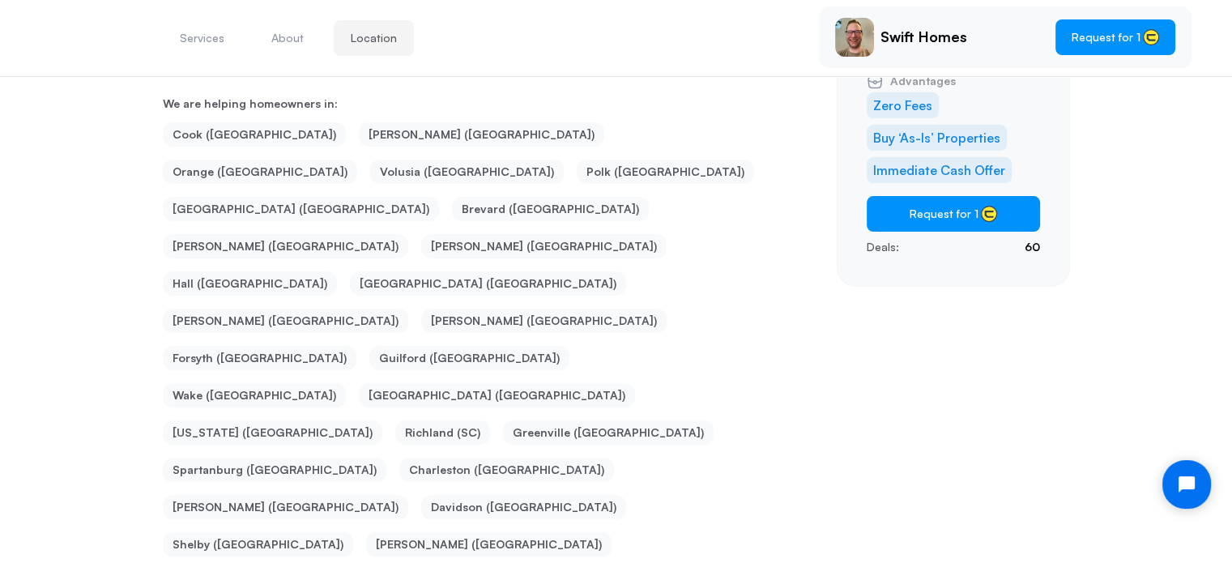
click at [447, 346] on li "Guilford ([GEOGRAPHIC_DATA])" at bounding box center [470, 358] width 200 height 24
click at [428, 346] on li "Guilford ([GEOGRAPHIC_DATA])" at bounding box center [470, 358] width 200 height 24
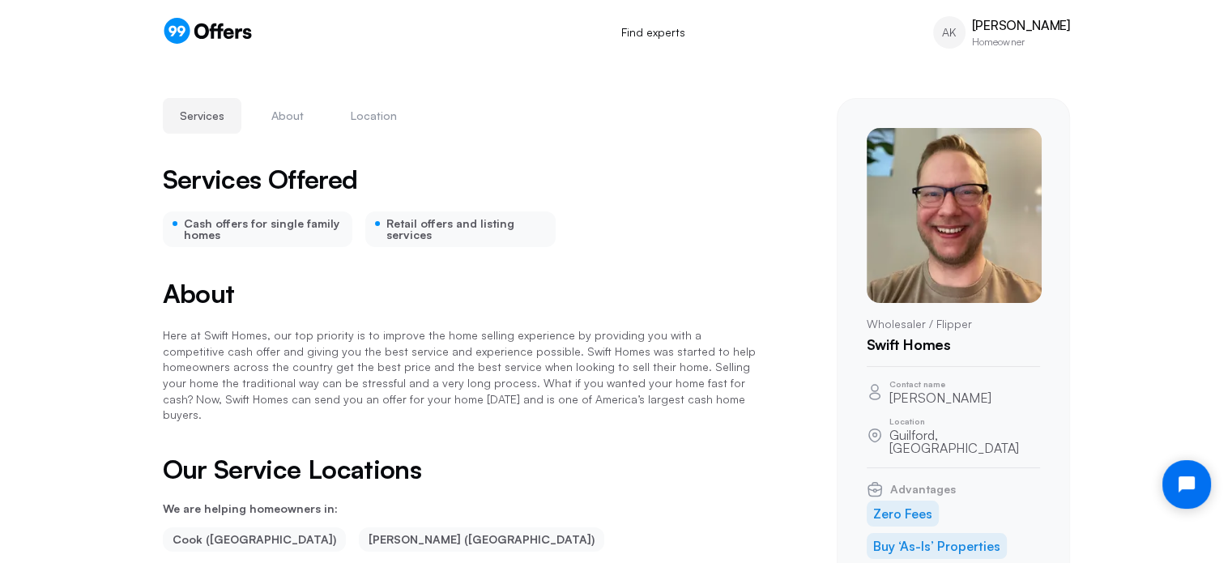
scroll to position [246, 0]
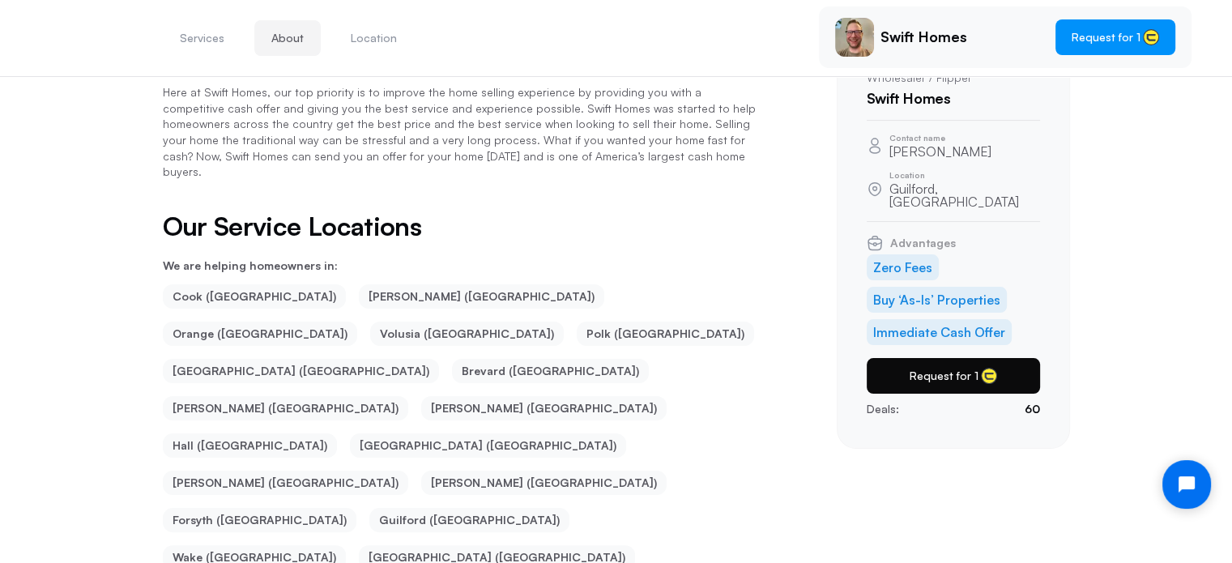
click at [914, 369] on button "Request for 1" at bounding box center [953, 376] width 173 height 36
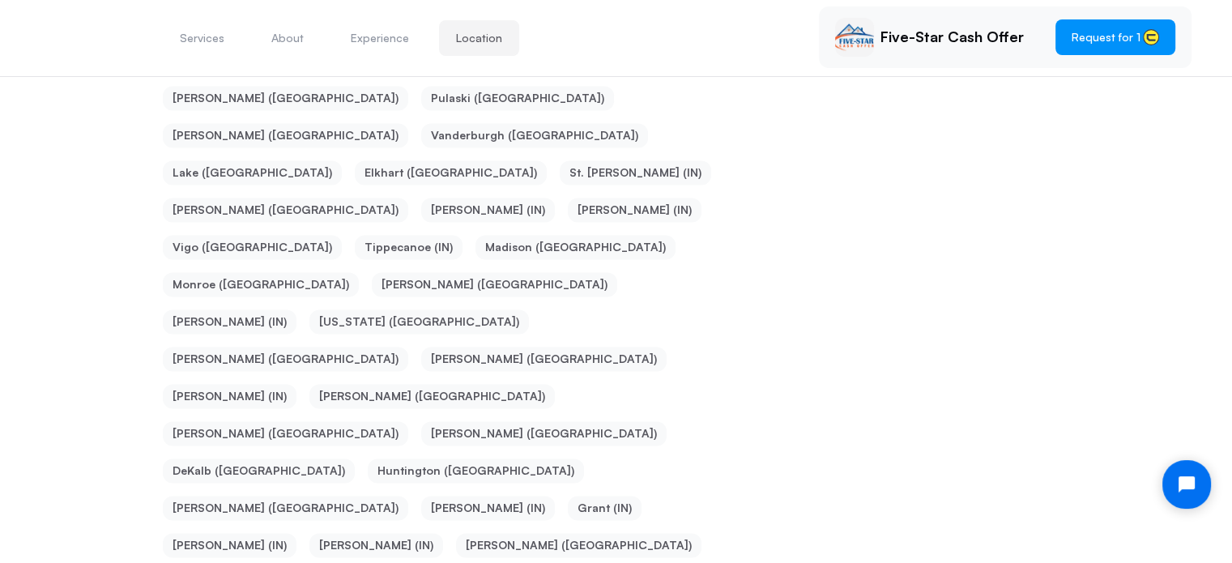
scroll to position [8593, 0]
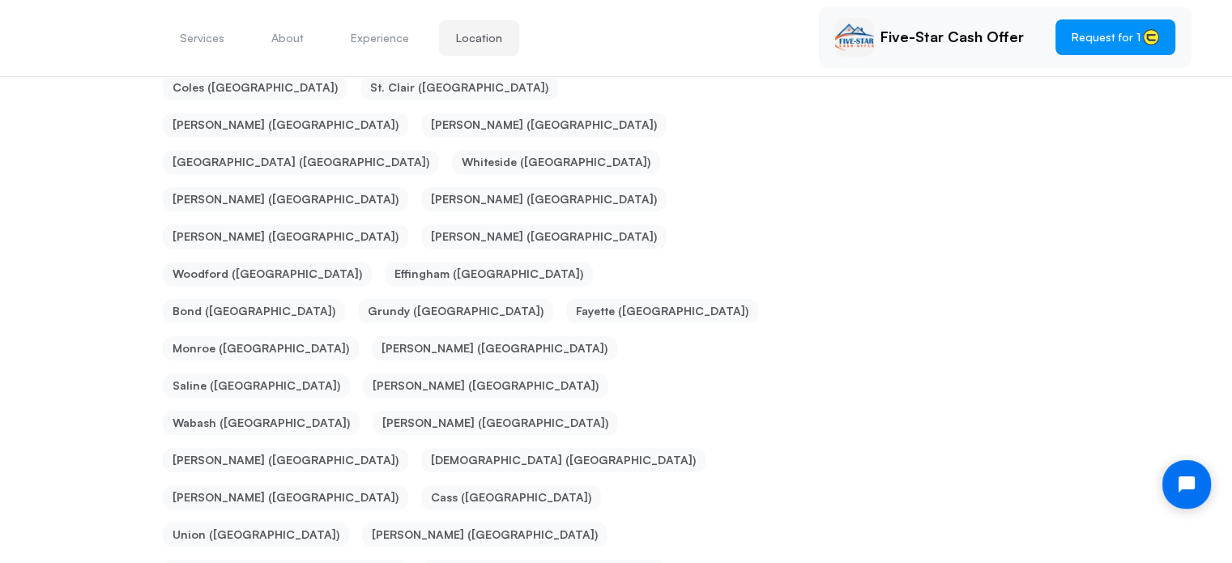
scroll to position [7053, 0]
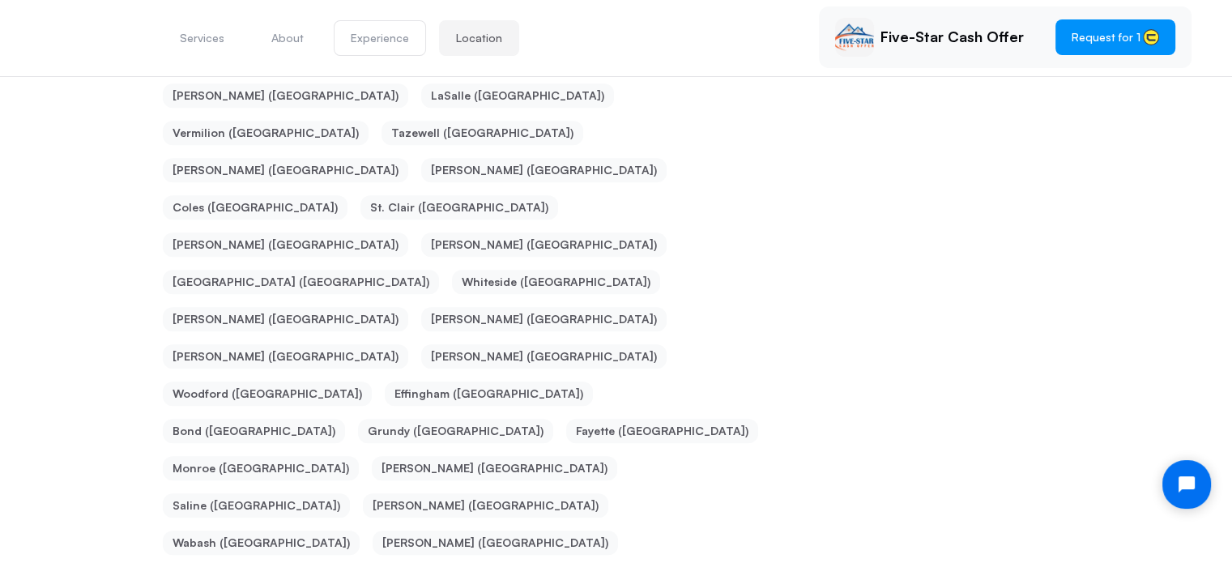
click at [385, 36] on button "Experience" at bounding box center [380, 38] width 92 height 36
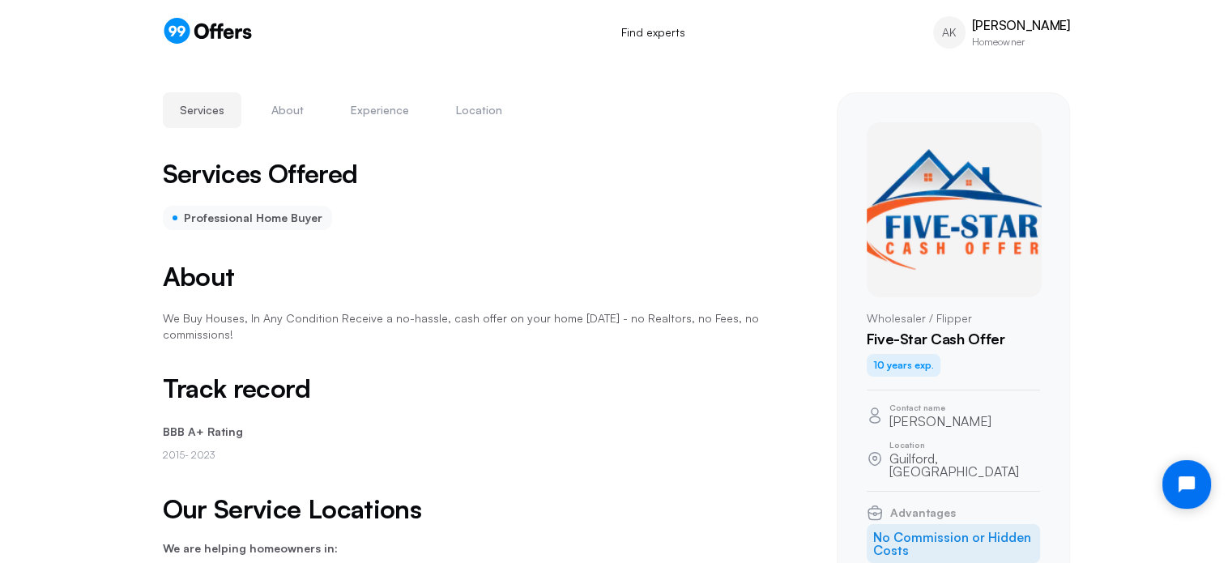
scroll to position [0, 0]
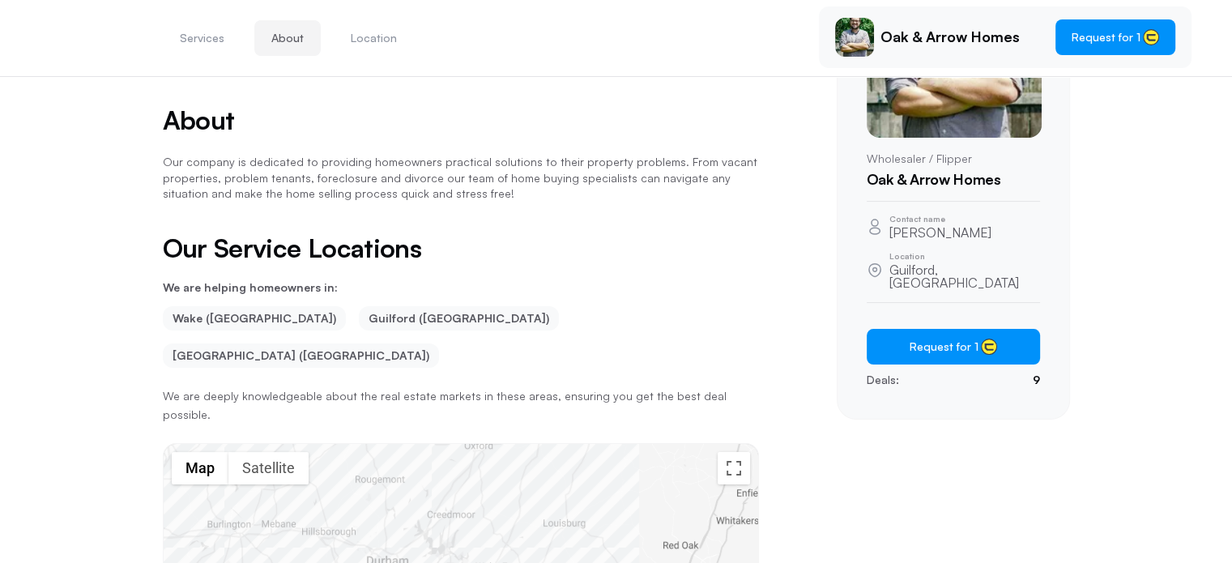
click at [359, 323] on li "Guilford ([GEOGRAPHIC_DATA])" at bounding box center [459, 318] width 200 height 24
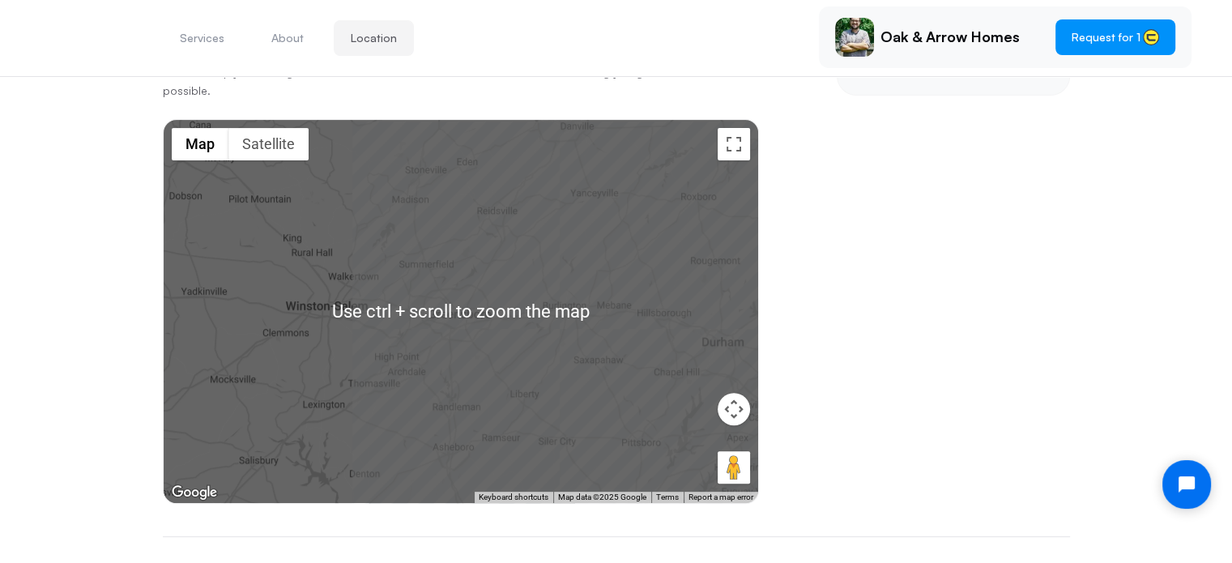
scroll to position [327, 0]
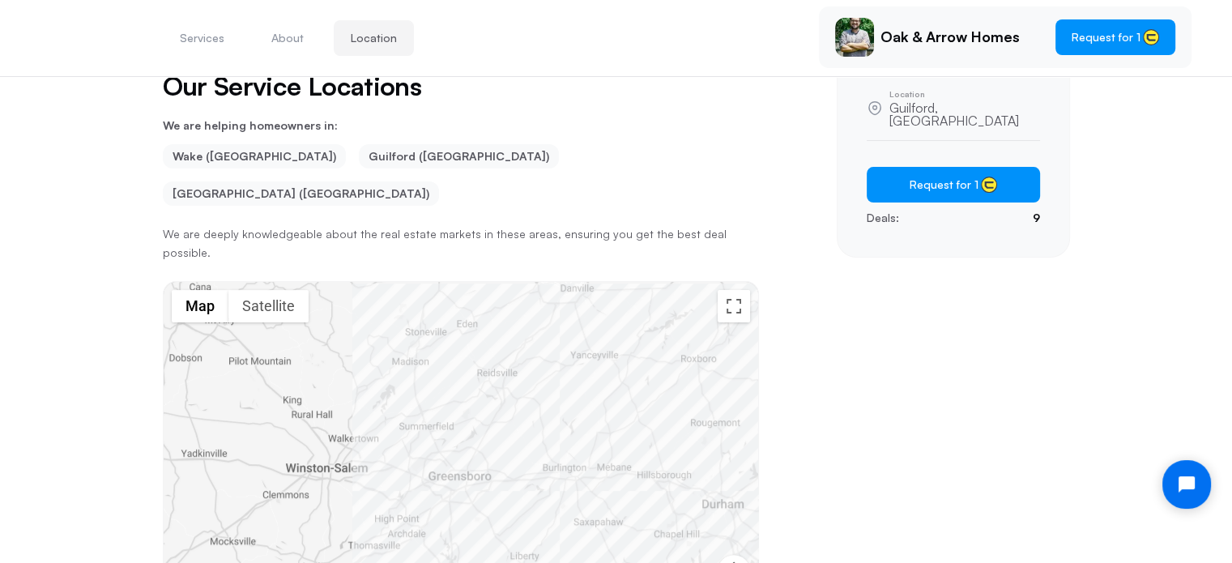
click at [359, 155] on li "Guilford ([GEOGRAPHIC_DATA])" at bounding box center [459, 156] width 200 height 24
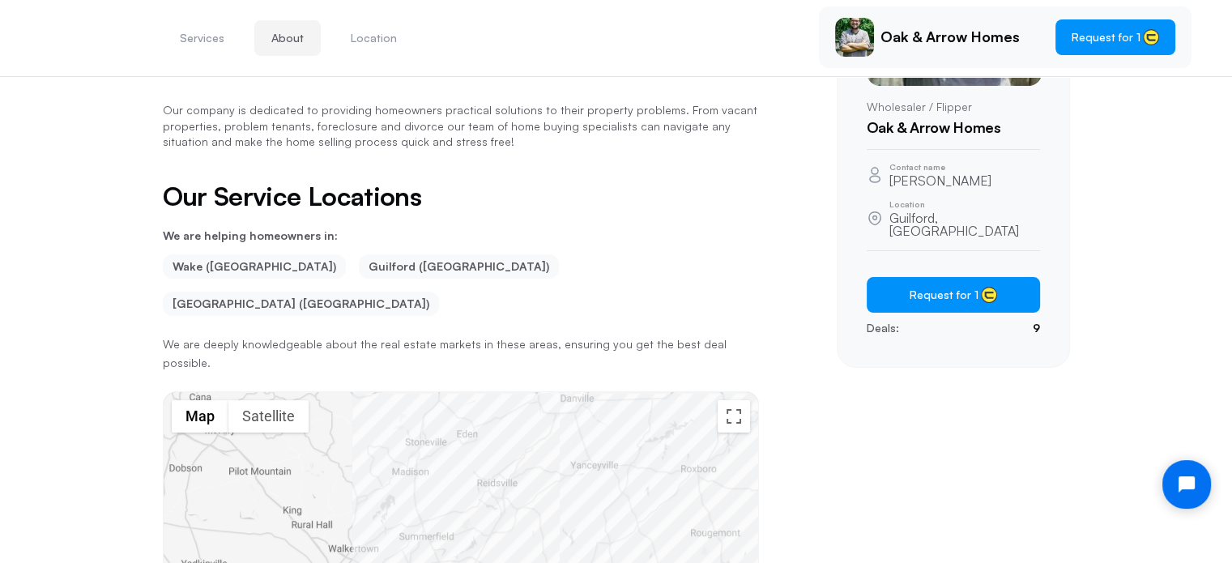
scroll to position [81, 0]
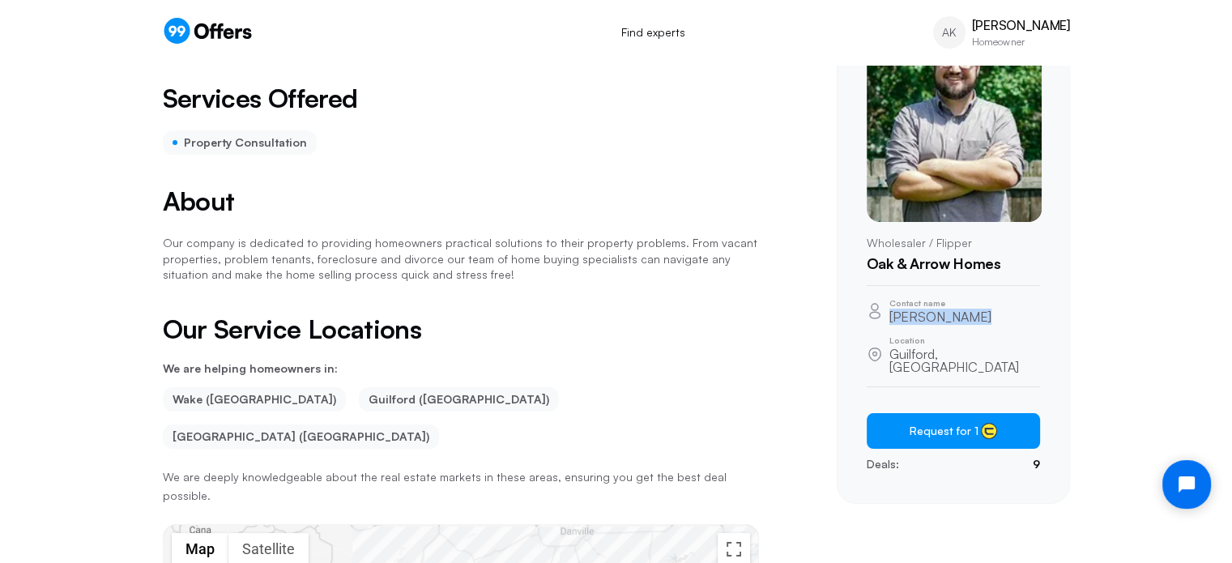
drag, startPoint x: 981, startPoint y: 314, endPoint x: 891, endPoint y: 317, distance: 90.8
click at [891, 317] on div "Contact name [PERSON_NAME]" at bounding box center [953, 311] width 173 height 24
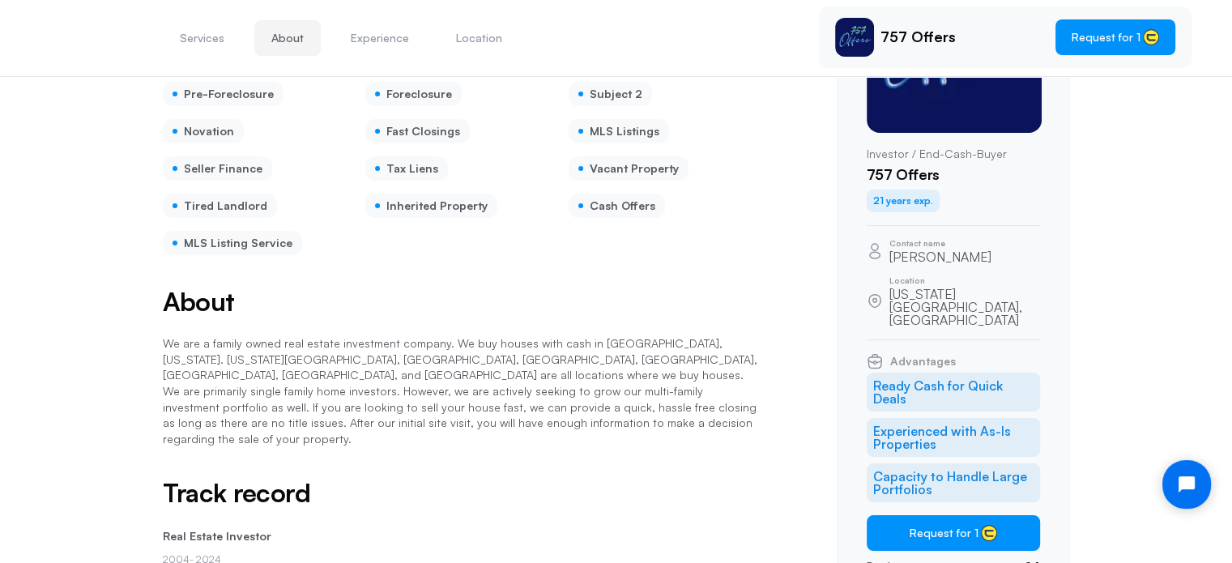
scroll to position [81, 0]
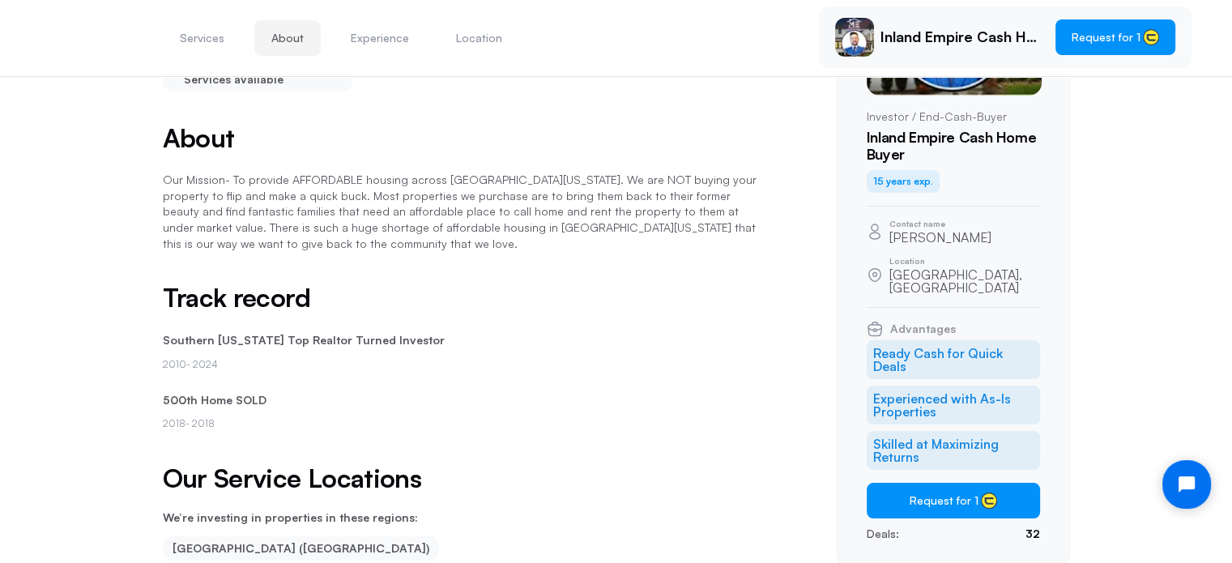
scroll to position [246, 0]
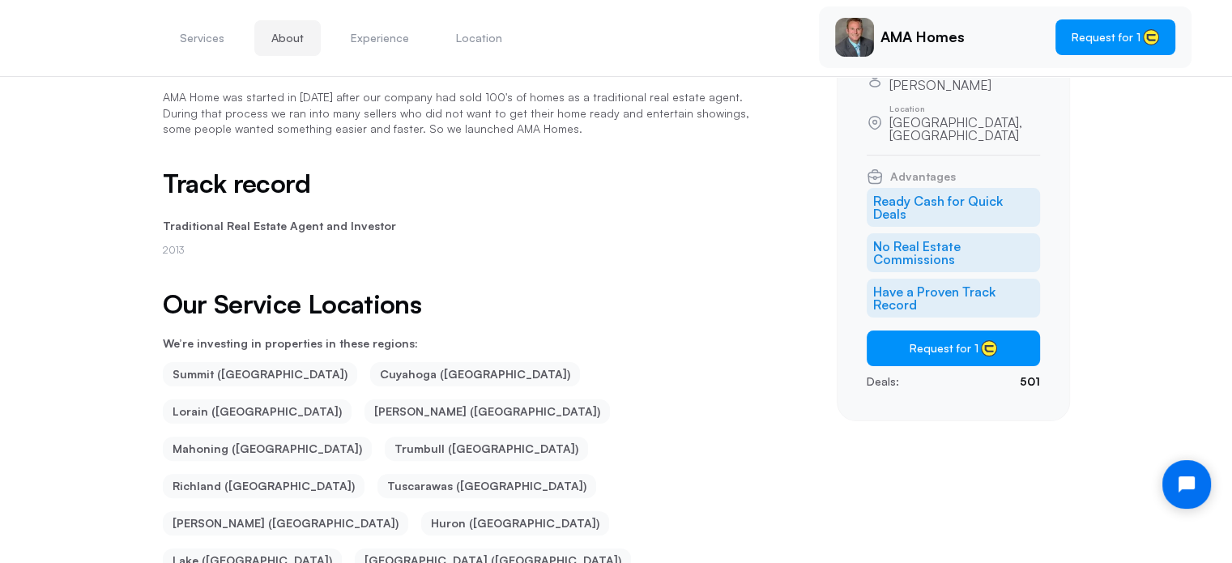
scroll to position [408, 0]
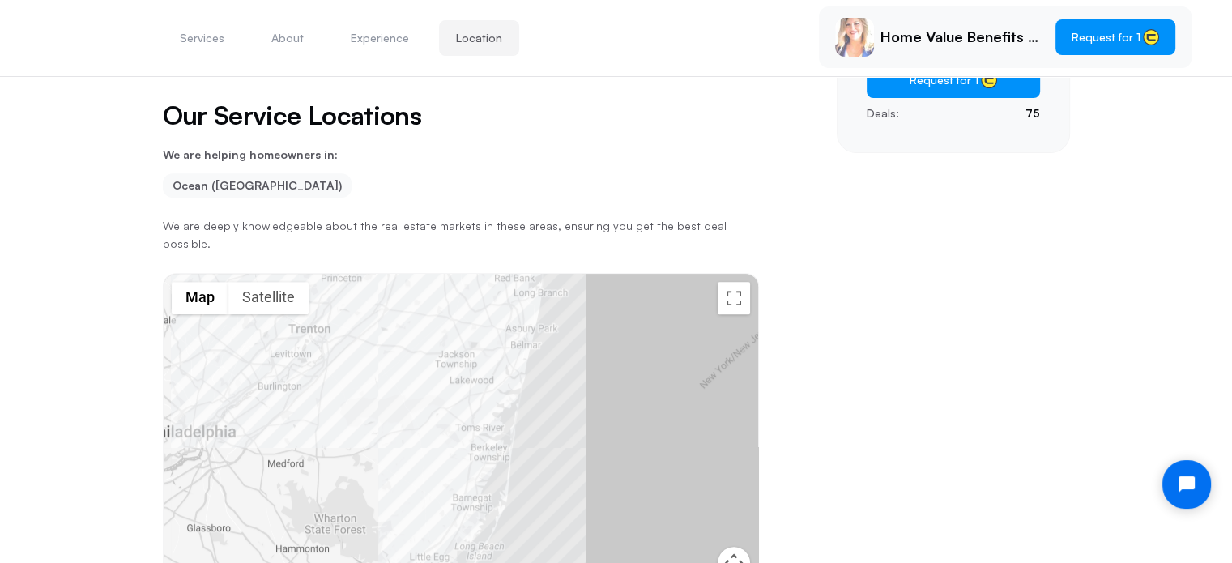
scroll to position [570, 0]
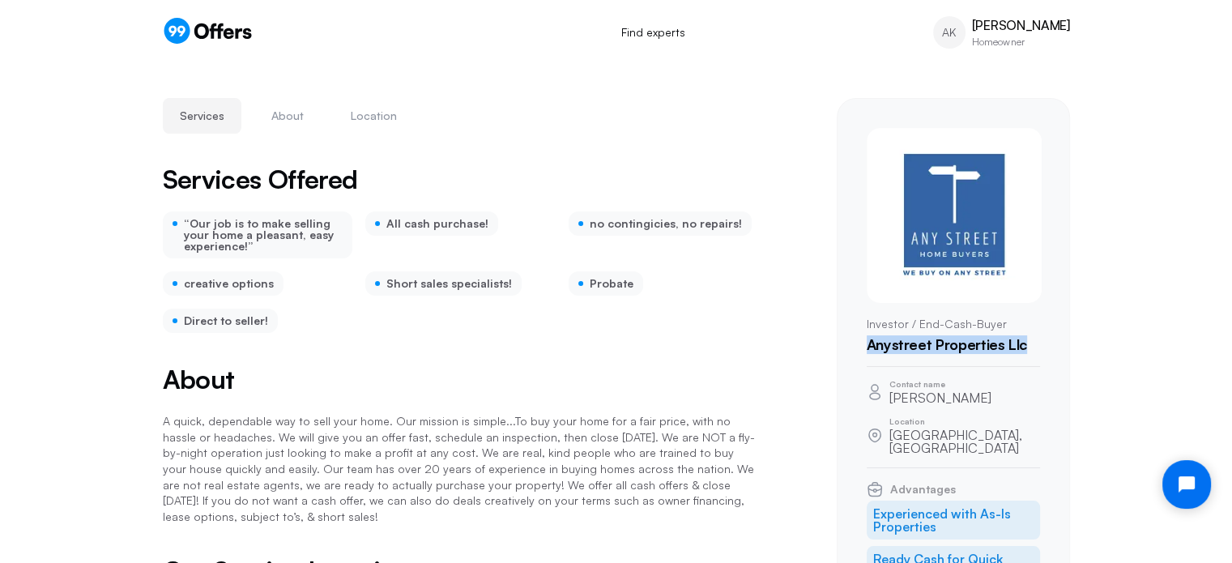
drag, startPoint x: 1033, startPoint y: 341, endPoint x: 867, endPoint y: 359, distance: 167.1
click at [867, 359] on div "Investor / End-Cash-Buyer anystreet properties llc" at bounding box center [953, 247] width 173 height 238
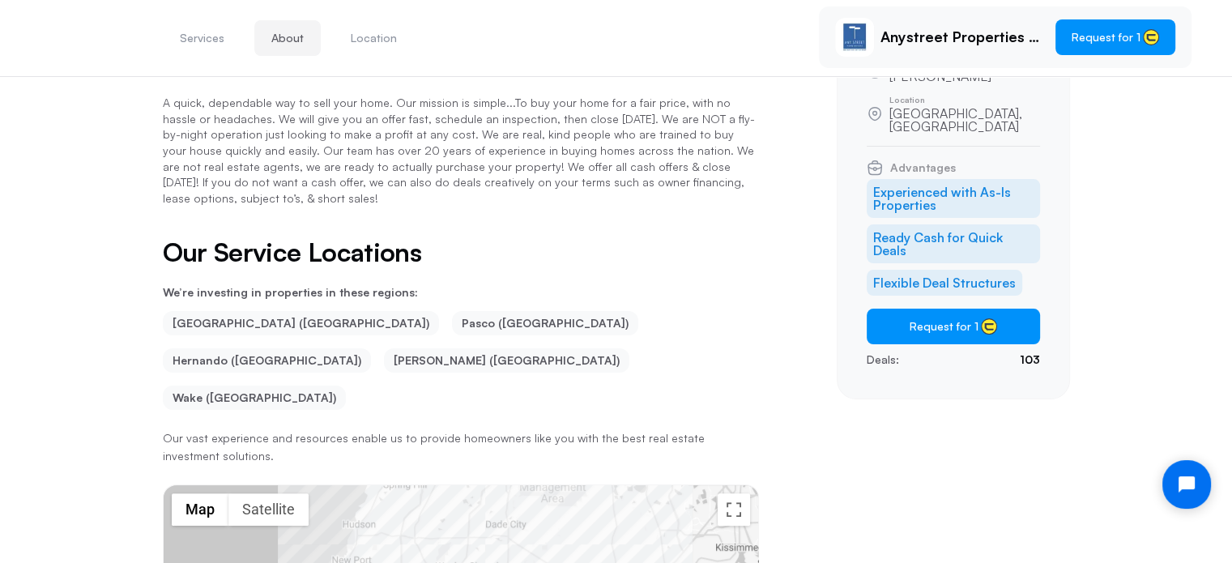
scroll to position [327, 0]
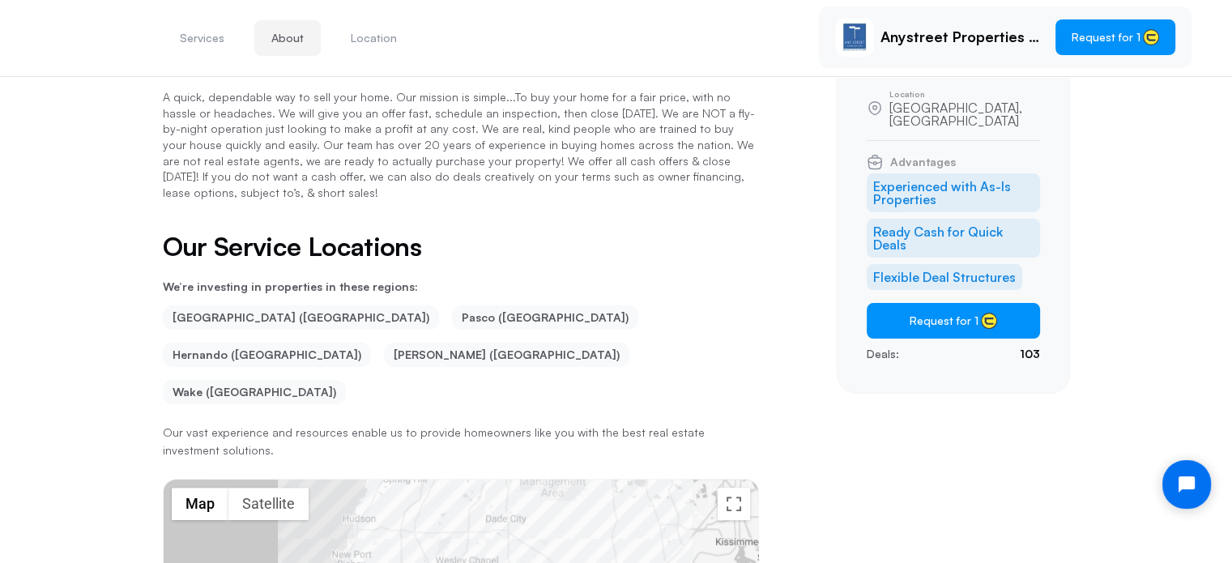
click at [346, 380] on li "Wake ([GEOGRAPHIC_DATA])" at bounding box center [254, 392] width 183 height 24
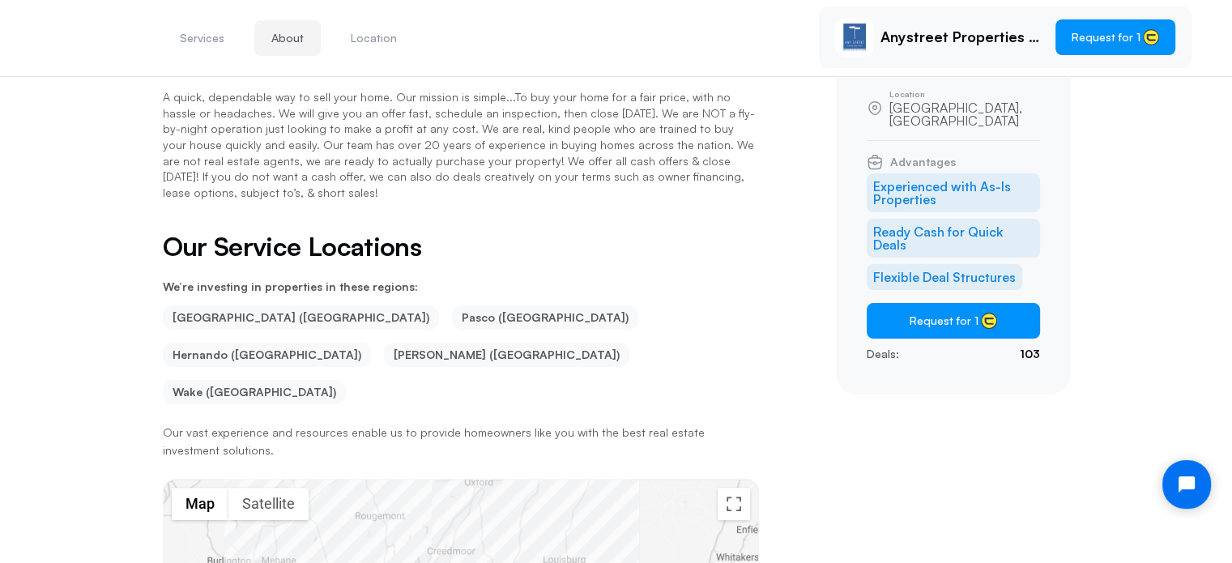
scroll to position [489, 0]
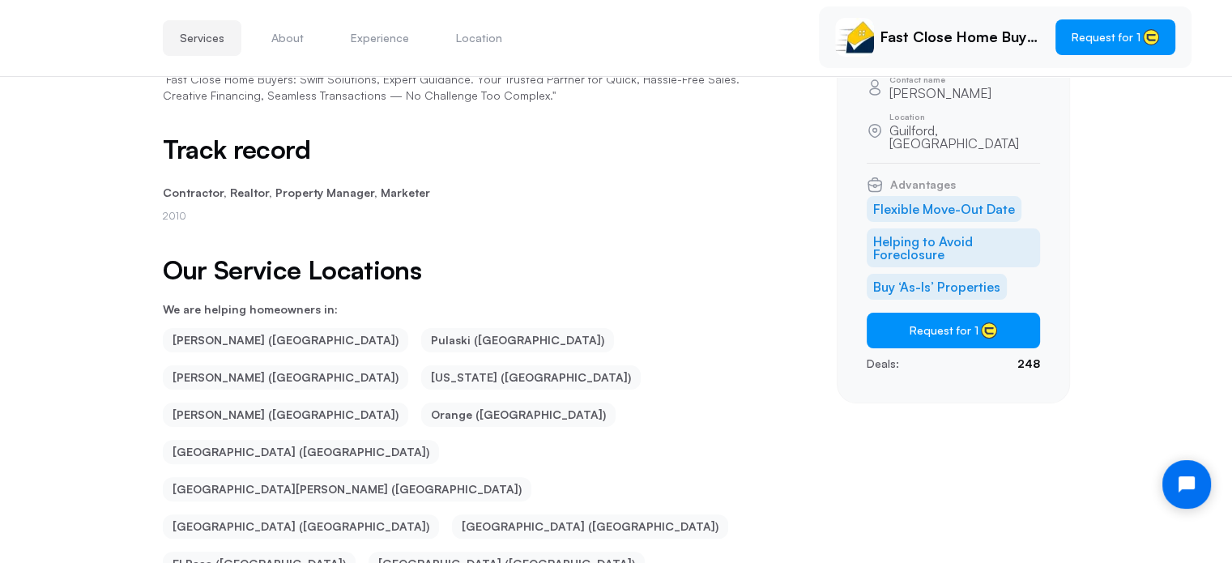
scroll to position [412, 0]
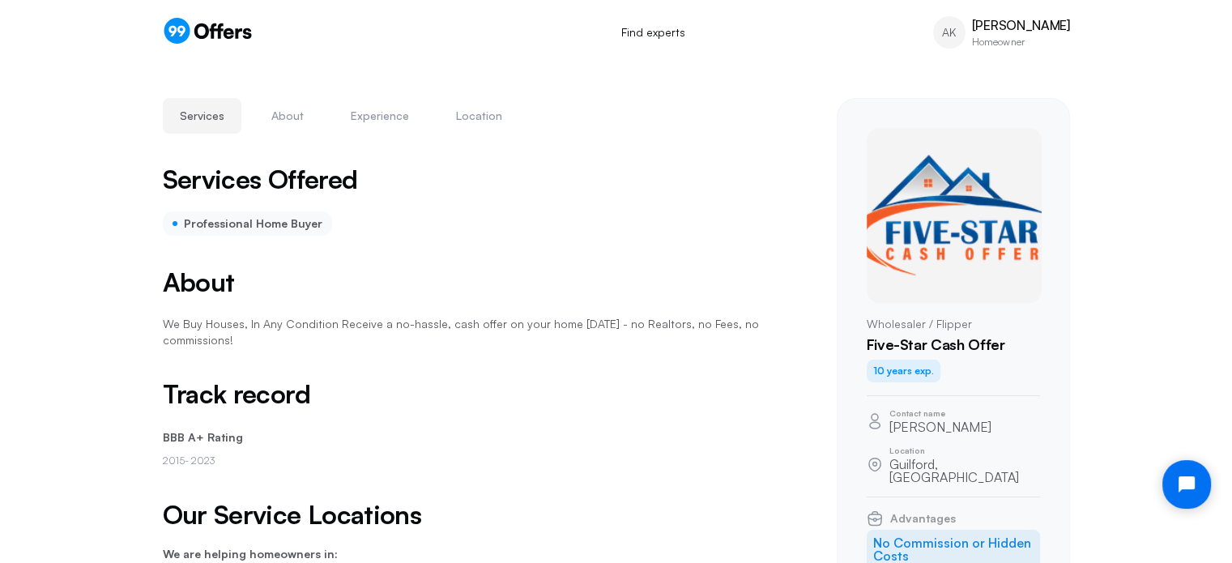
scroll to position [246, 0]
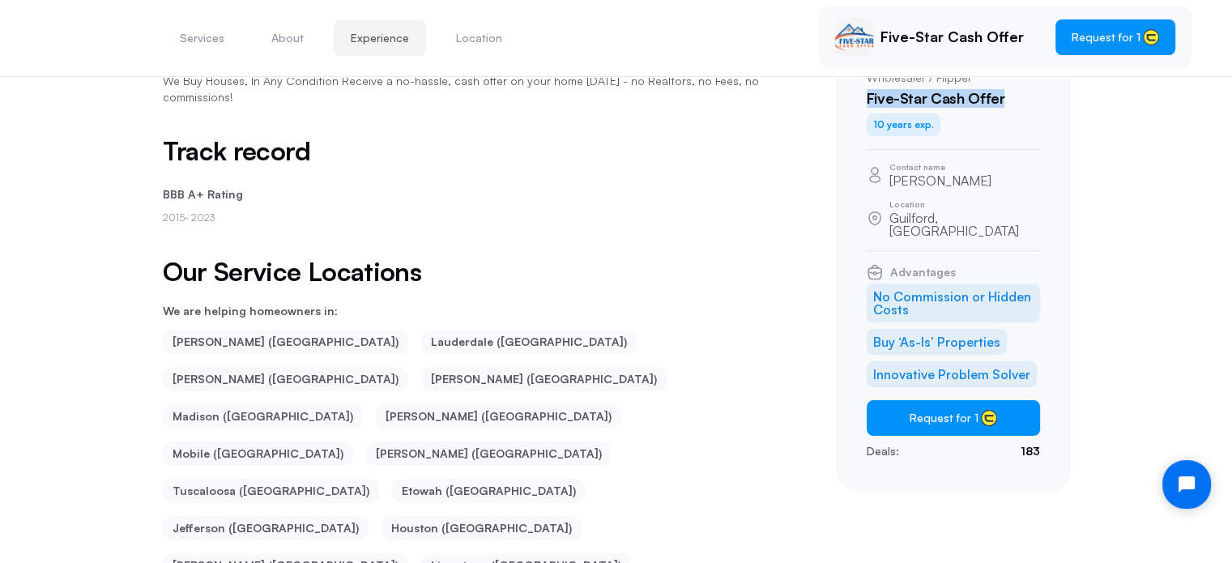
drag, startPoint x: 1005, startPoint y: 93, endPoint x: 866, endPoint y: 98, distance: 138.6
click at [867, 98] on h1 "Five-Star Cash Offer" at bounding box center [953, 99] width 173 height 18
